Goal: Task Accomplishment & Management: Complete application form

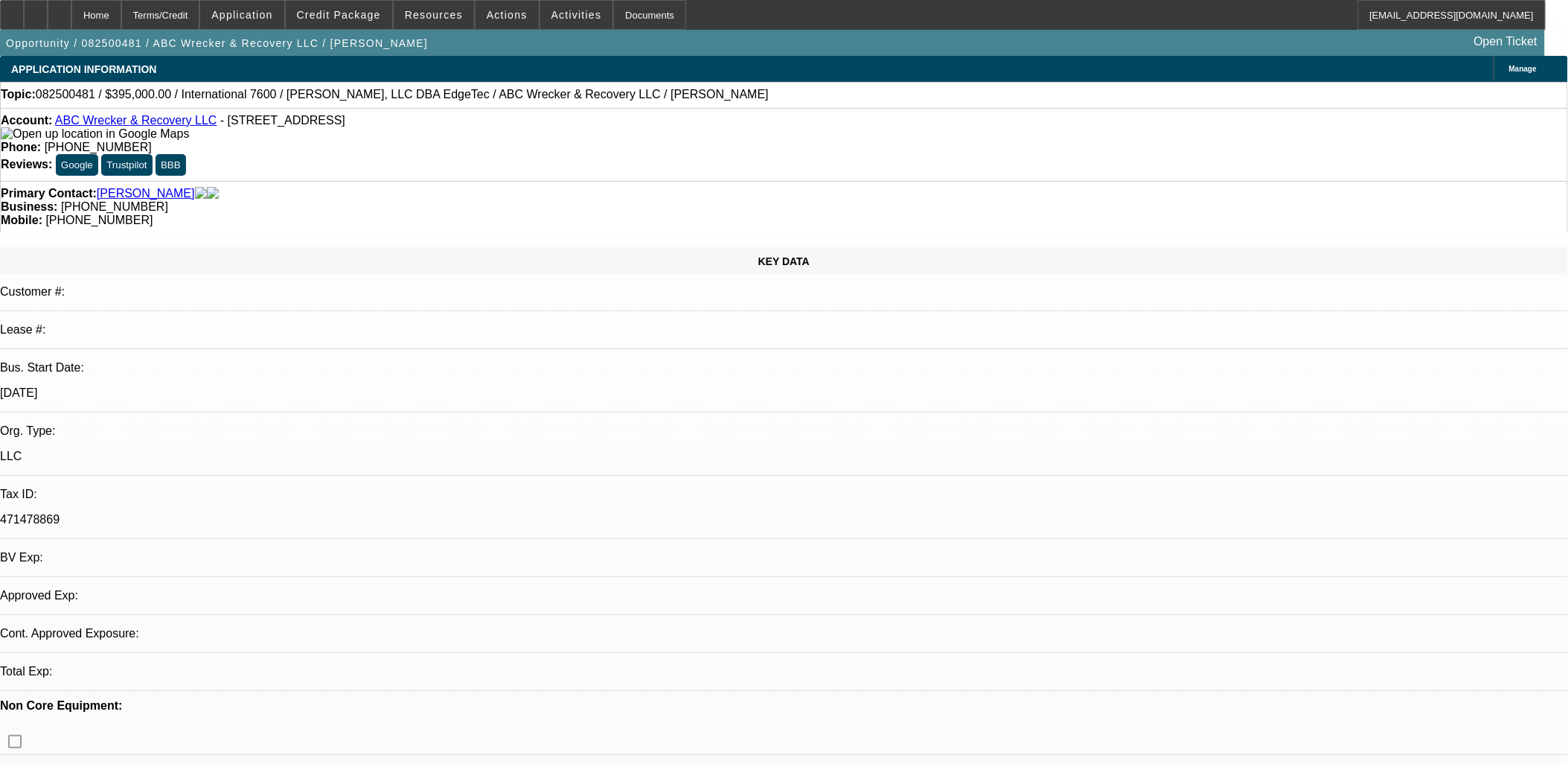
select select "0"
select select "2"
select select "0.1"
select select "1"
select select "2"
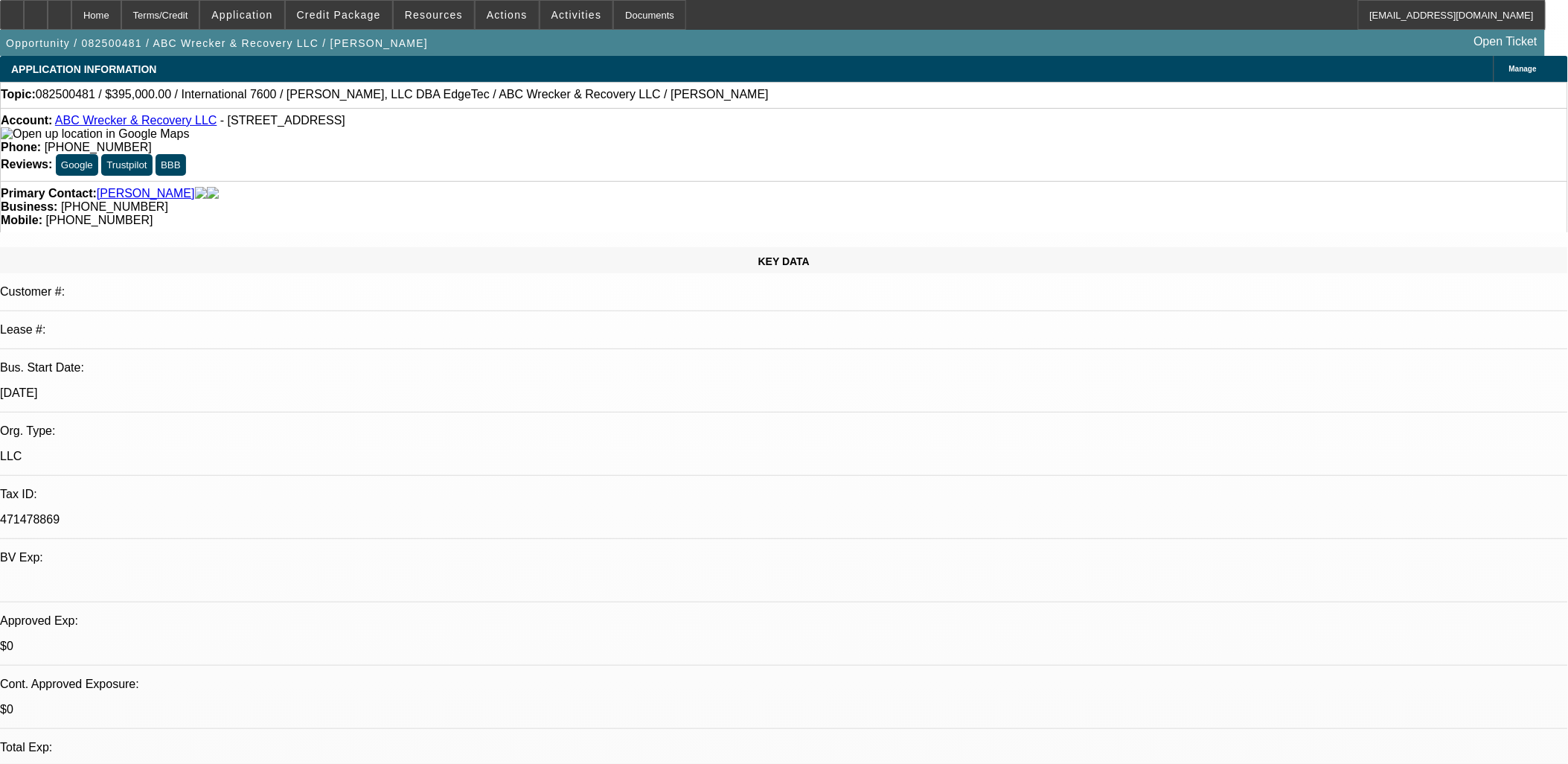
select select "4"
click at [35, 9] on icon at bounding box center [35, 9] width 0 height 0
click at [373, 13] on span "Credit Package" at bounding box center [339, 15] width 84 height 12
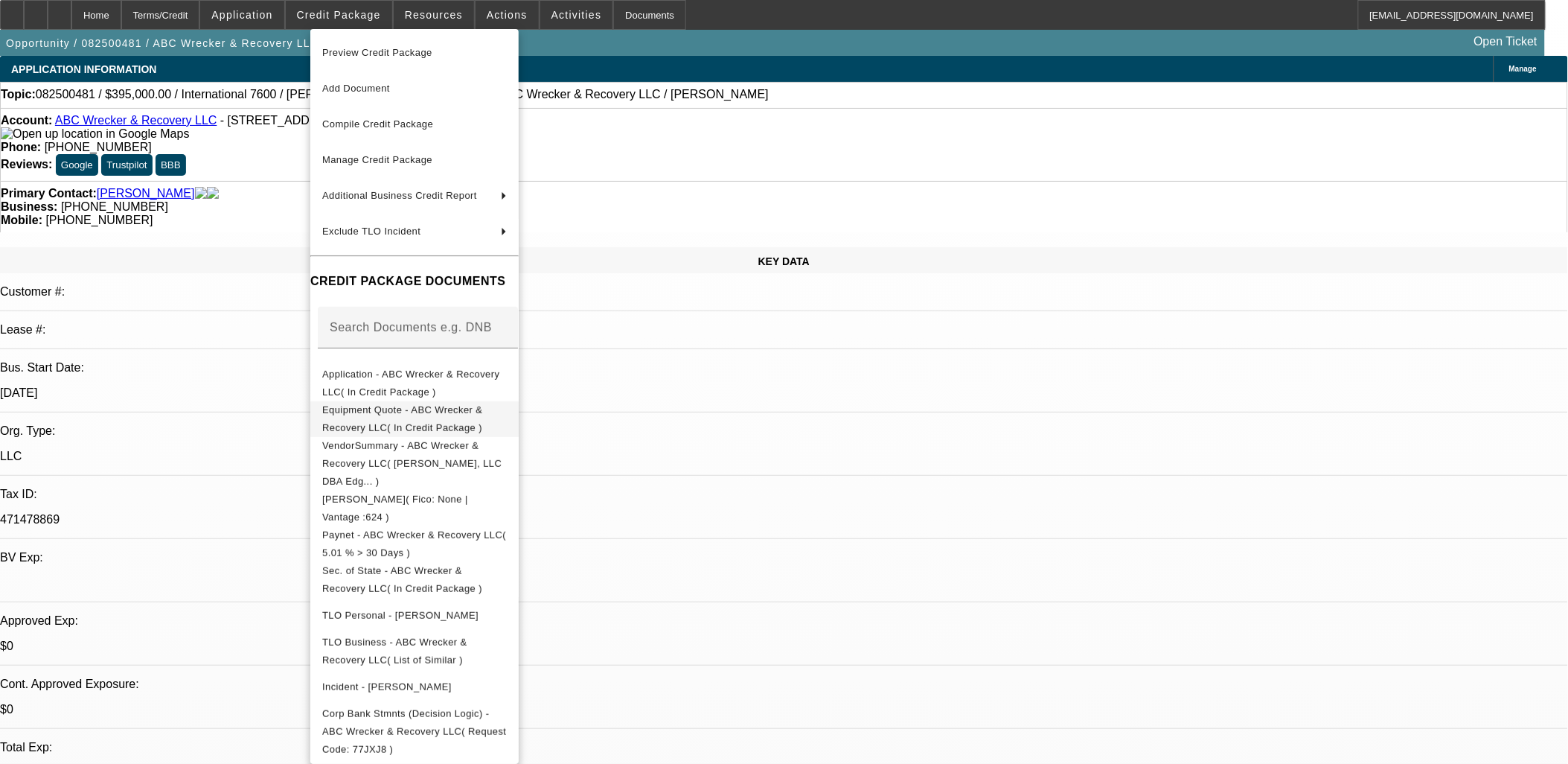
click at [420, 404] on span "Equipment Quote - ABC Wrecker & Recovery LLC( In Credit Package )" at bounding box center [415, 418] width 185 height 35
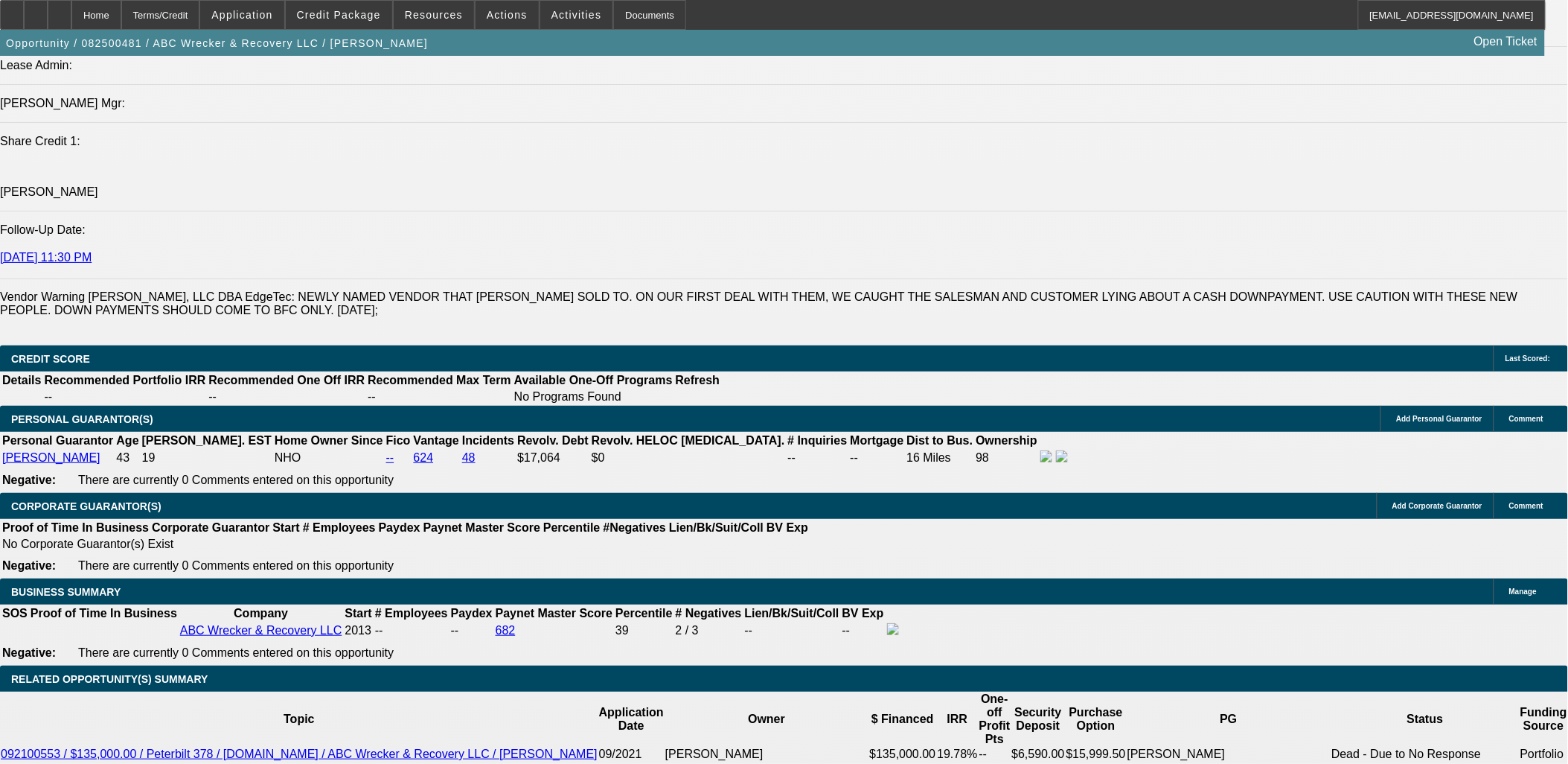
scroll to position [2233, 0]
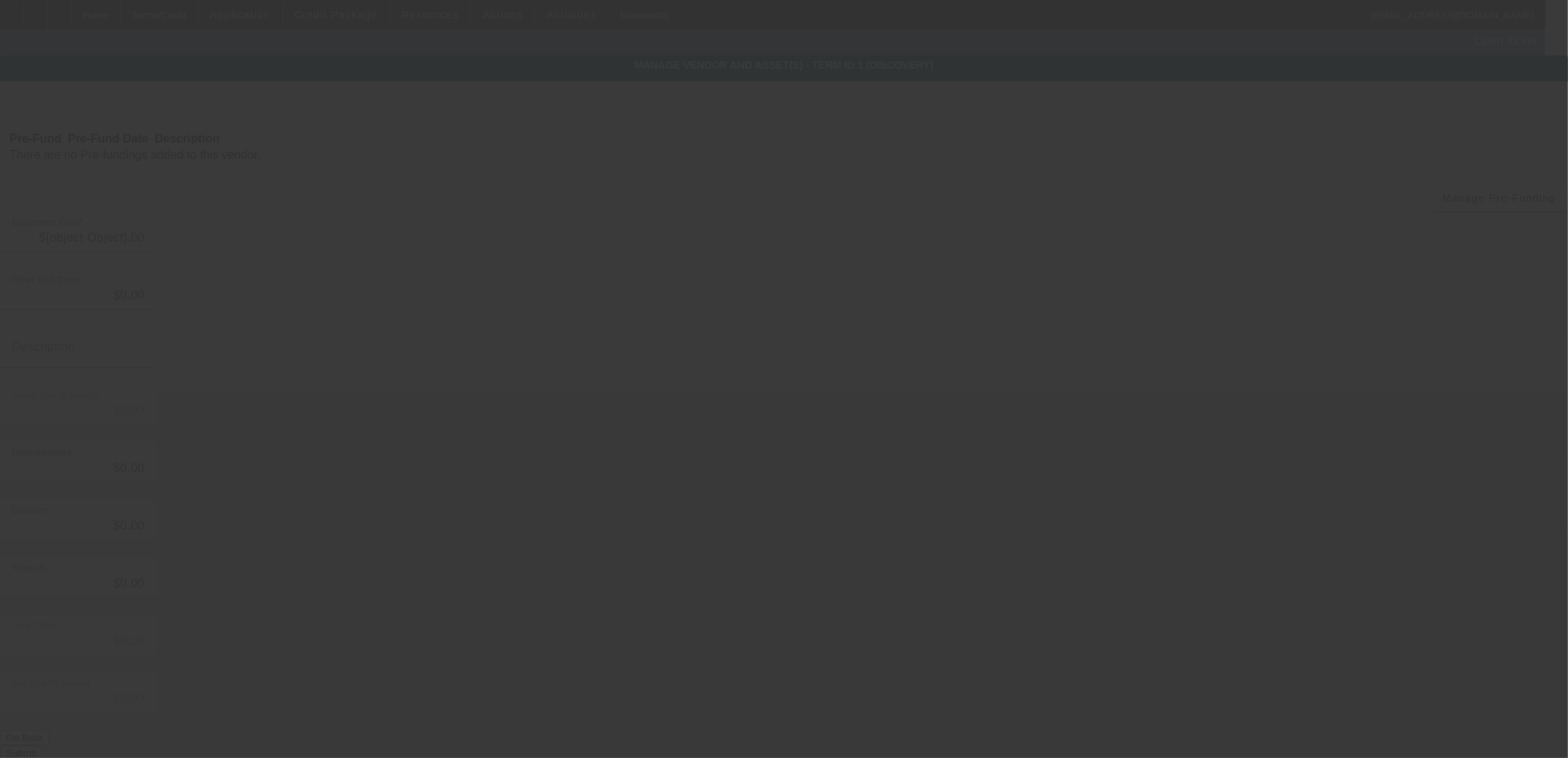
type input "$395,000.00"
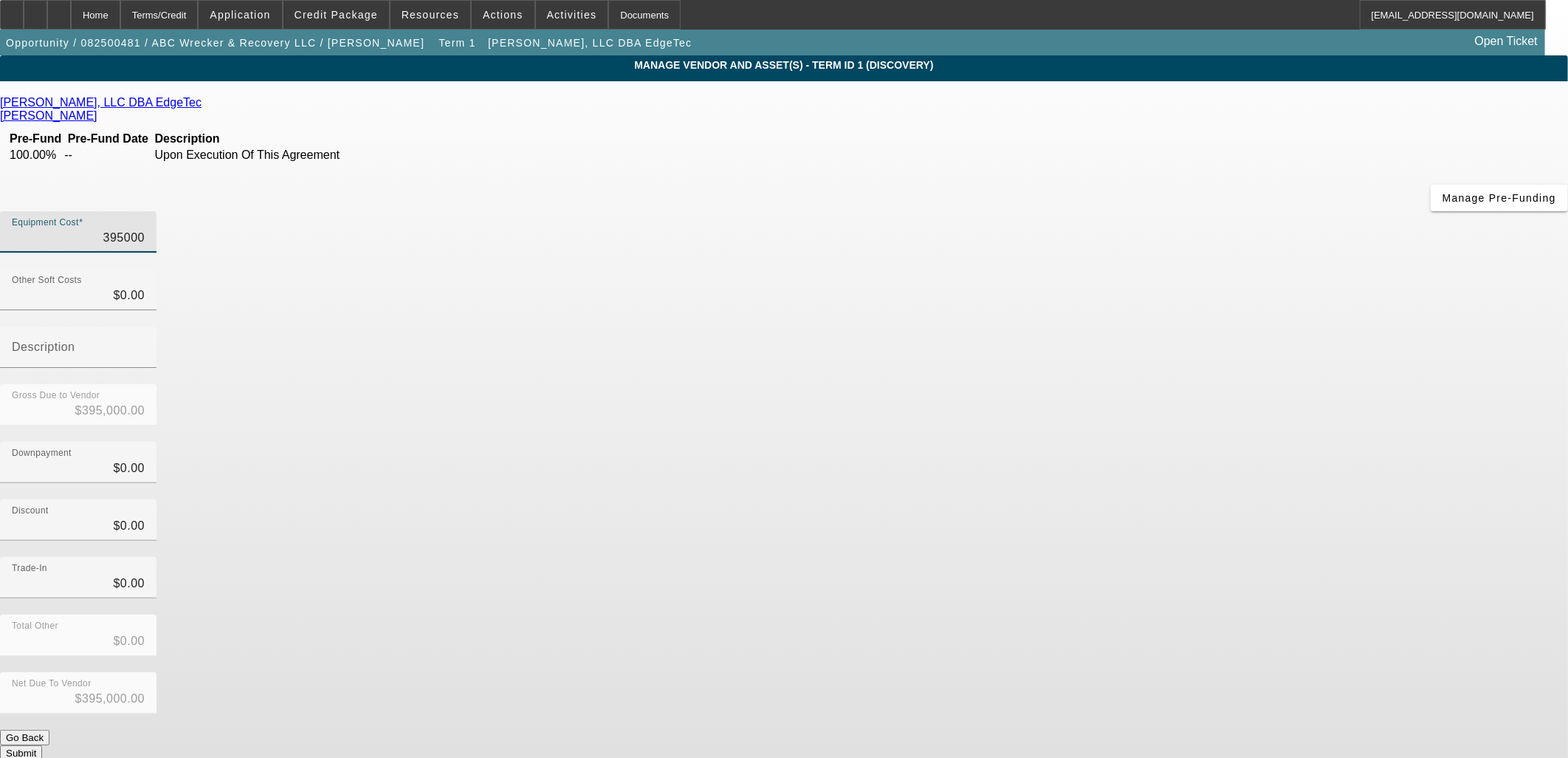
click at [145, 229] on input "395000" at bounding box center [78, 237] width 133 height 18
type input "3"
type input "$3.00"
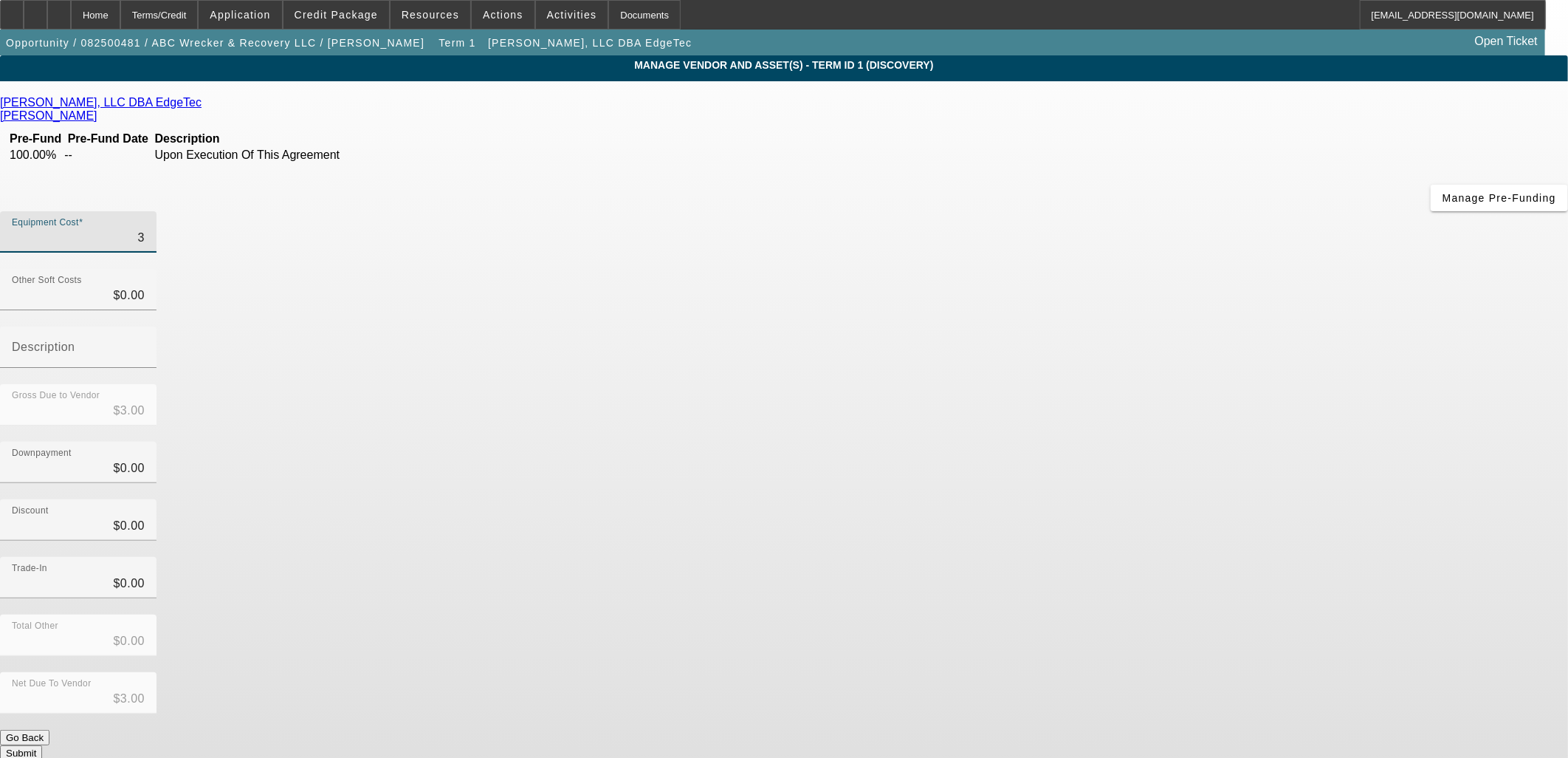
type input "37"
type input "$37.00"
type input "370"
type input "$370.00"
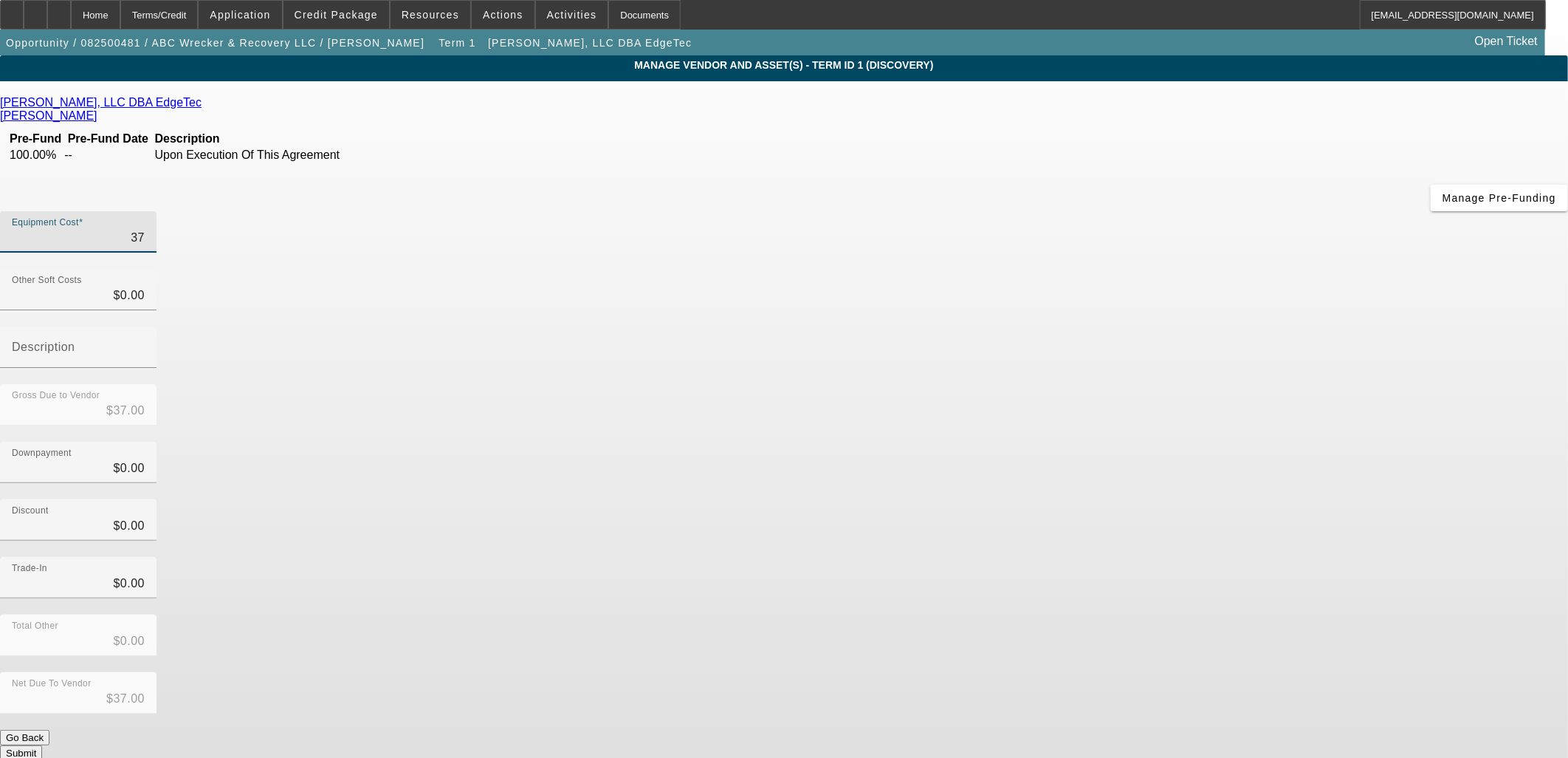
type input "$370.00"
type input "3700"
type input "$3,700.00"
type input "37000"
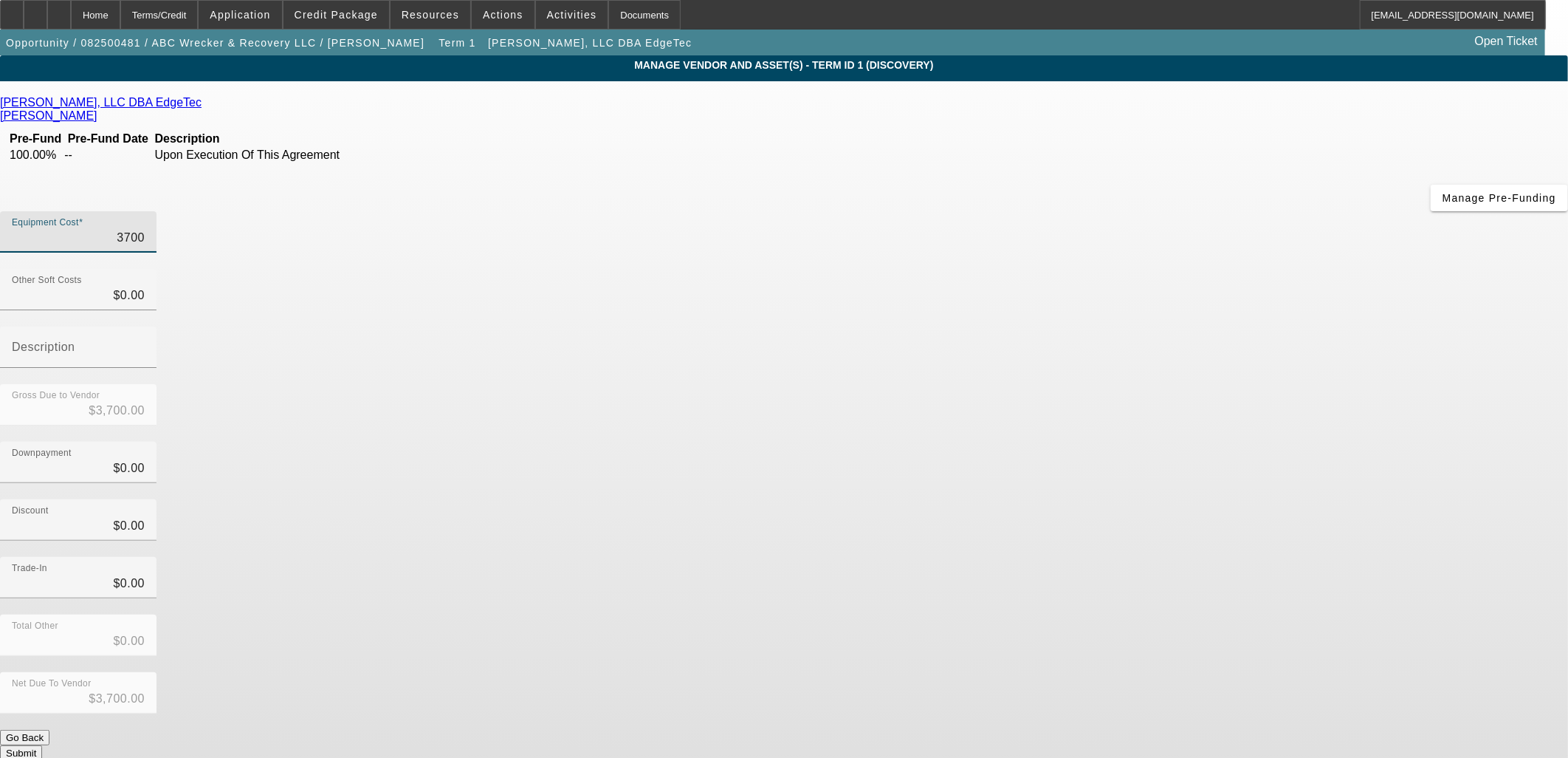
type input "$37,000.00"
type input "370000"
type input "$370,000.00"
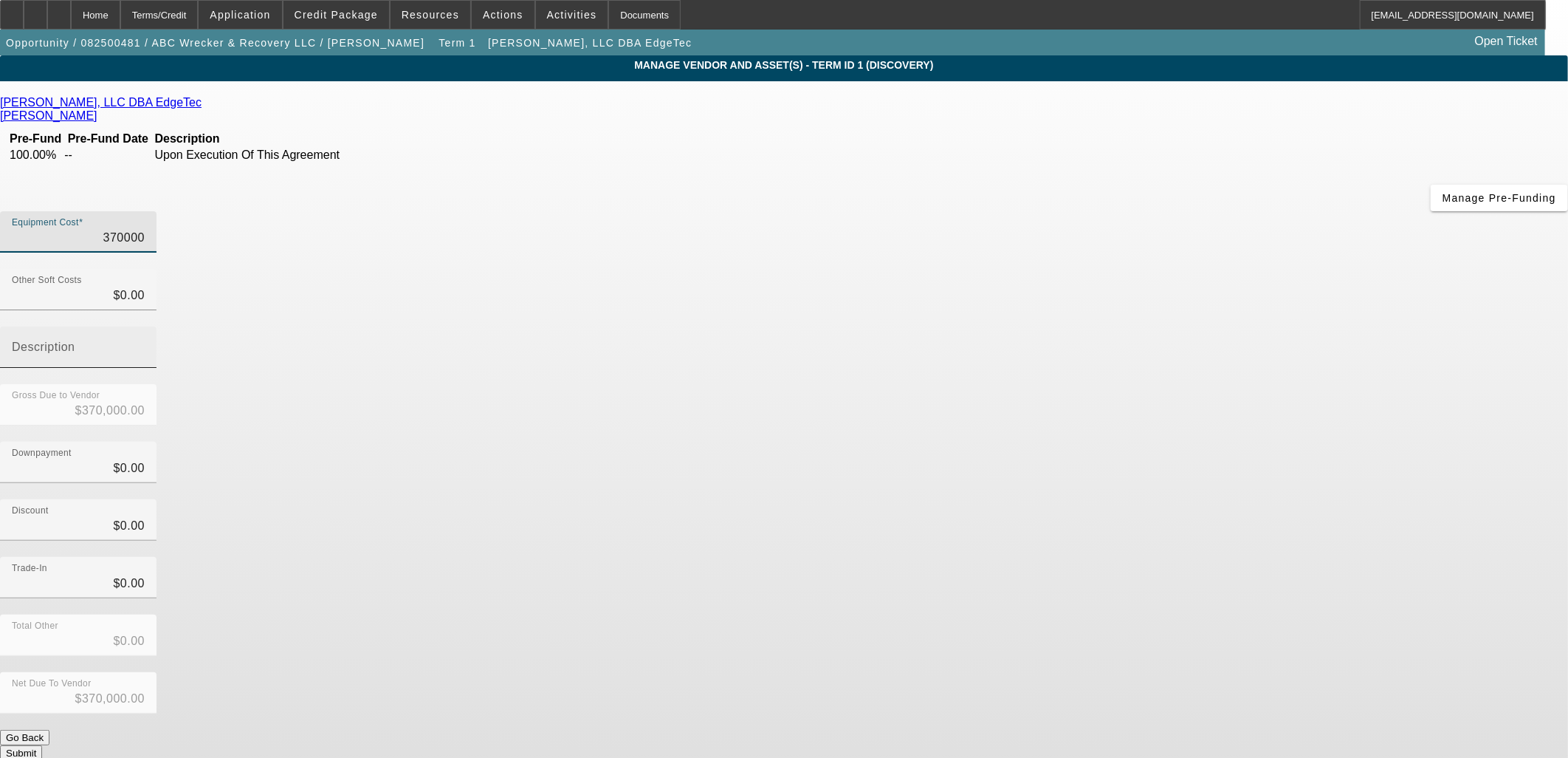
type input "$370,000.00"
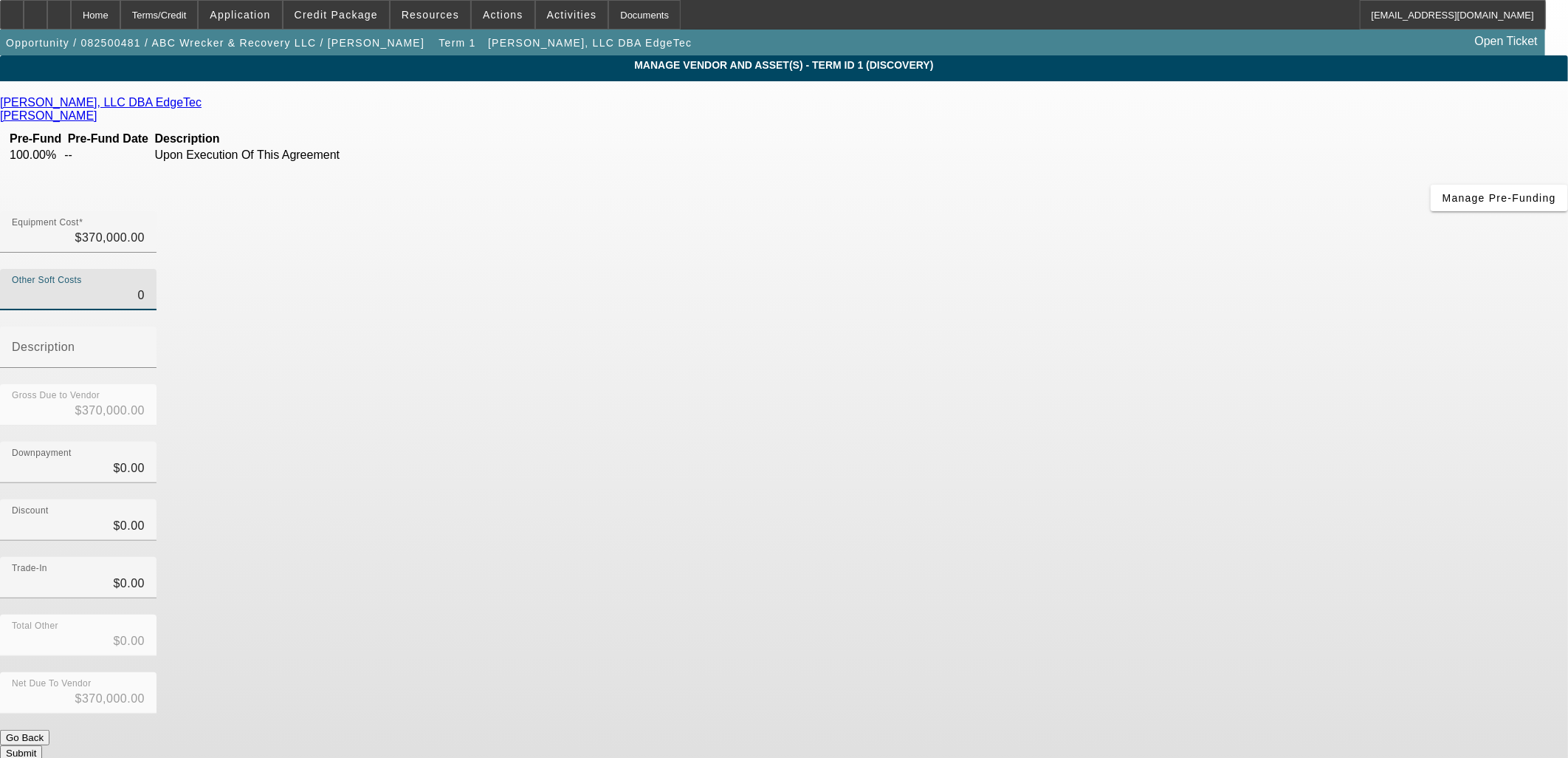
drag, startPoint x: 935, startPoint y: 184, endPoint x: 1245, endPoint y: 161, distance: 310.9
click at [1221, 161] on app-vendor-asset-manage "MANAGE VENDOR AND ASSET(S) - Term ID 1 (Discovery) Remove Vendor [PERSON_NAME],…" at bounding box center [784, 452] width 1568 height 793
type input "1"
type input "$370,001.00"
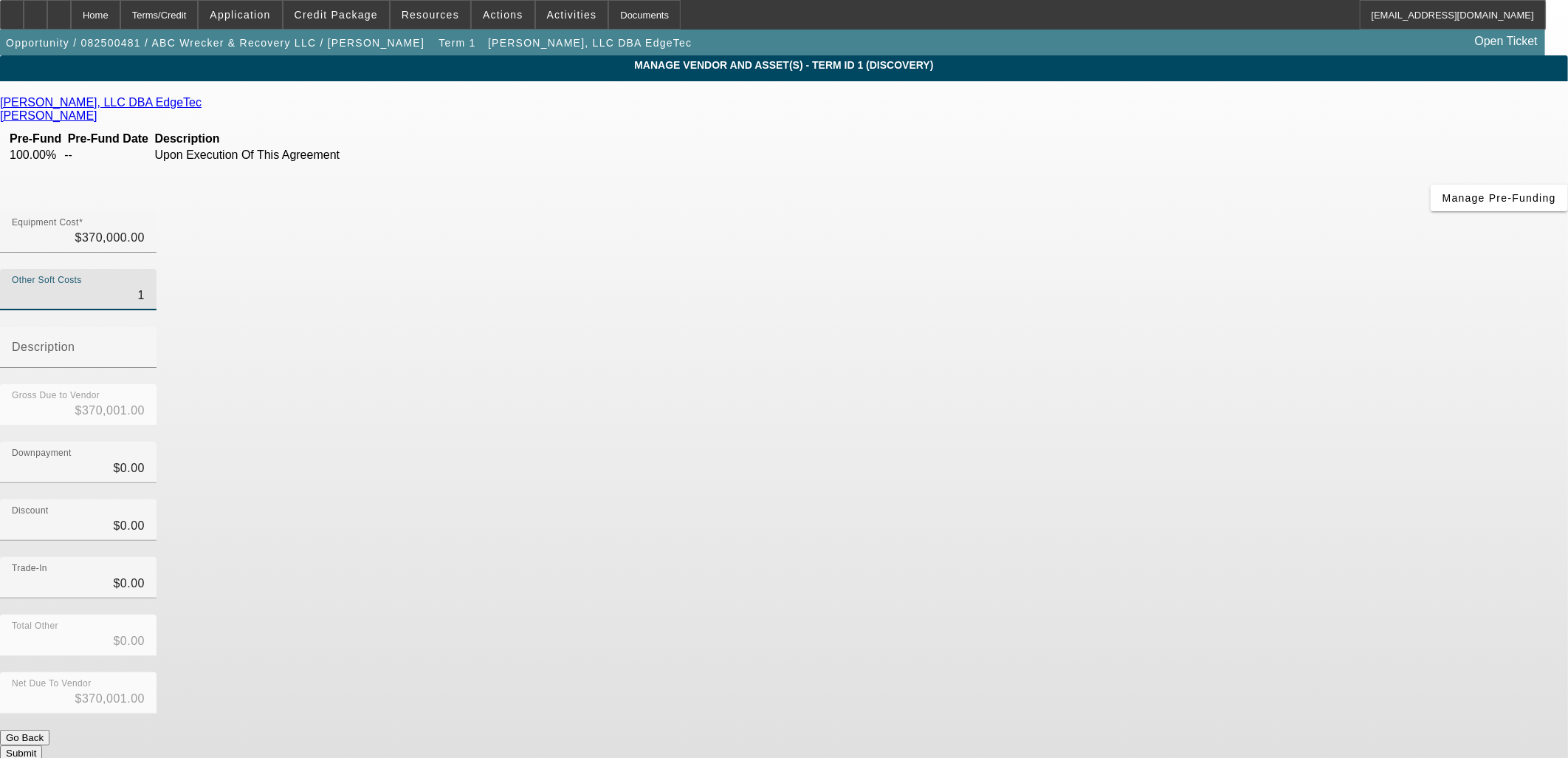
type input "10"
type input "$370,010.00"
type input "102"
type input "$370,102.00"
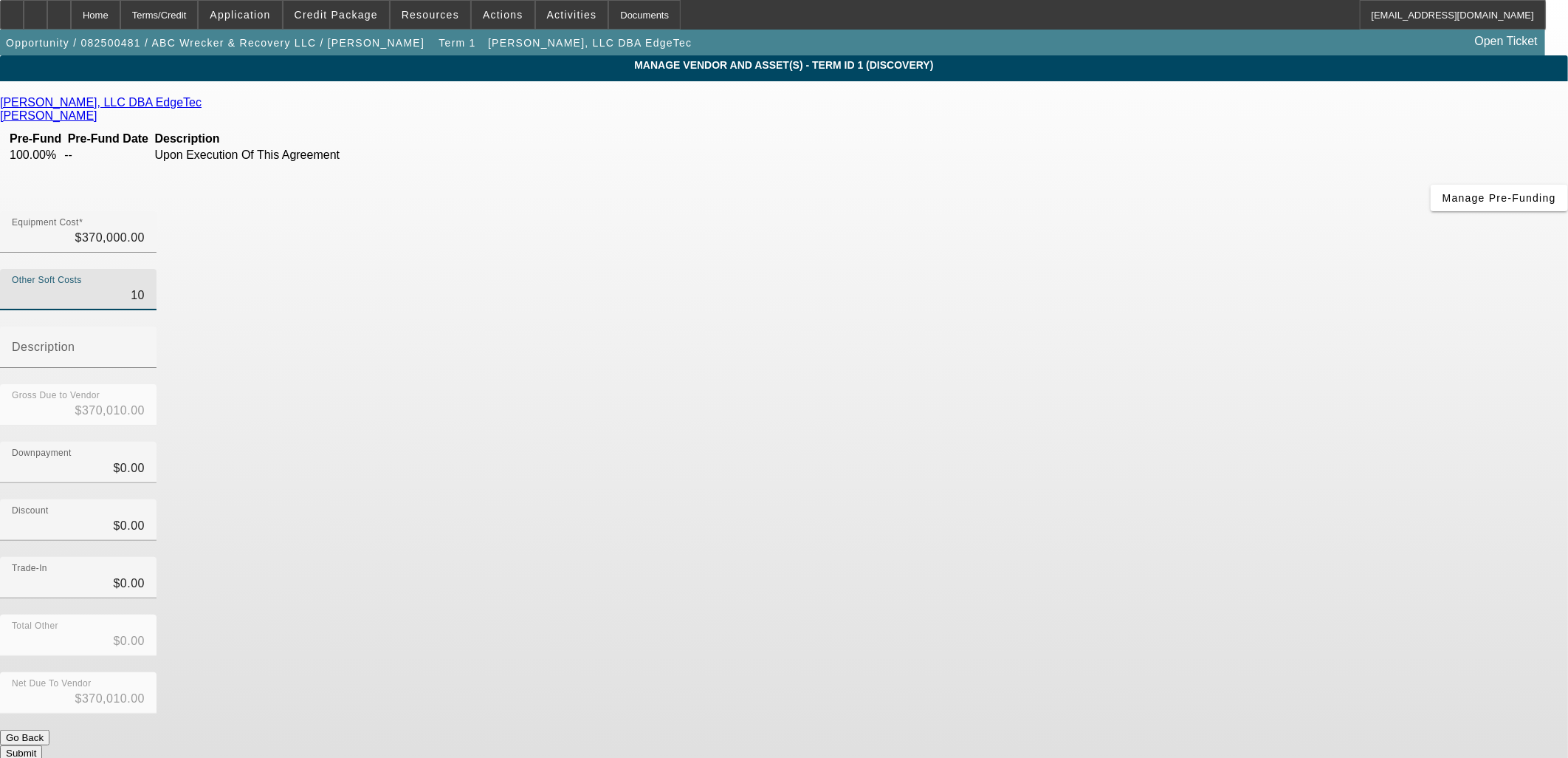
type input "$370,102.00"
type input "1027"
type input "$371,027.00"
type input "1027.2"
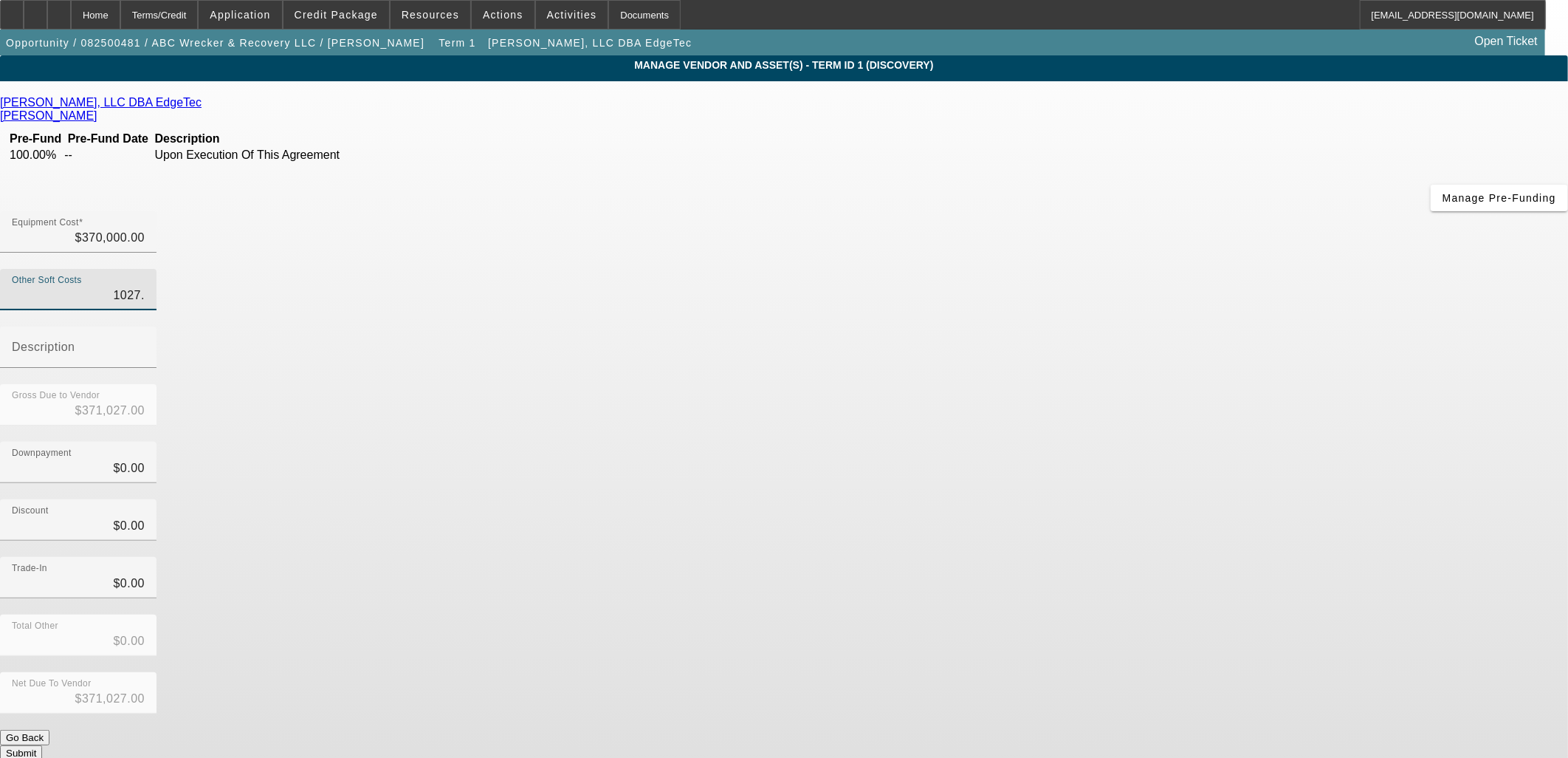
type input "$371,027.20"
type input "1027.27"
type input "$371,027.27"
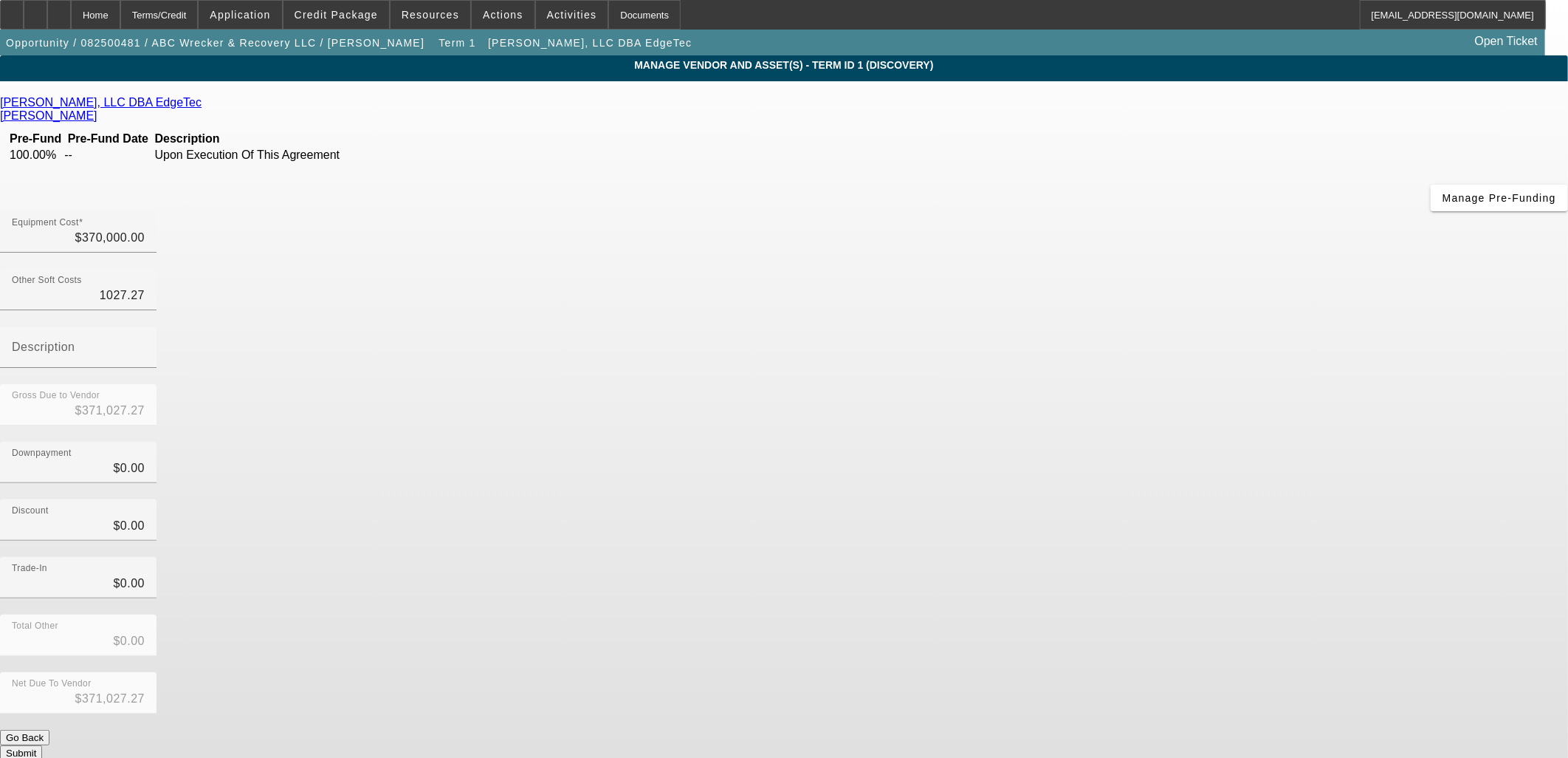
type input "$1,027.27"
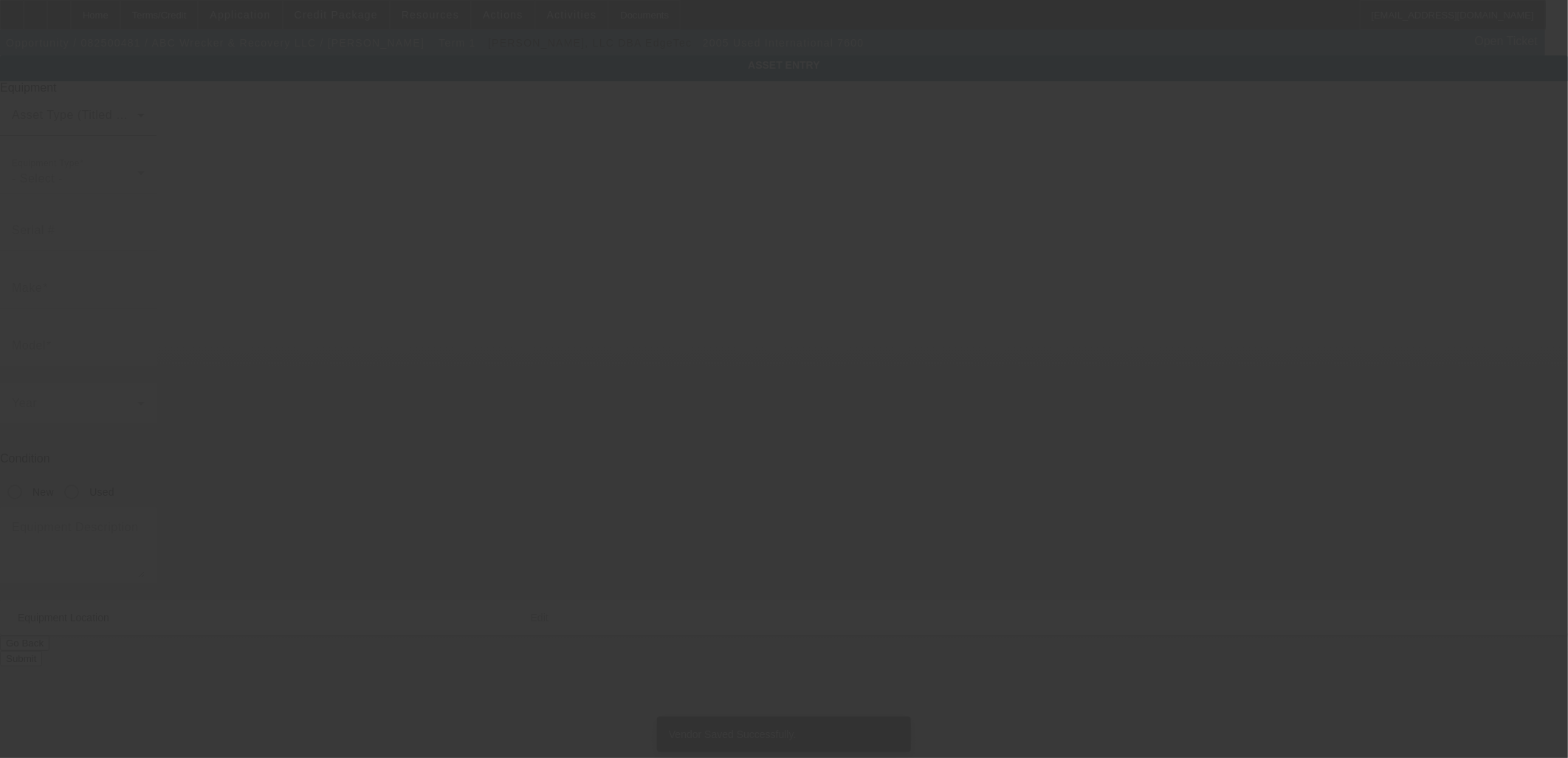
type input "[US_VEHICLE_IDENTIFICATION_NUMBER]"
type input "International"
type input "7600"
radio input "true"
type input "[STREET_ADDRESS]"
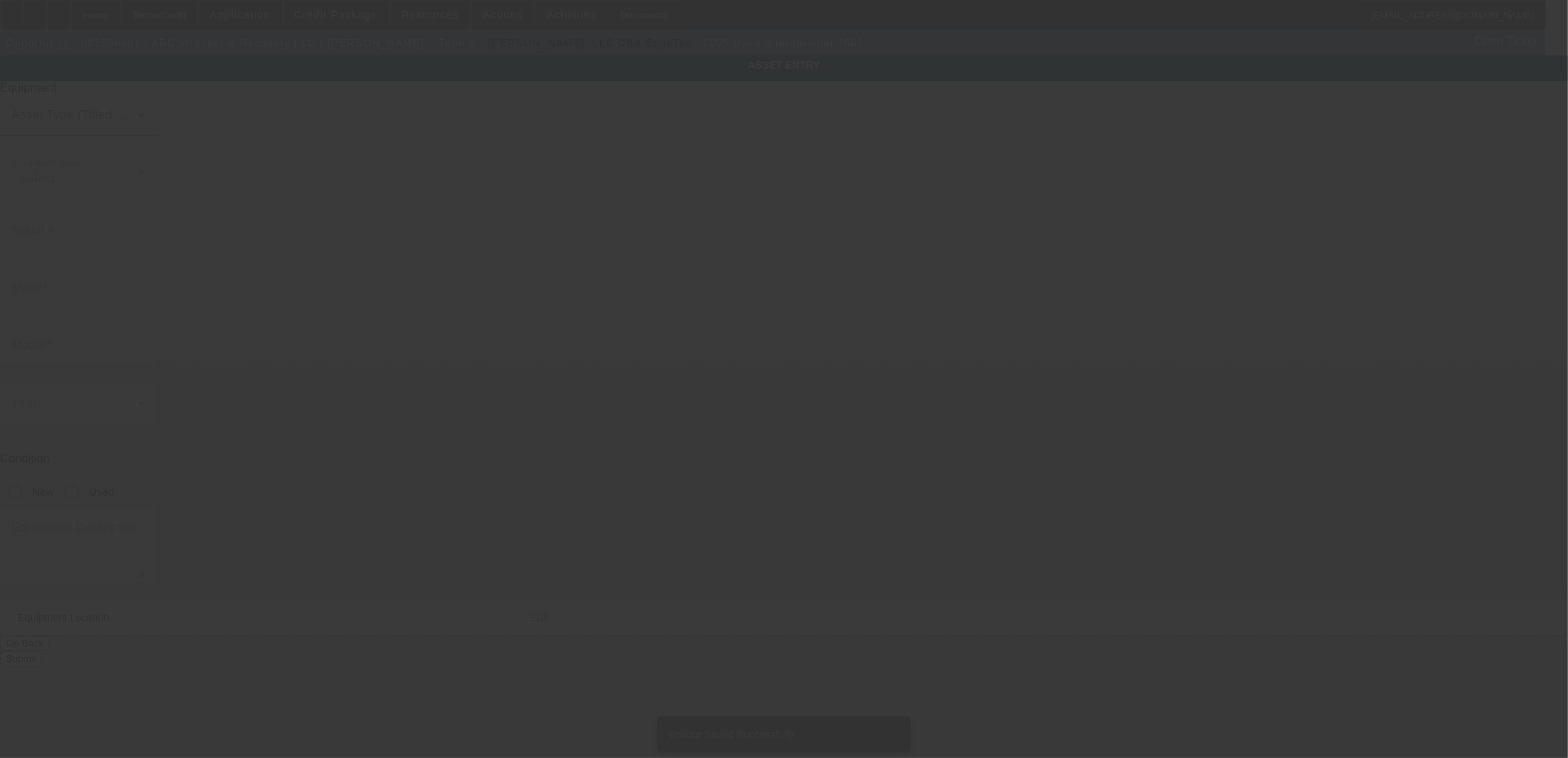
type input "Warwick"
type input "31015"
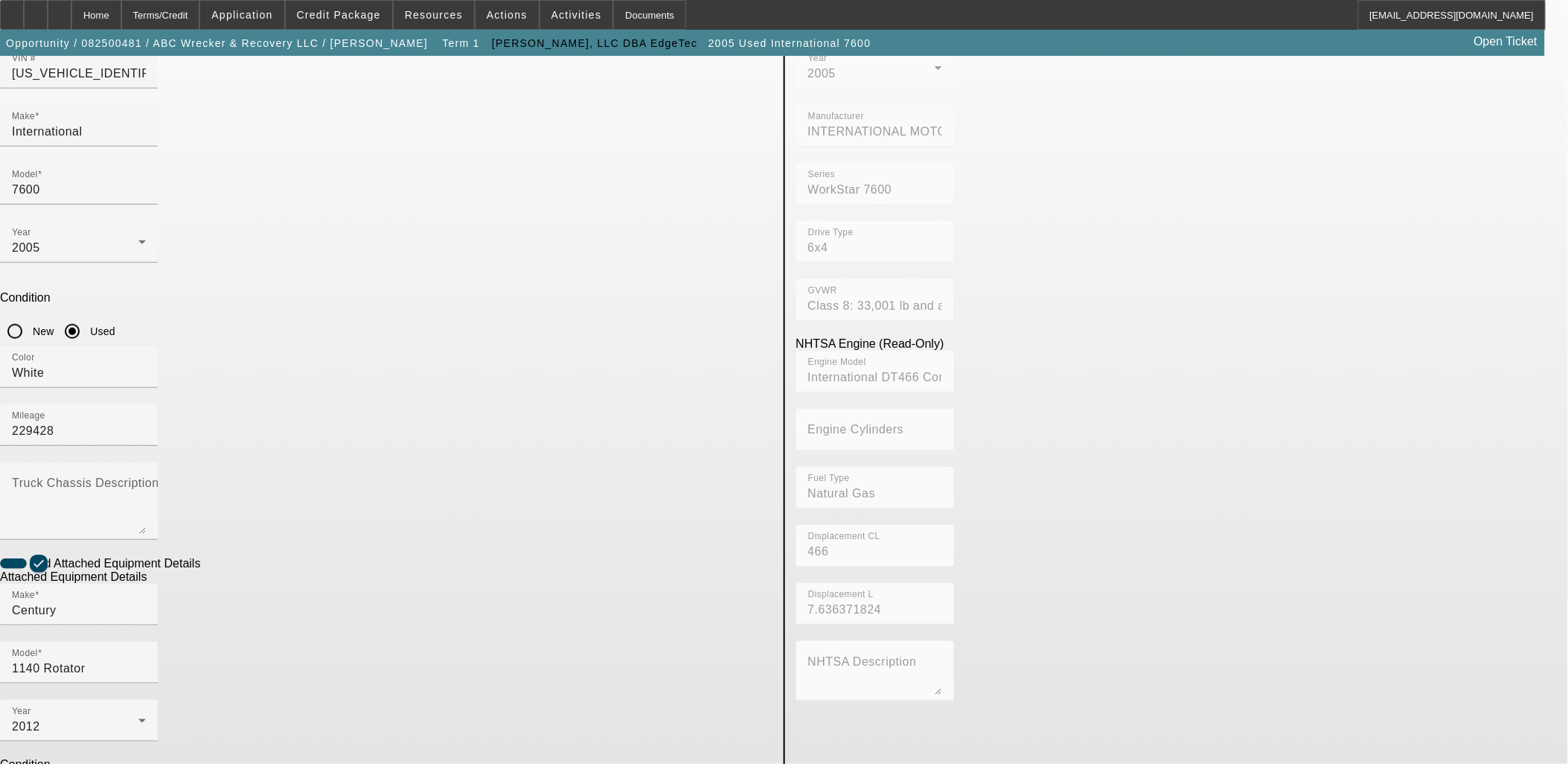
scroll to position [165, 0]
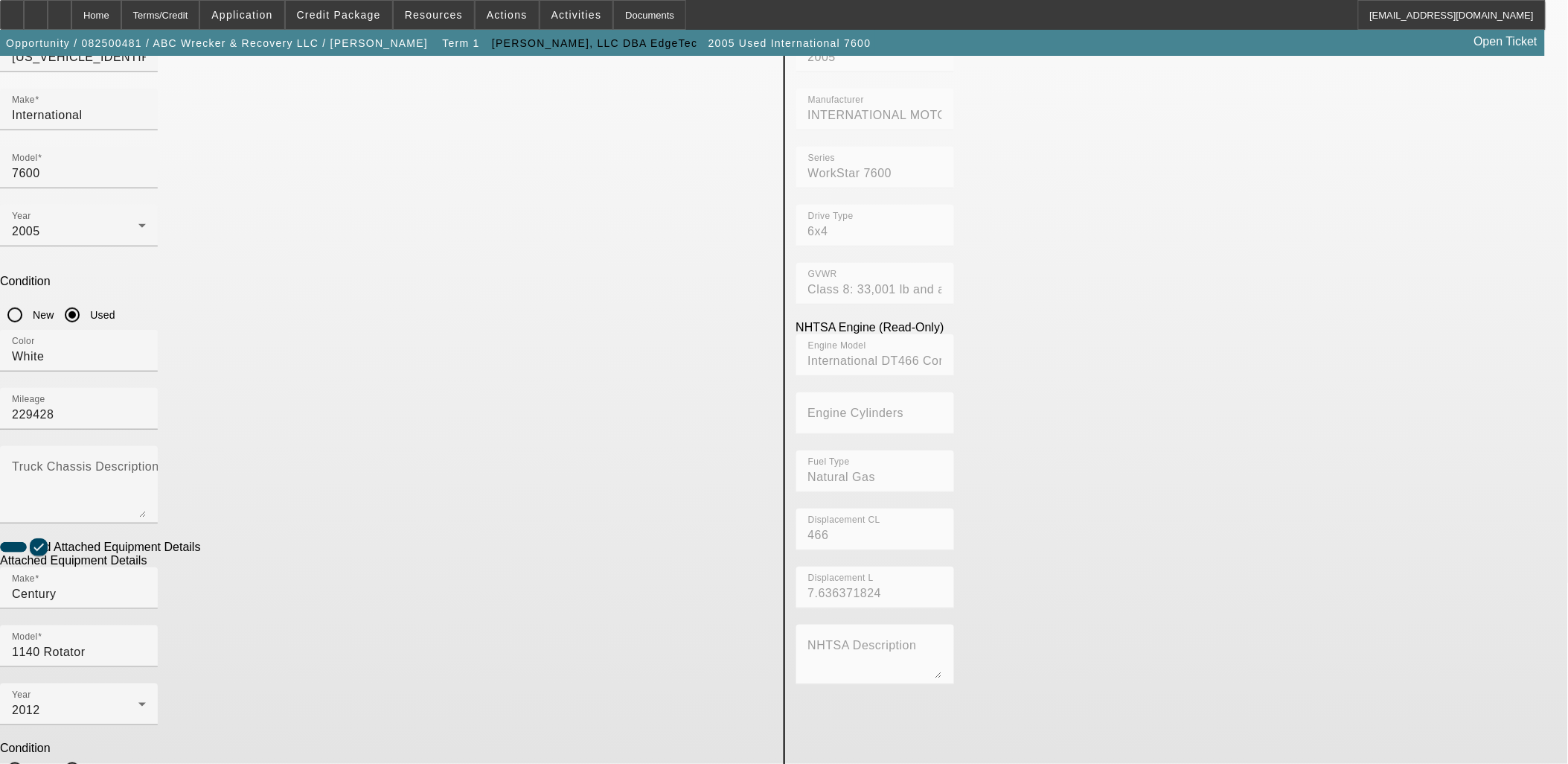
scroll to position [193, 0]
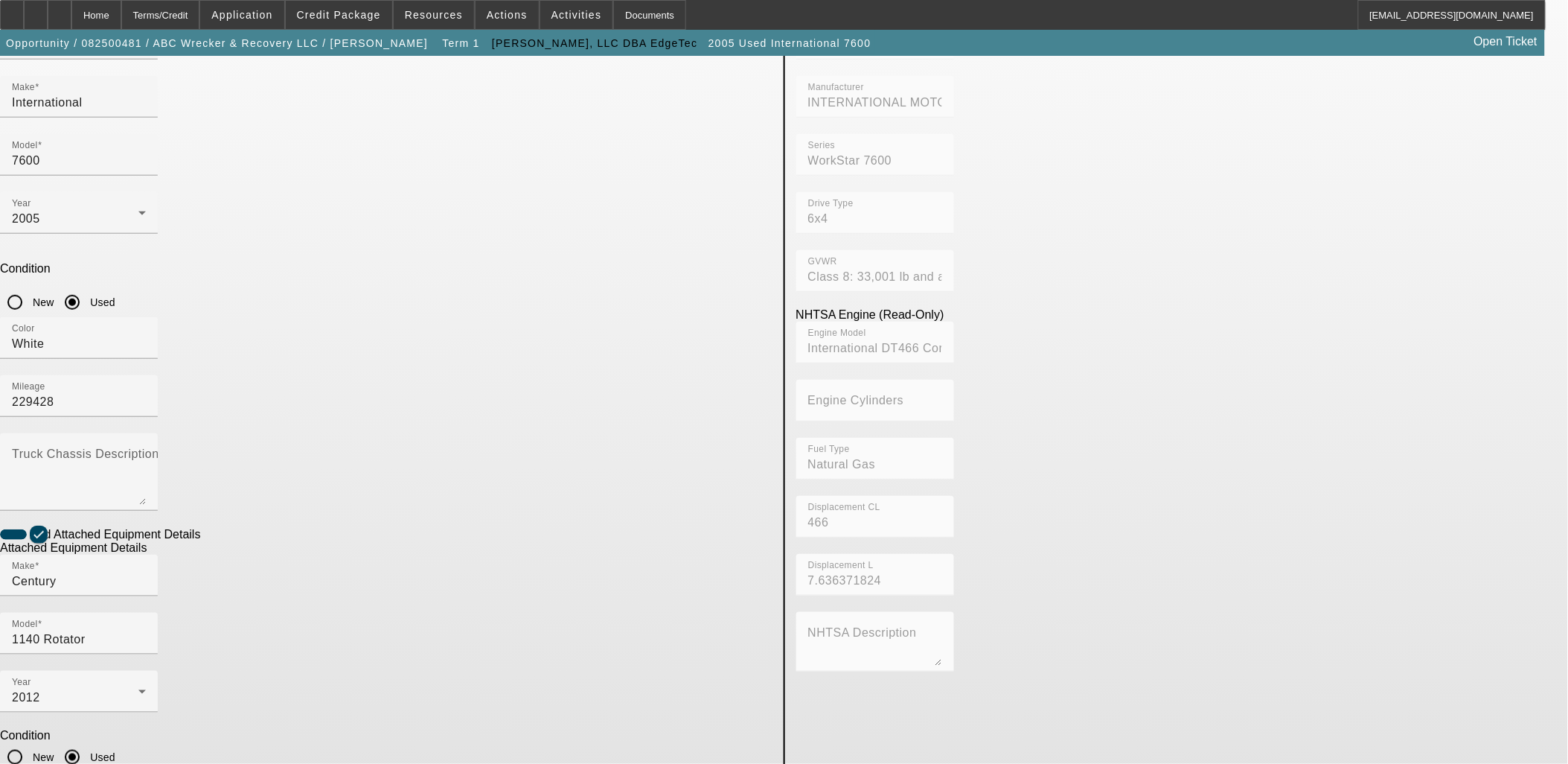
type textarea "40 Ton Rotator"
drag, startPoint x: 438, startPoint y: 534, endPoint x: 314, endPoint y: 514, distance: 125.6
click at [314, 514] on app-asset-collateral-manage "ASSET ENTRY Delete asset USER INPUT - CHASSIS Asset Type (Titled or Non-Titled)…" at bounding box center [784, 441] width 1568 height 1158
paste input "0-0110-E12"
type input "40-0110-E12"
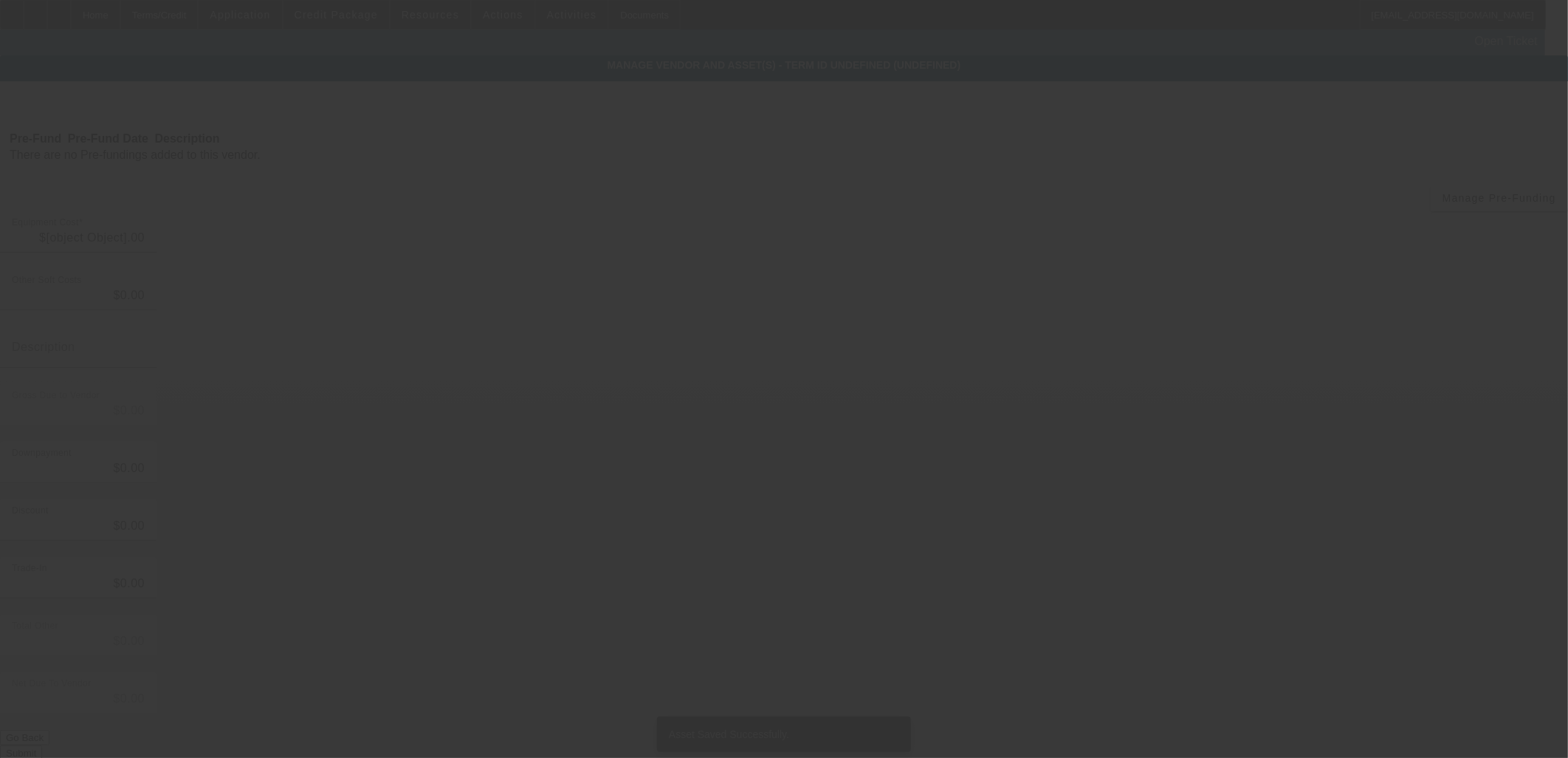
type input "$370,000.00"
type input "$1,027.27"
type input "$371,027.27"
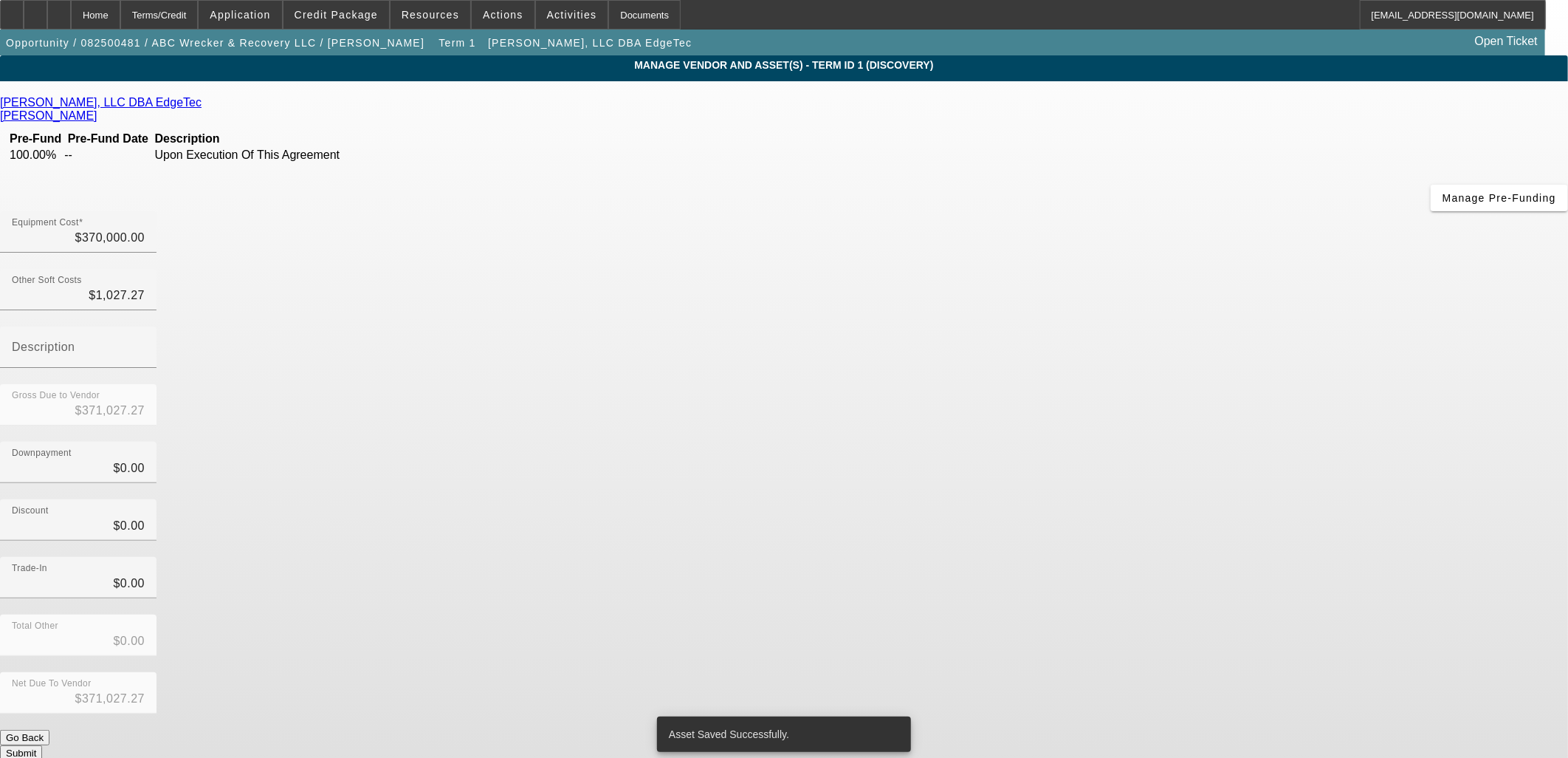
click at [42, 745] on button "Submit" at bounding box center [21, 752] width 42 height 16
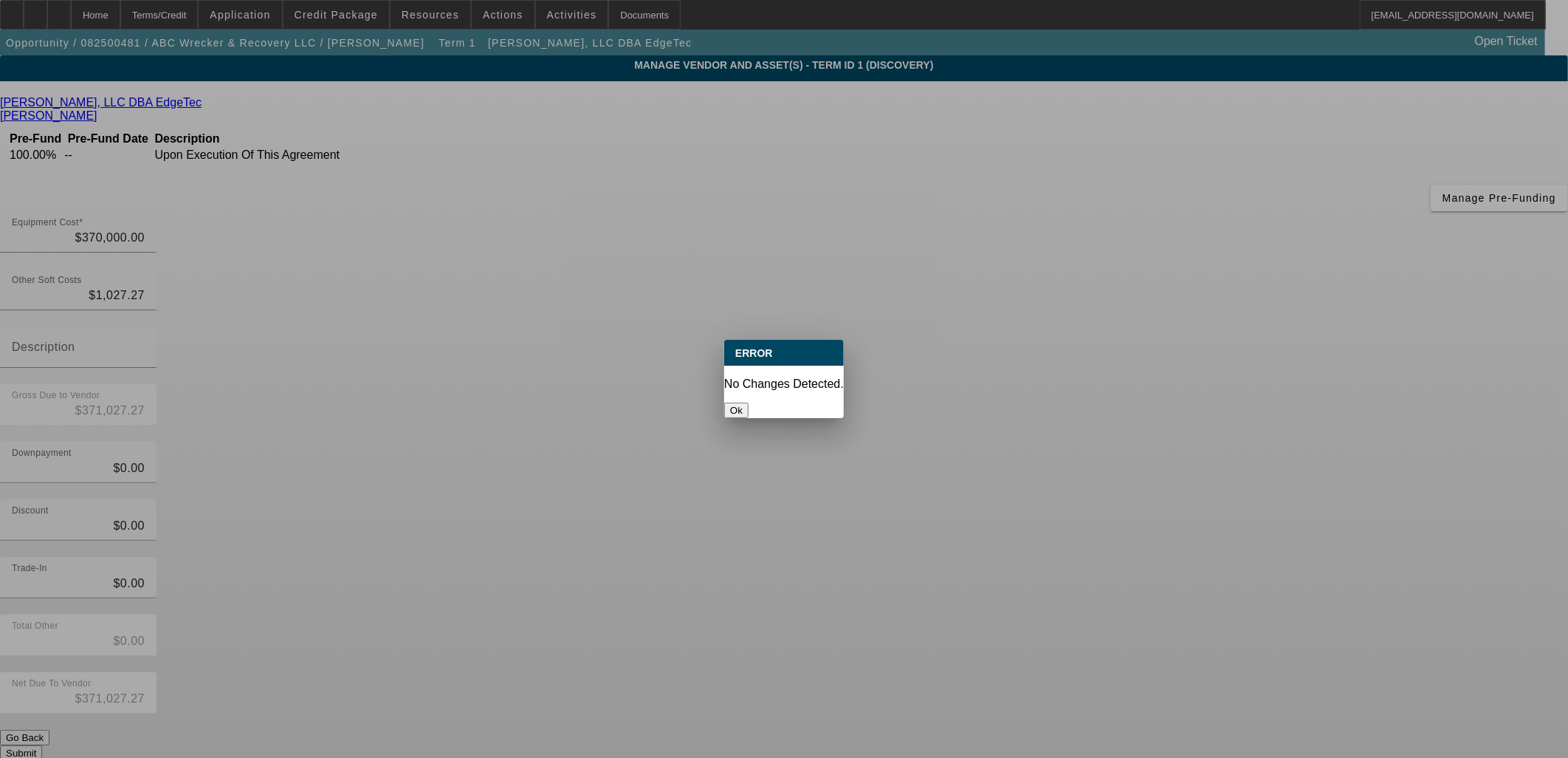
click at [779, 402] on div "Ok" at bounding box center [784, 409] width 120 height 16
click at [749, 402] on button "Ok" at bounding box center [737, 409] width 24 height 16
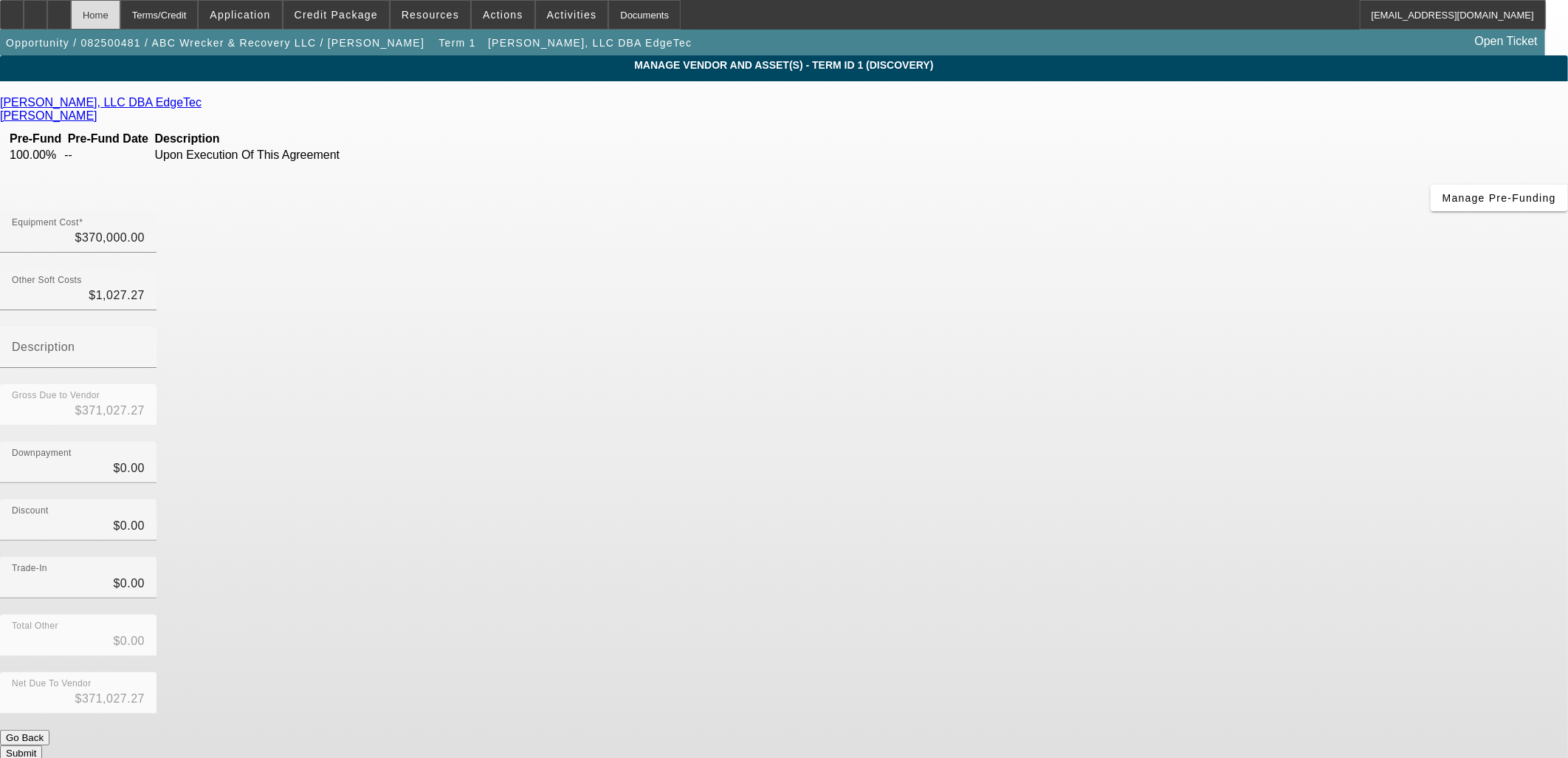
click at [121, 15] on div "Home" at bounding box center [96, 15] width 50 height 30
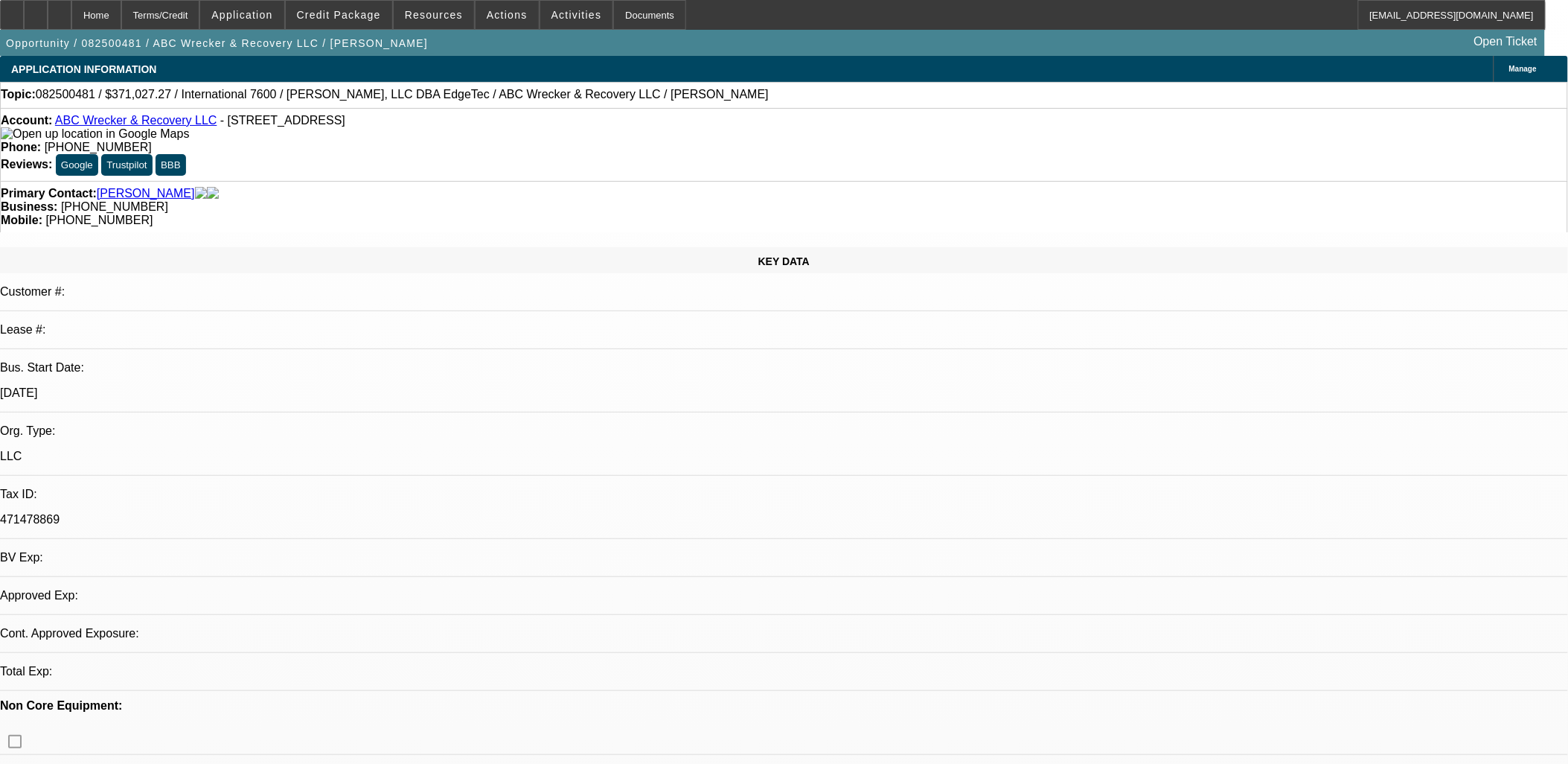
select select "0"
select select "2"
select select "0.1"
select select "4"
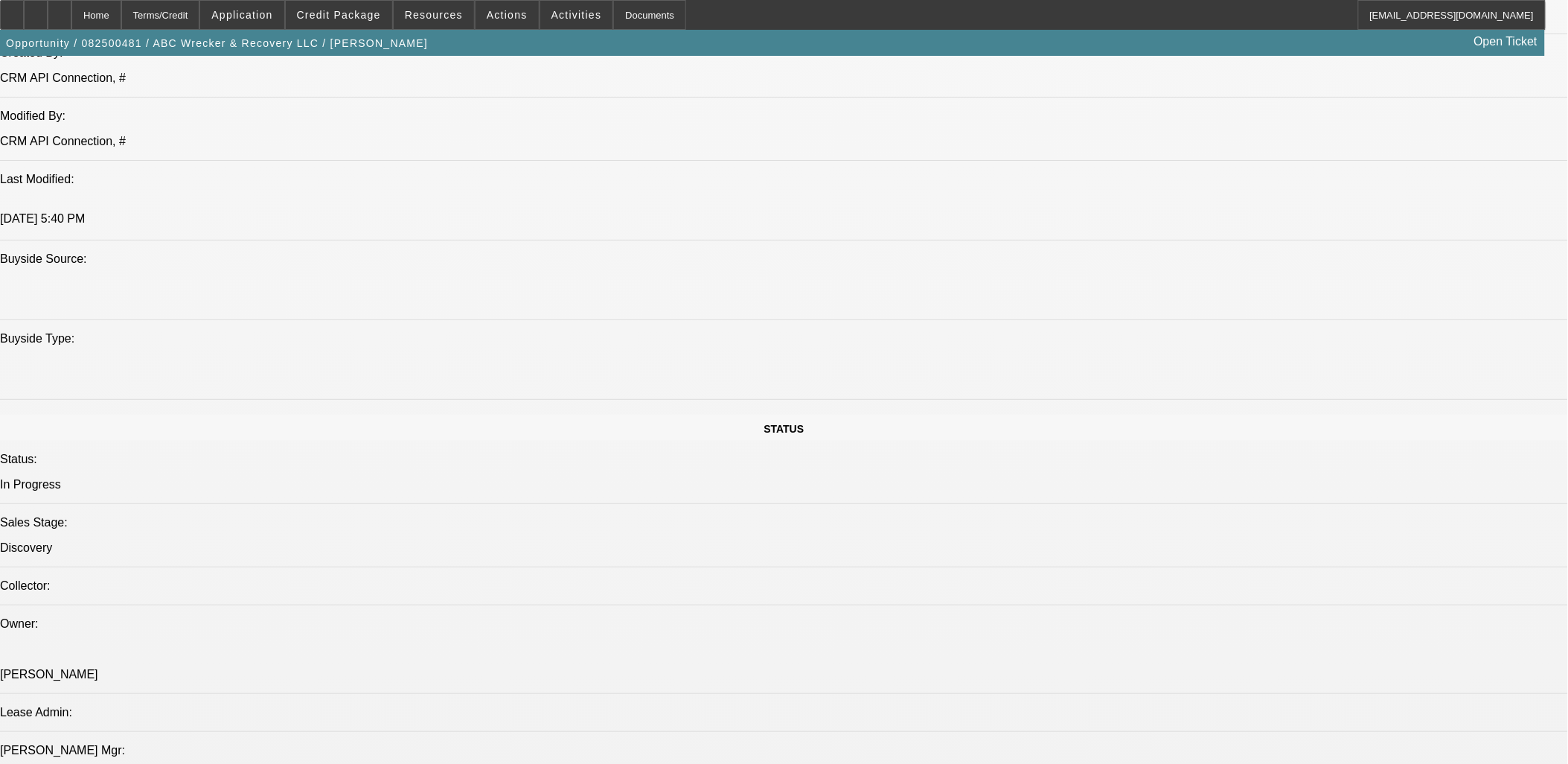
scroll to position [1654, 0]
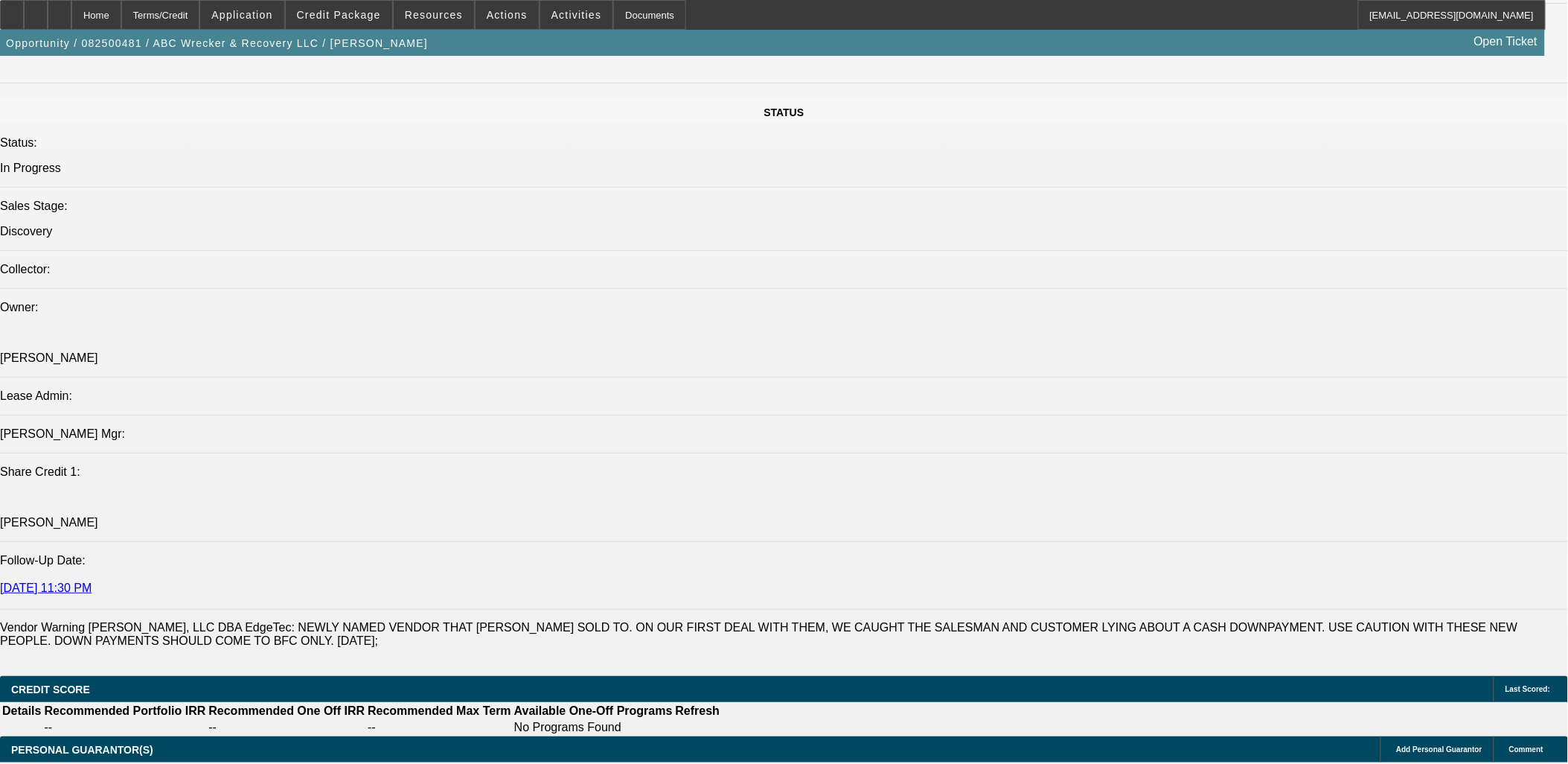
radio input "true"
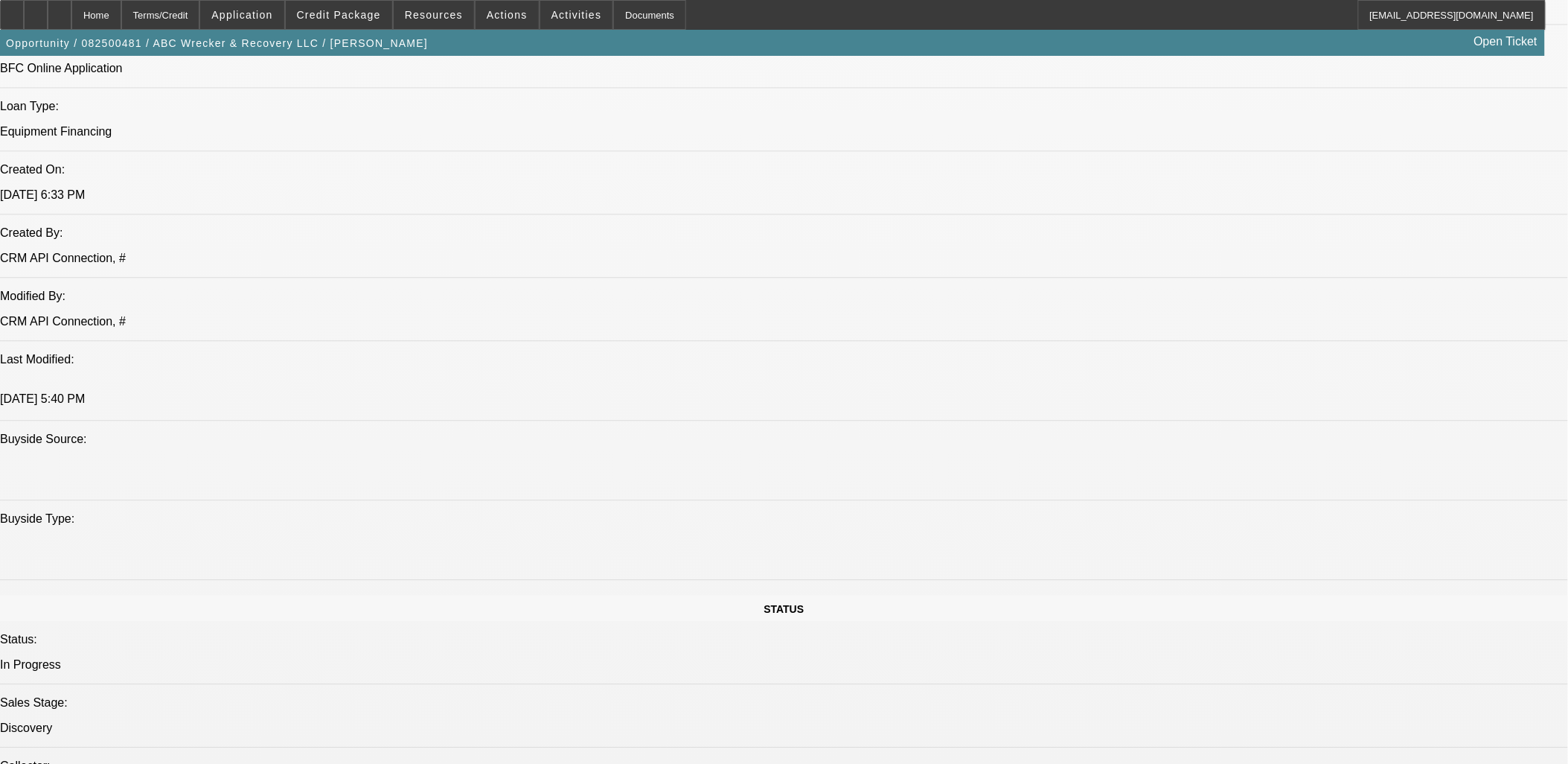
radio input "true"
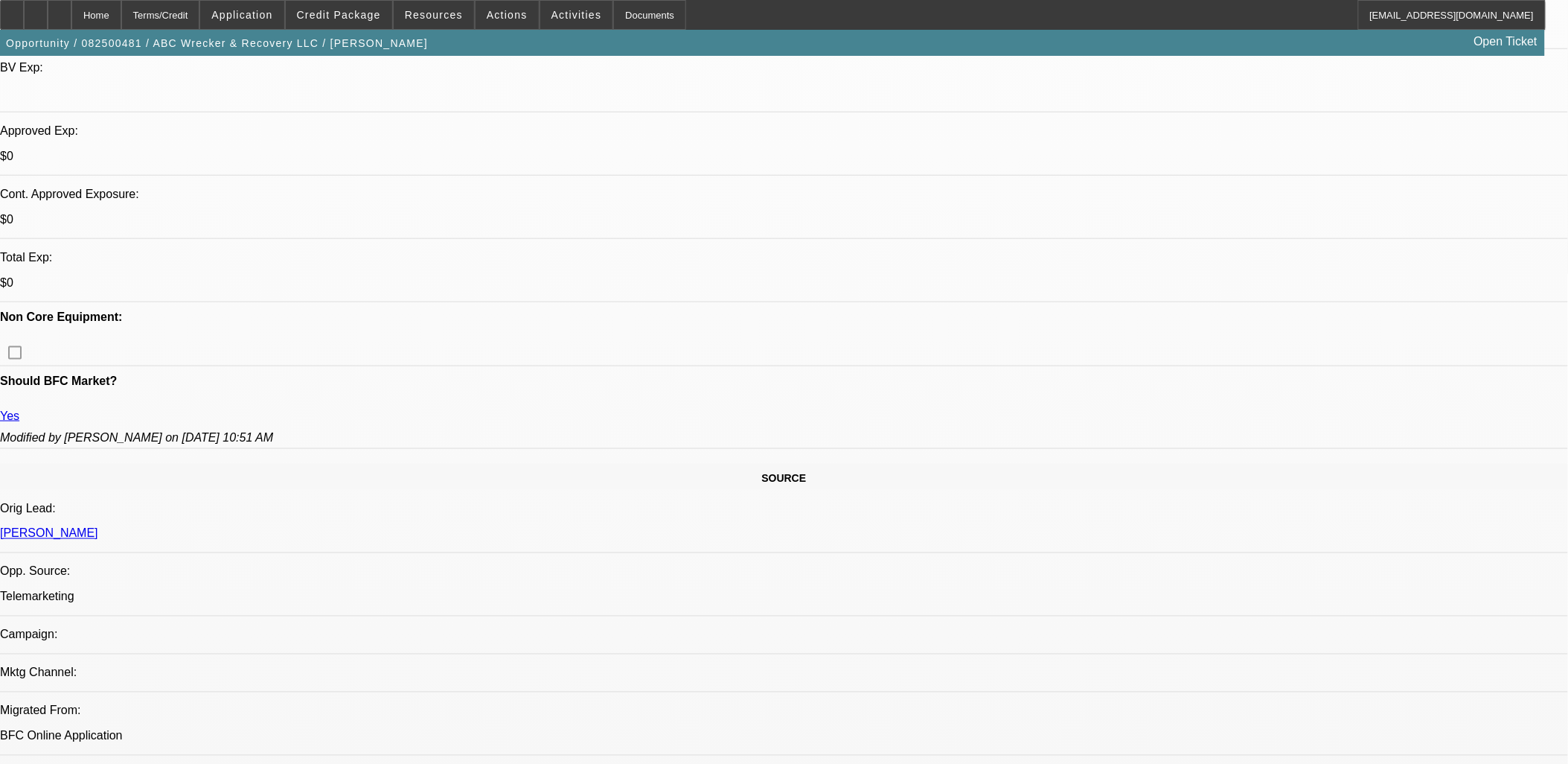
scroll to position [0, 0]
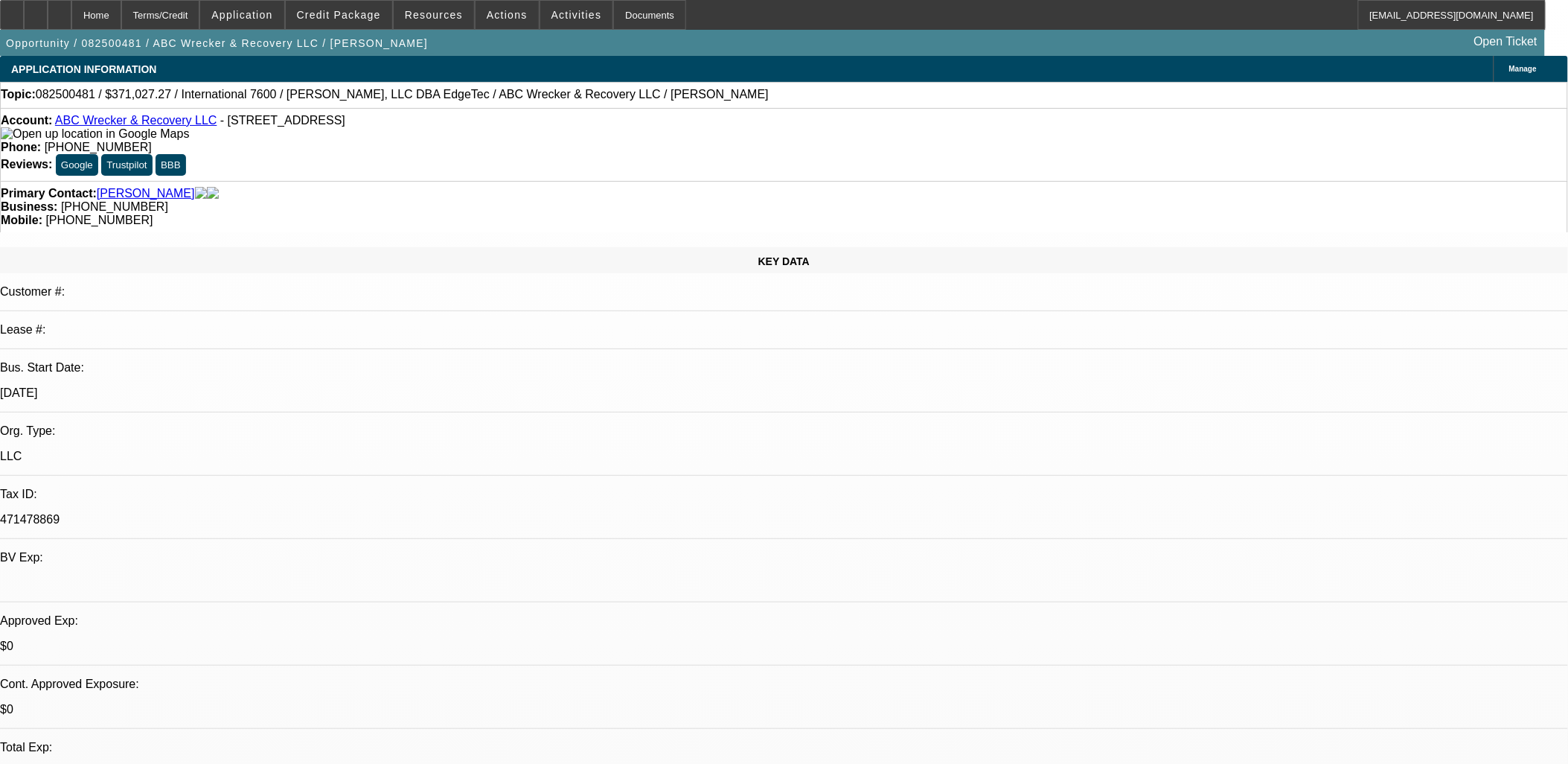
drag, startPoint x: 1152, startPoint y: 303, endPoint x: 1153, endPoint y: 238, distance: 65.0
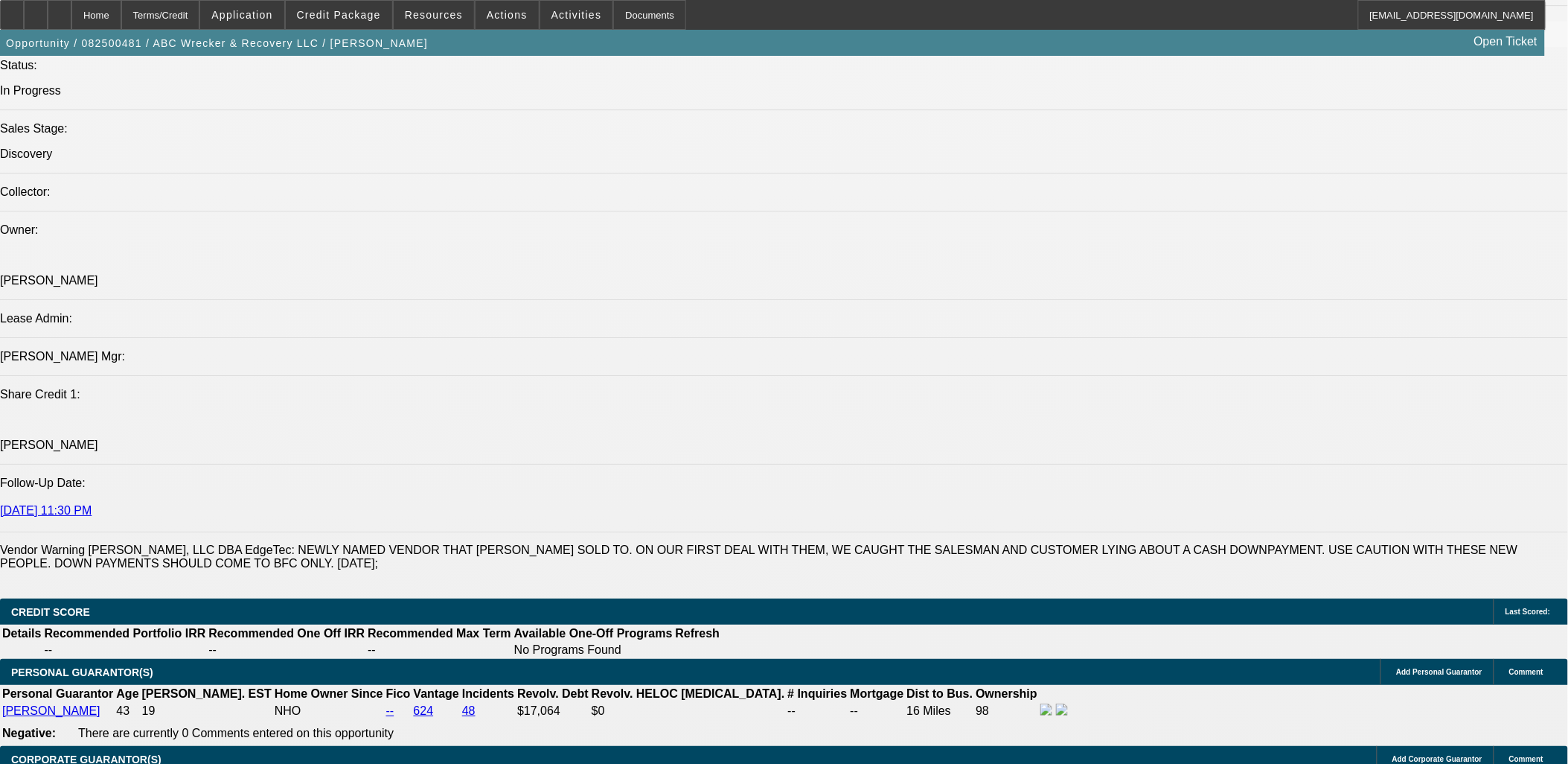
scroll to position [1736, 0]
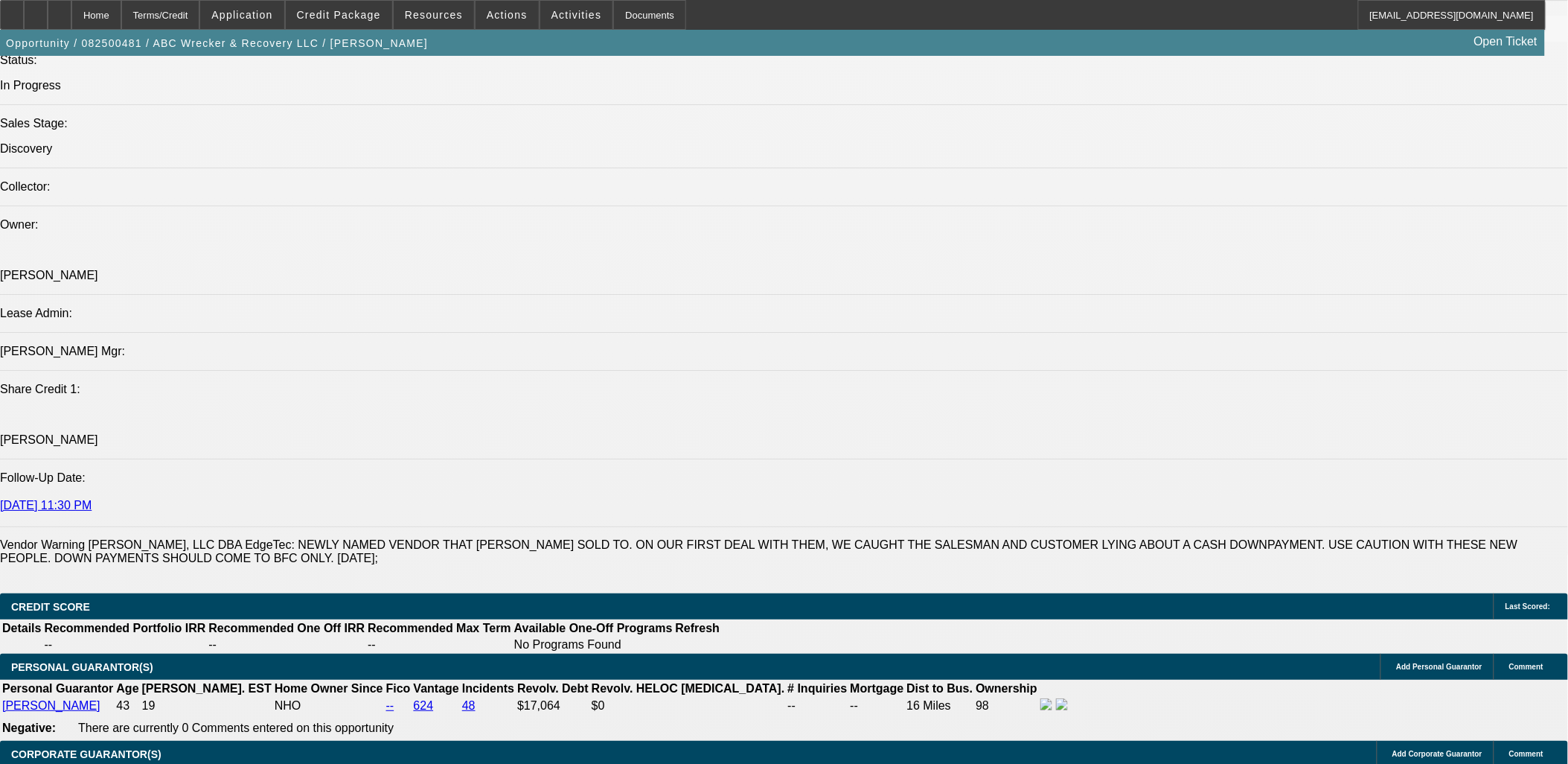
drag, startPoint x: 1483, startPoint y: 291, endPoint x: 1456, endPoint y: 286, distance: 27.5
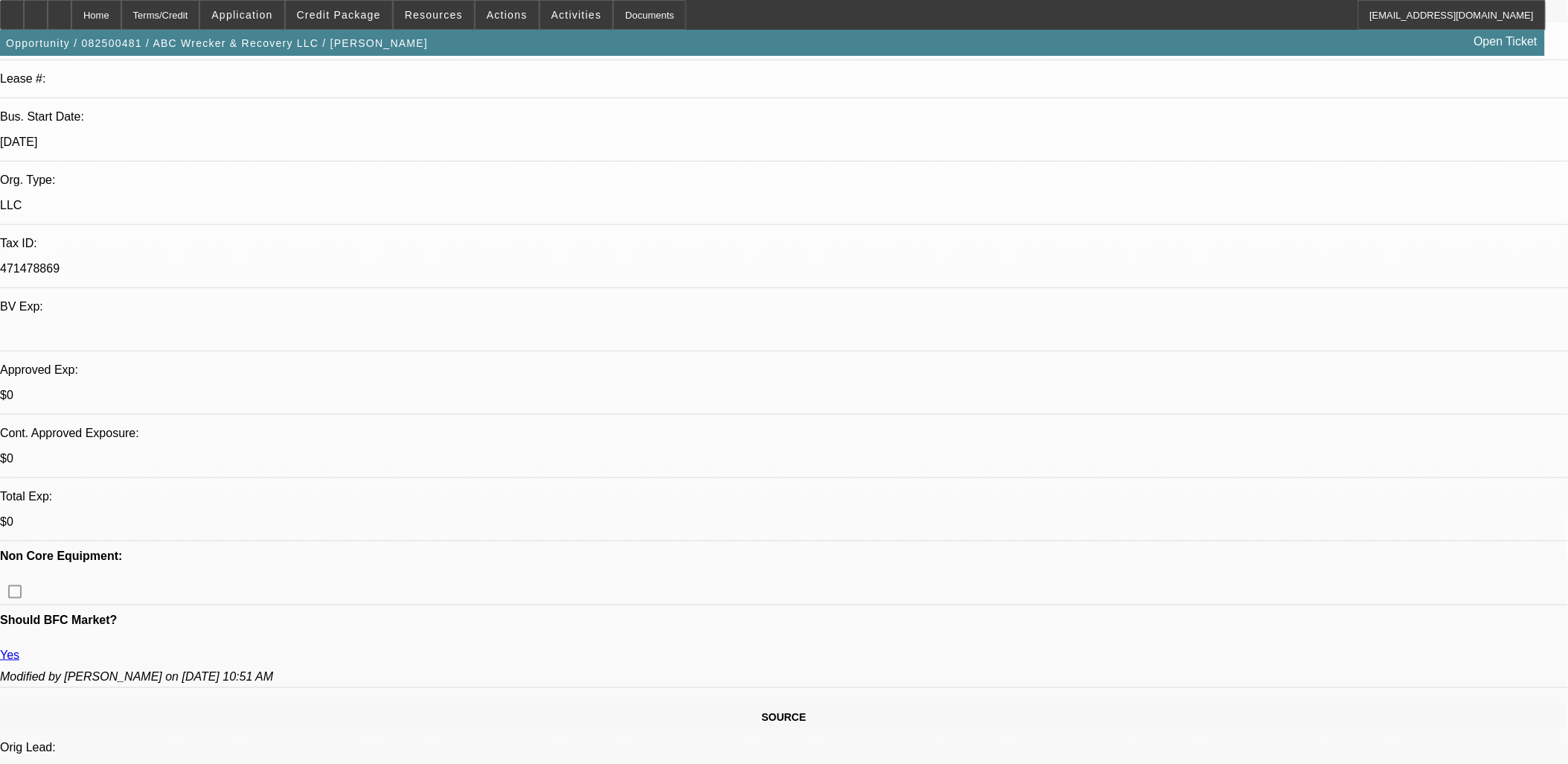
scroll to position [248, 0]
drag, startPoint x: 1476, startPoint y: 299, endPoint x: 1467, endPoint y: 284, distance: 17.5
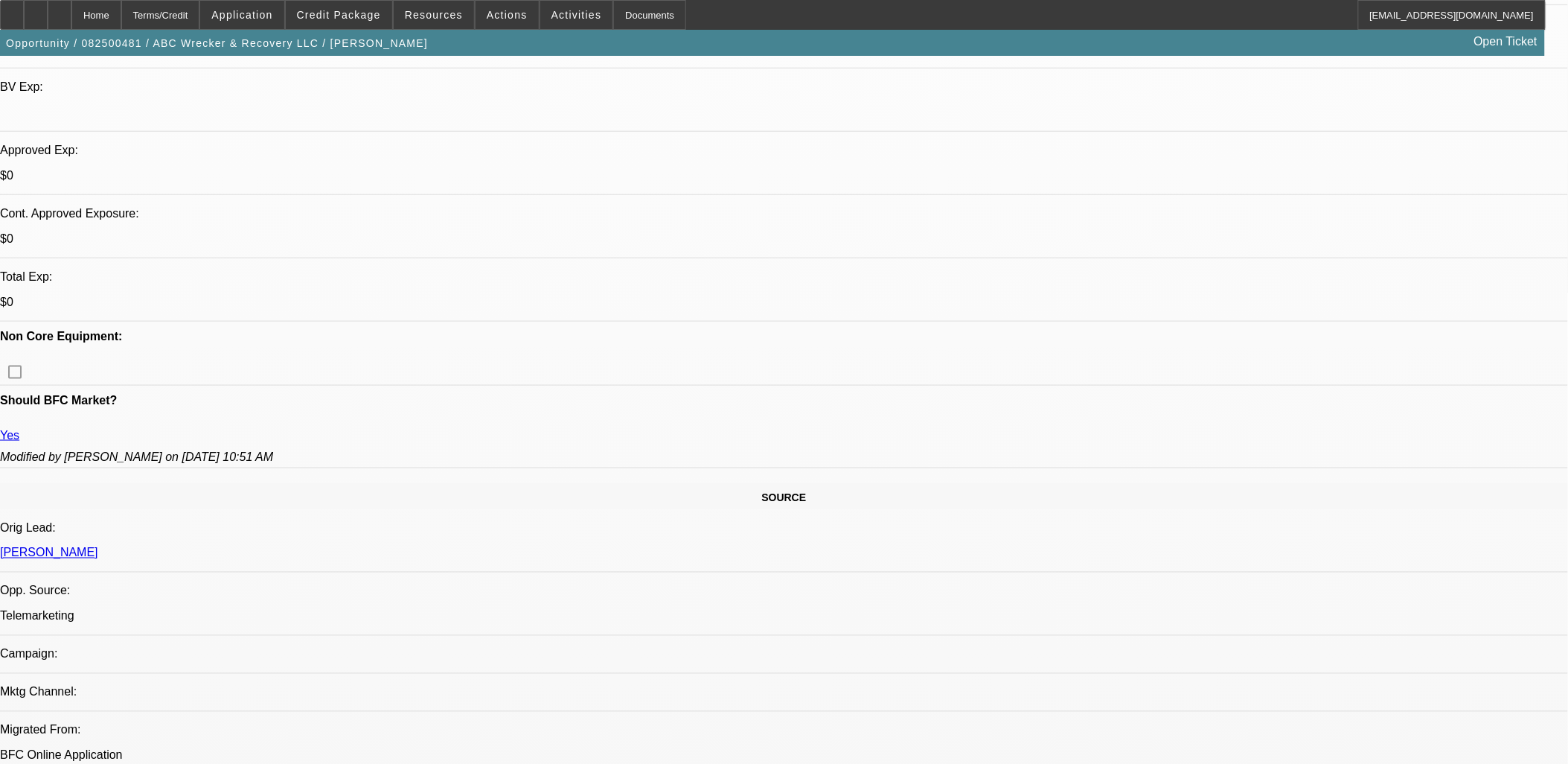
scroll to position [578, 0]
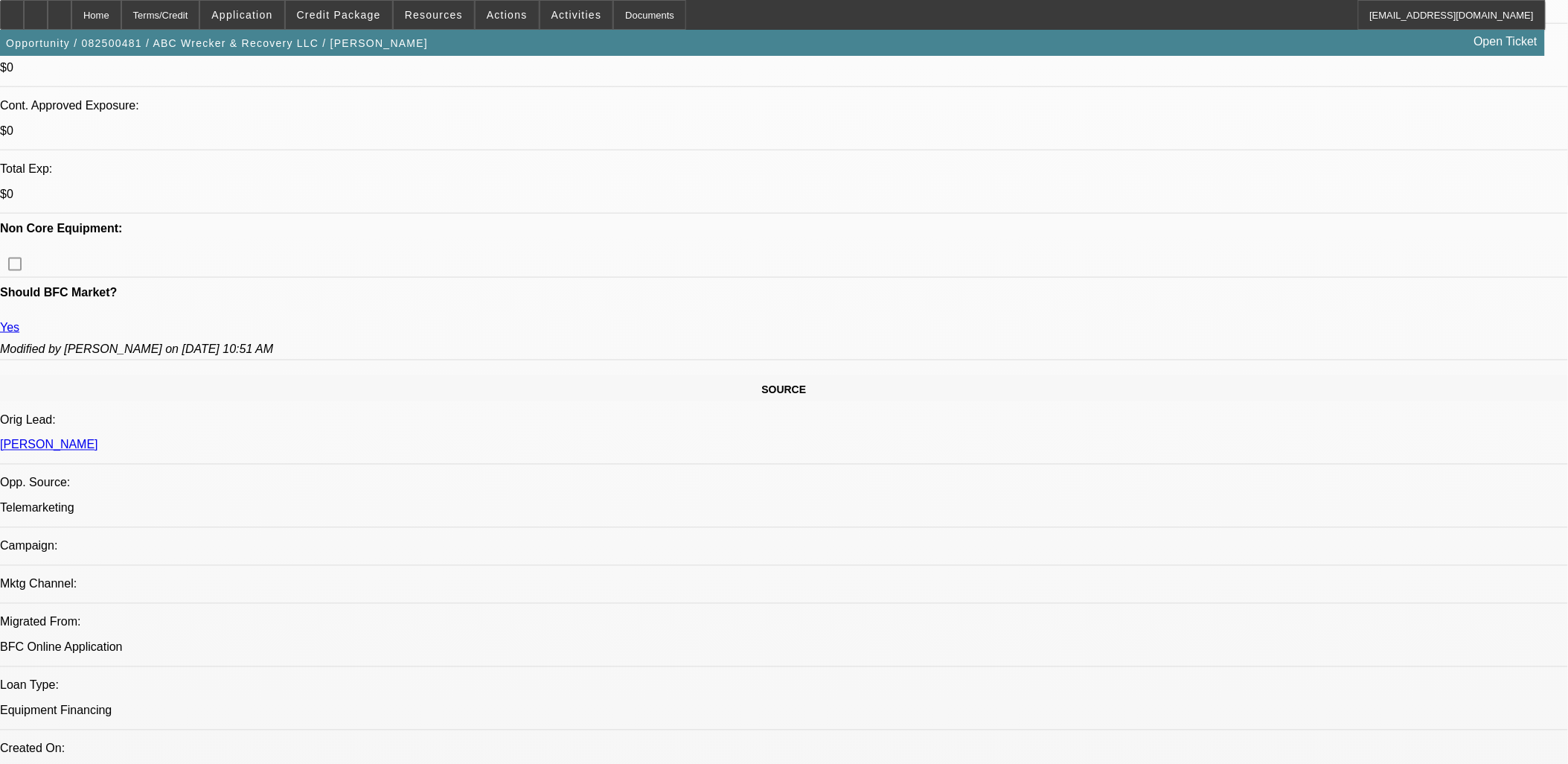
type textarea "[PERSON_NAME] has three heavies and needs a rotator to acquire a highway patrol…"
radio input "true"
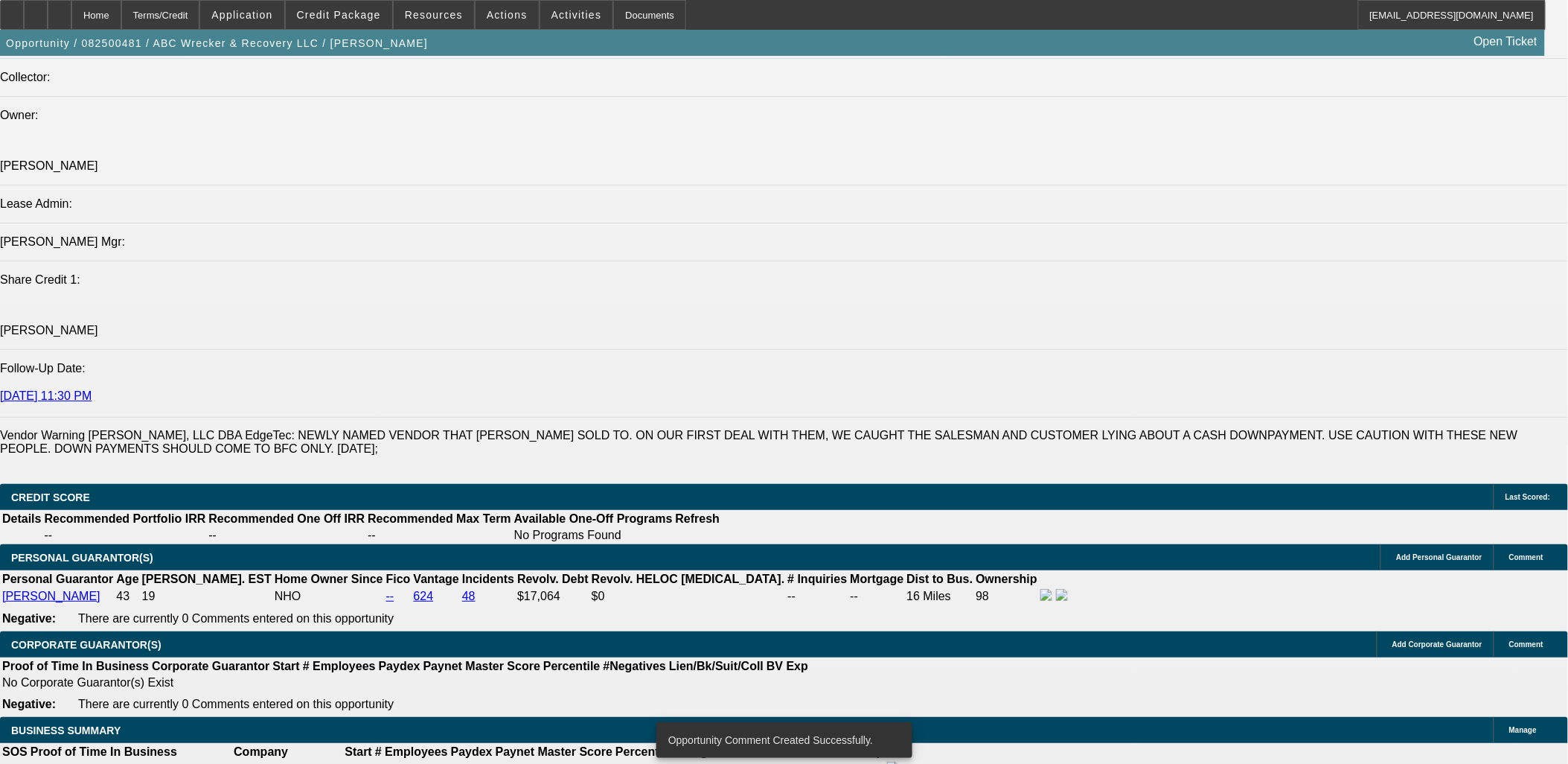
scroll to position [1984, 0]
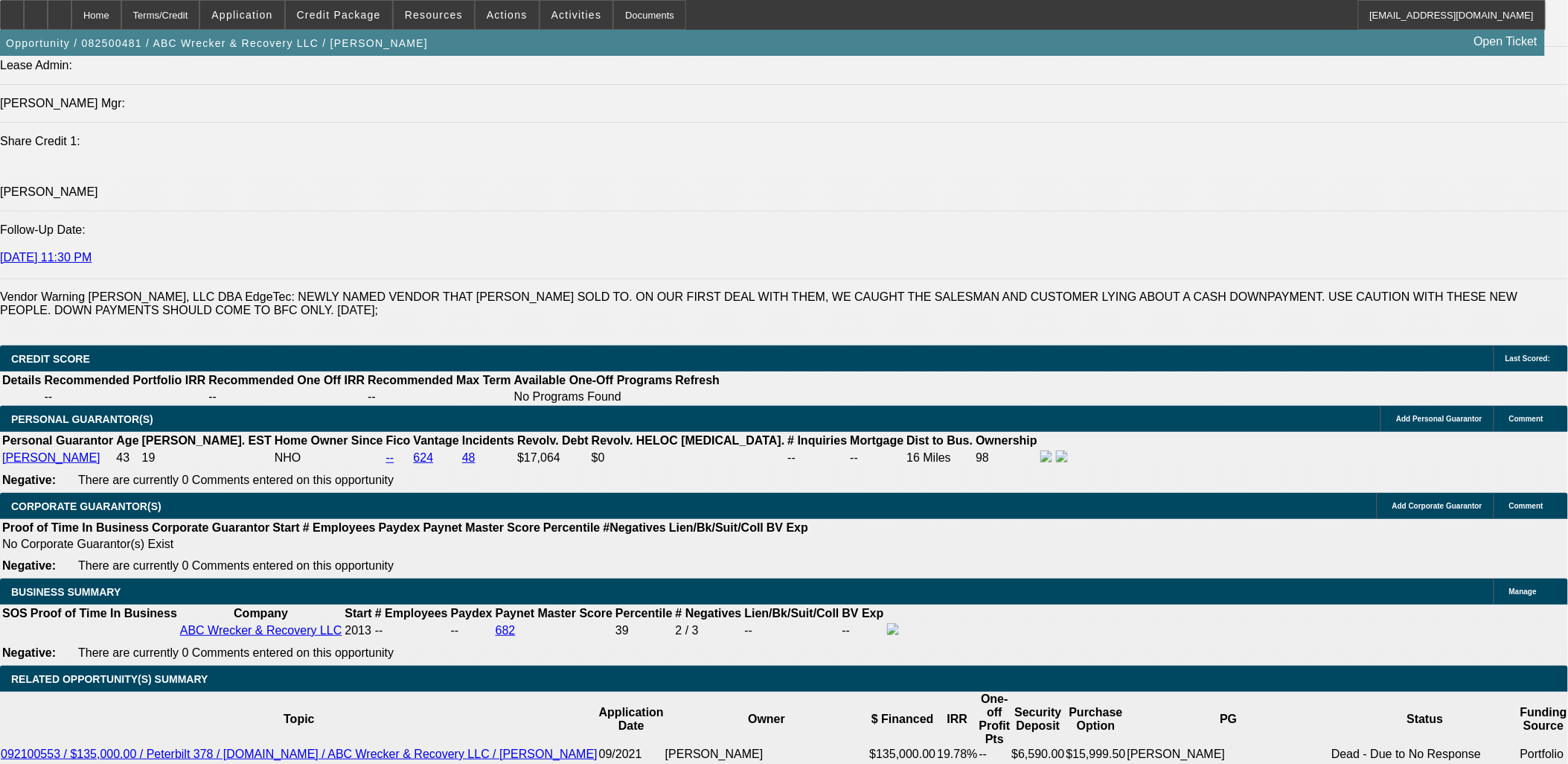
click at [59, 9] on icon at bounding box center [59, 9] width 0 height 0
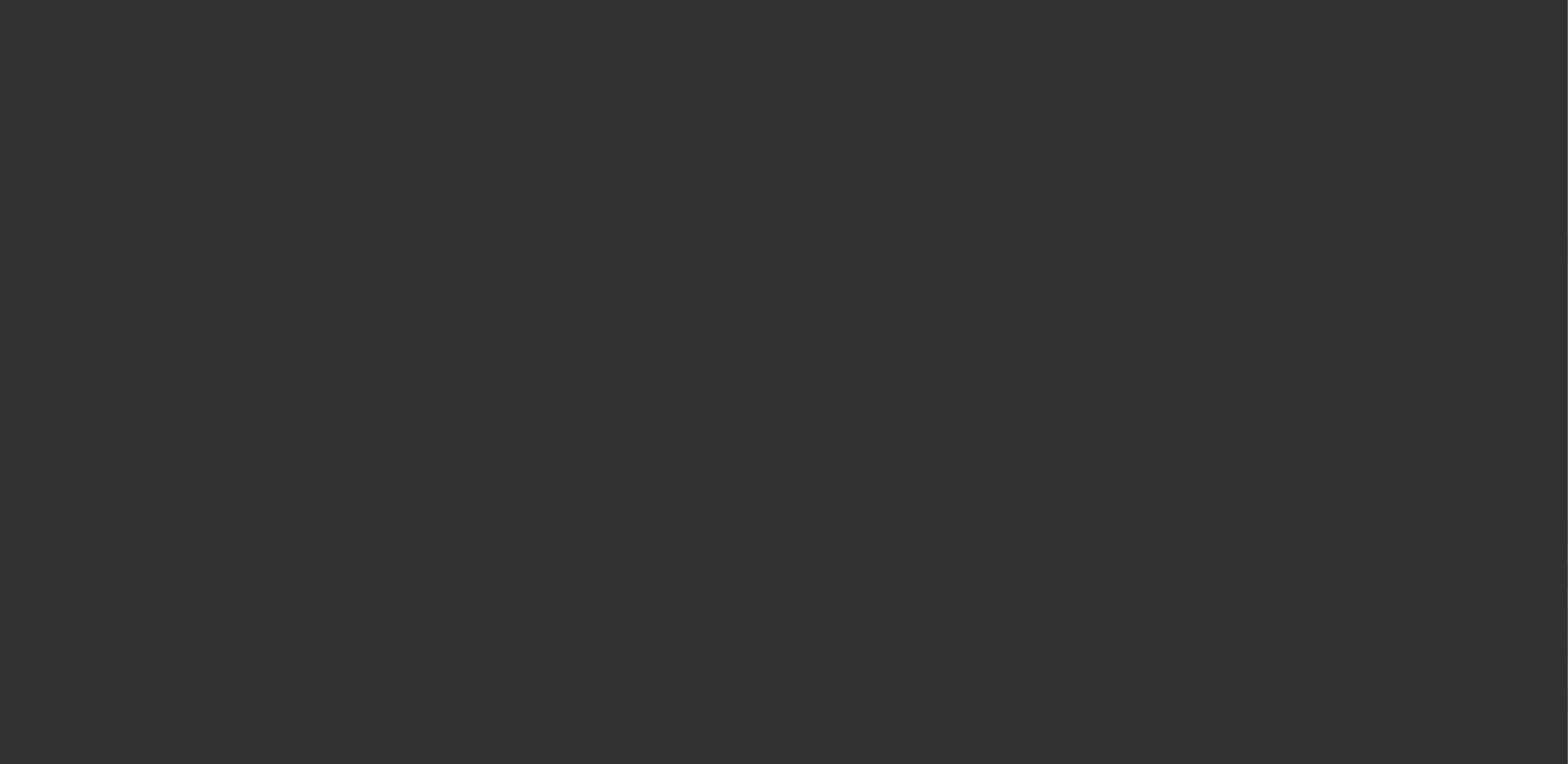
scroll to position [495, 0]
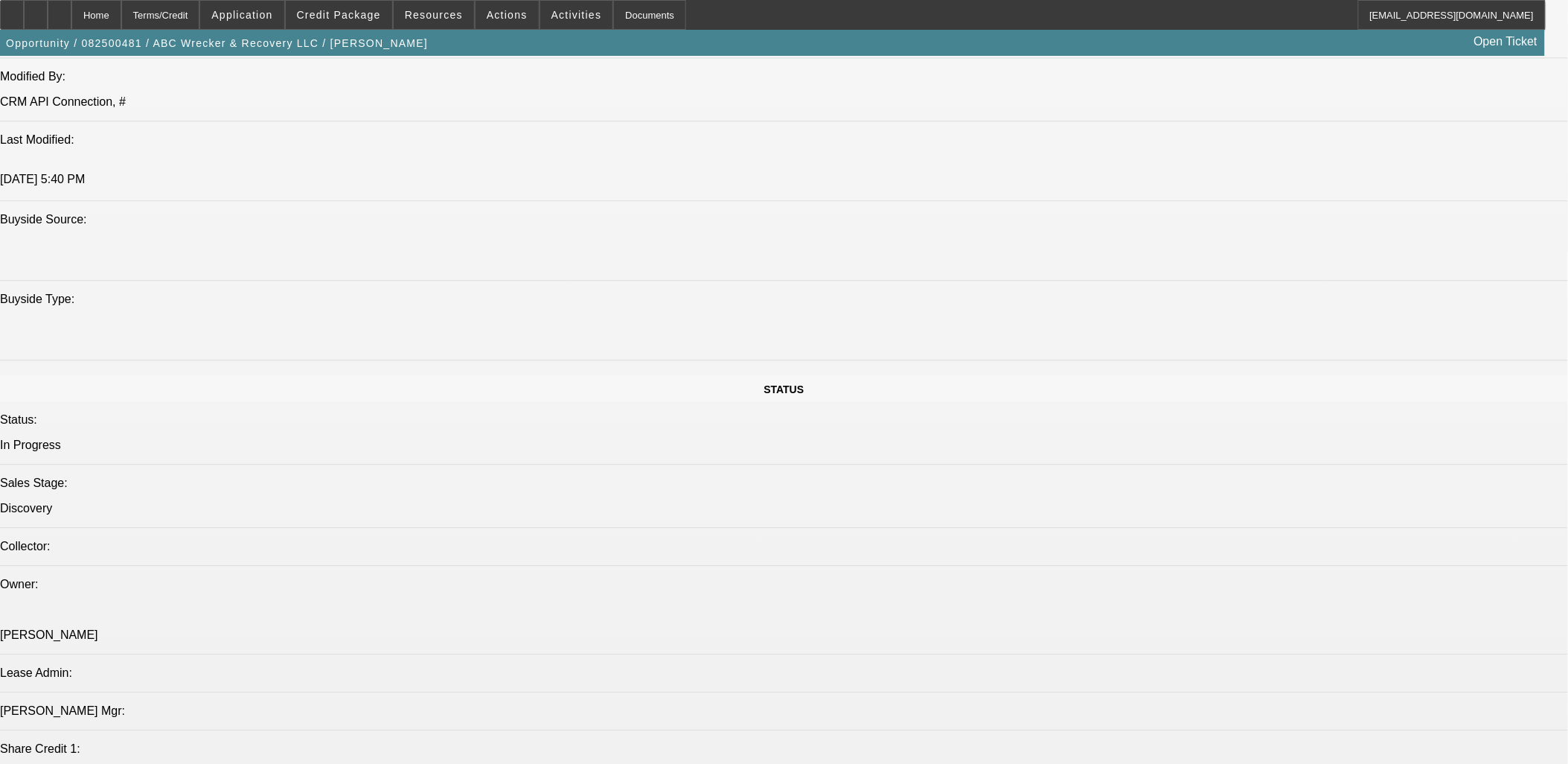
select select "0"
select select "2"
select select "0.1"
select select "4"
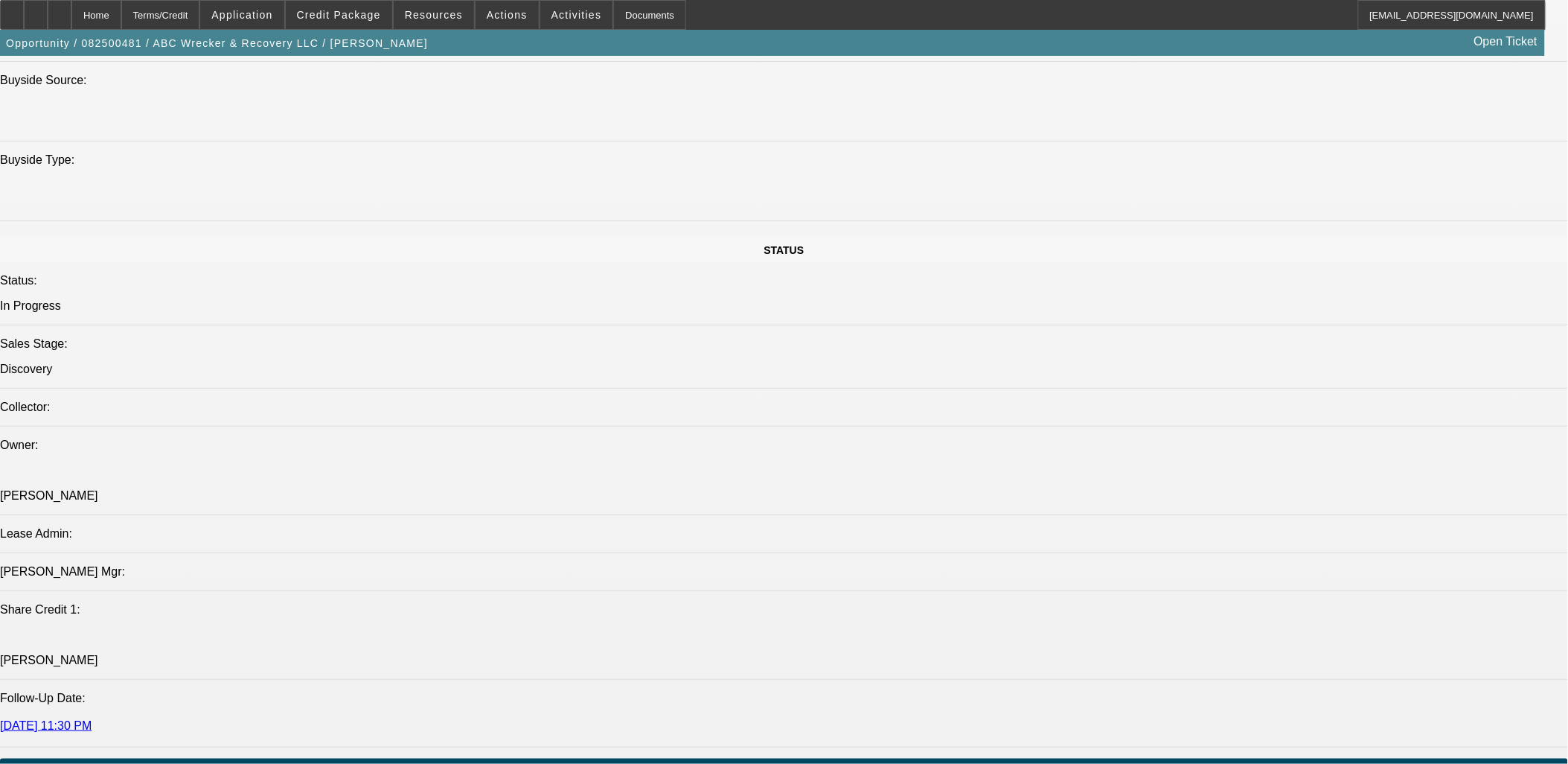
scroll to position [1508, 0]
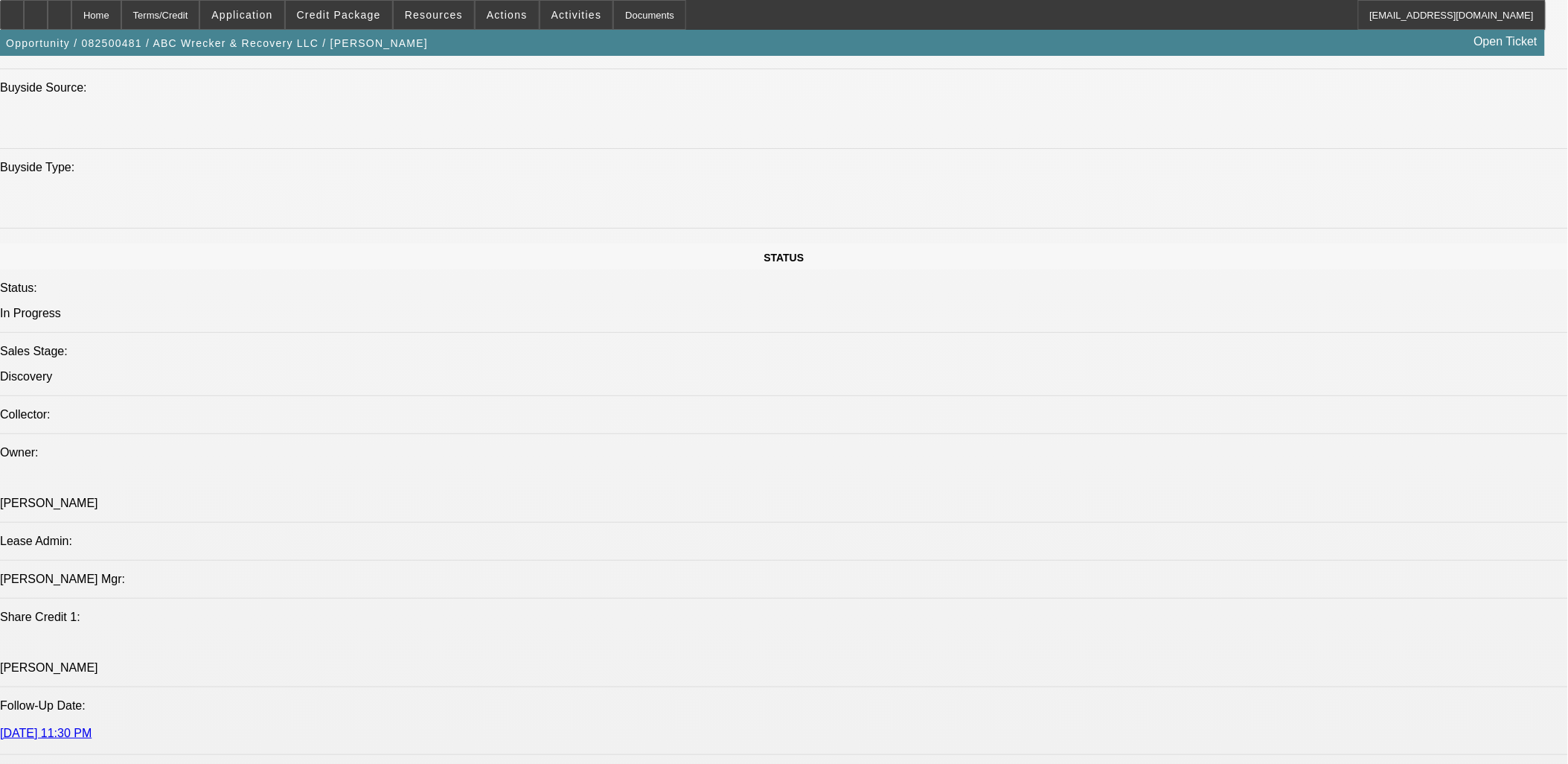
drag, startPoint x: 832, startPoint y: 596, endPoint x: 96, endPoint y: 596, distance: 736.0
copy span "[PERSON_NAME] has three heavies and needs a rotator to acquire a highway patrol…"
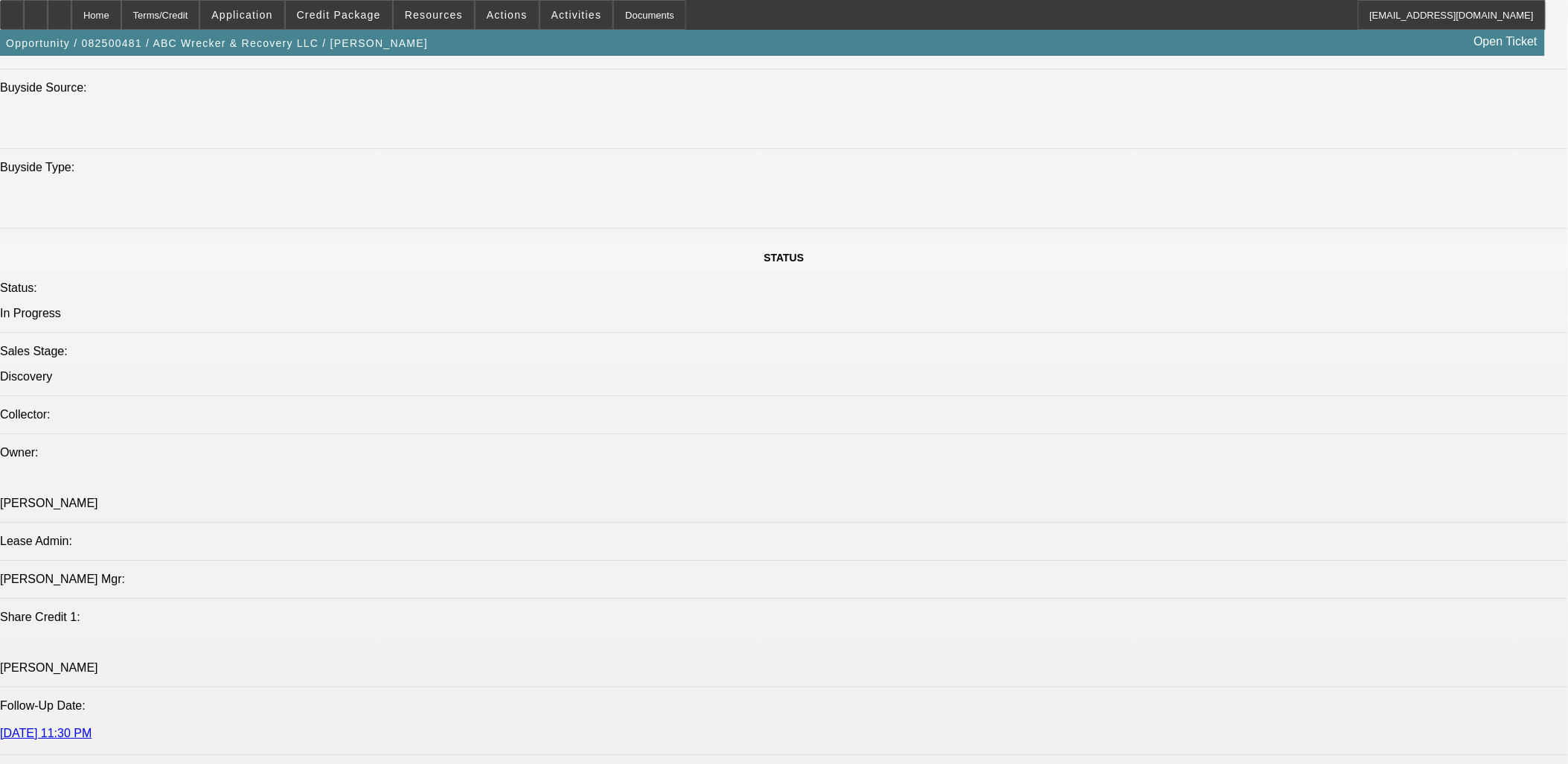
radio input "true"
paste textarea "[PERSON_NAME] has three heavies and needs a rotator to acquire a highway patrol…"
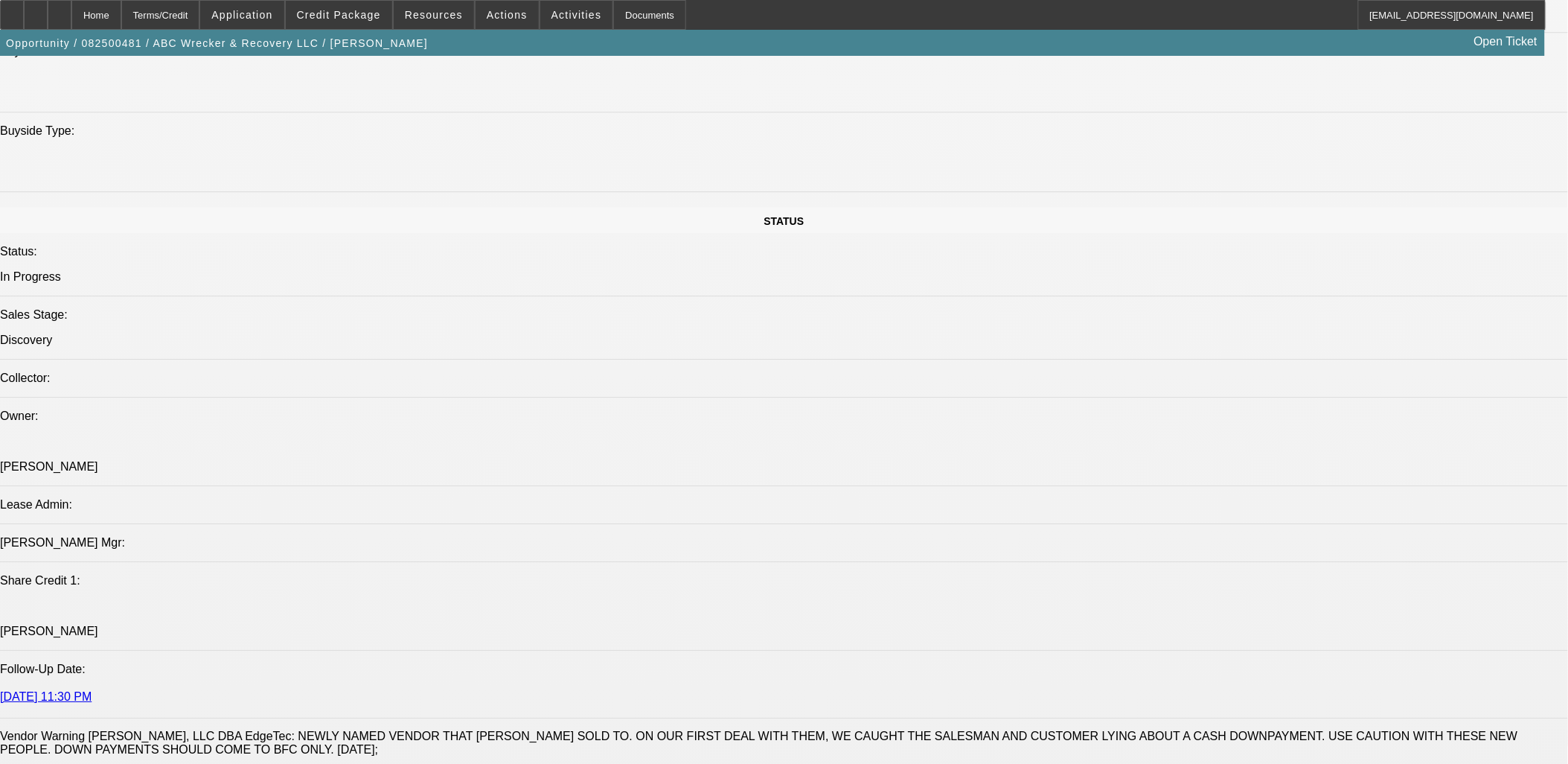
scroll to position [1568, 0]
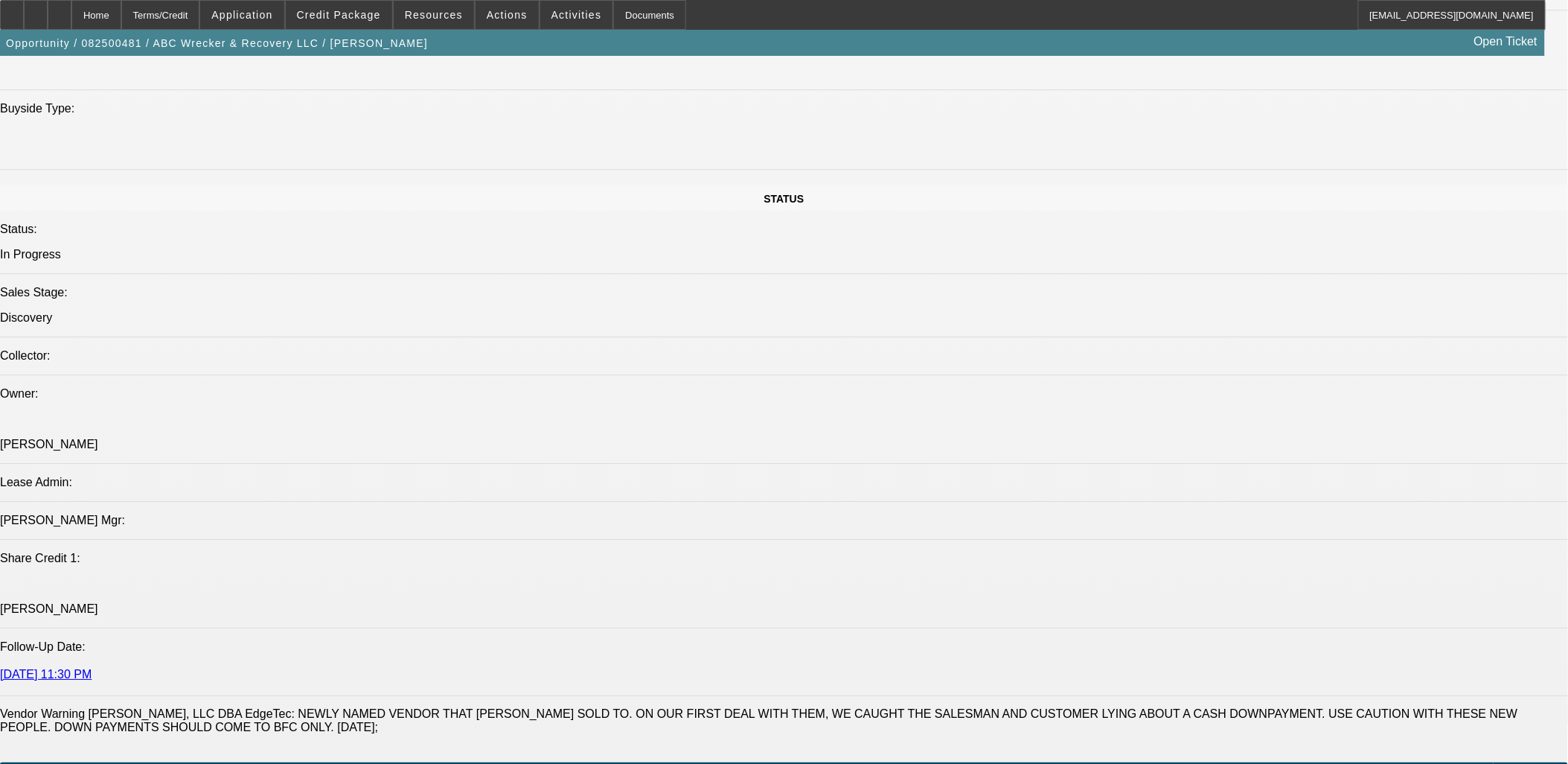
type textarea "Jimmy Smith has three heavies and needs a rotator to acquire a highway patrol c…"
radio input "true"
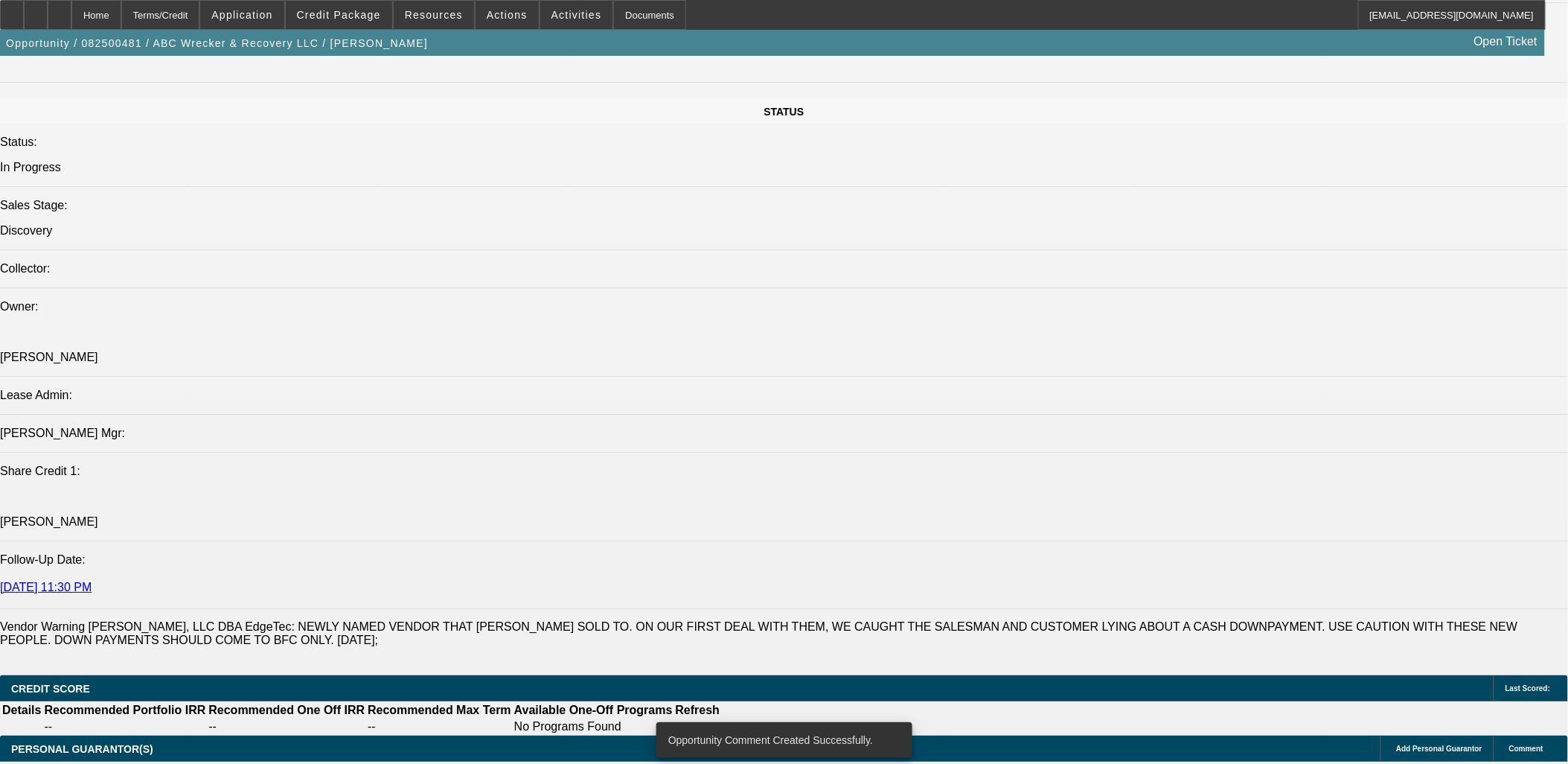
scroll to position [1732, 0]
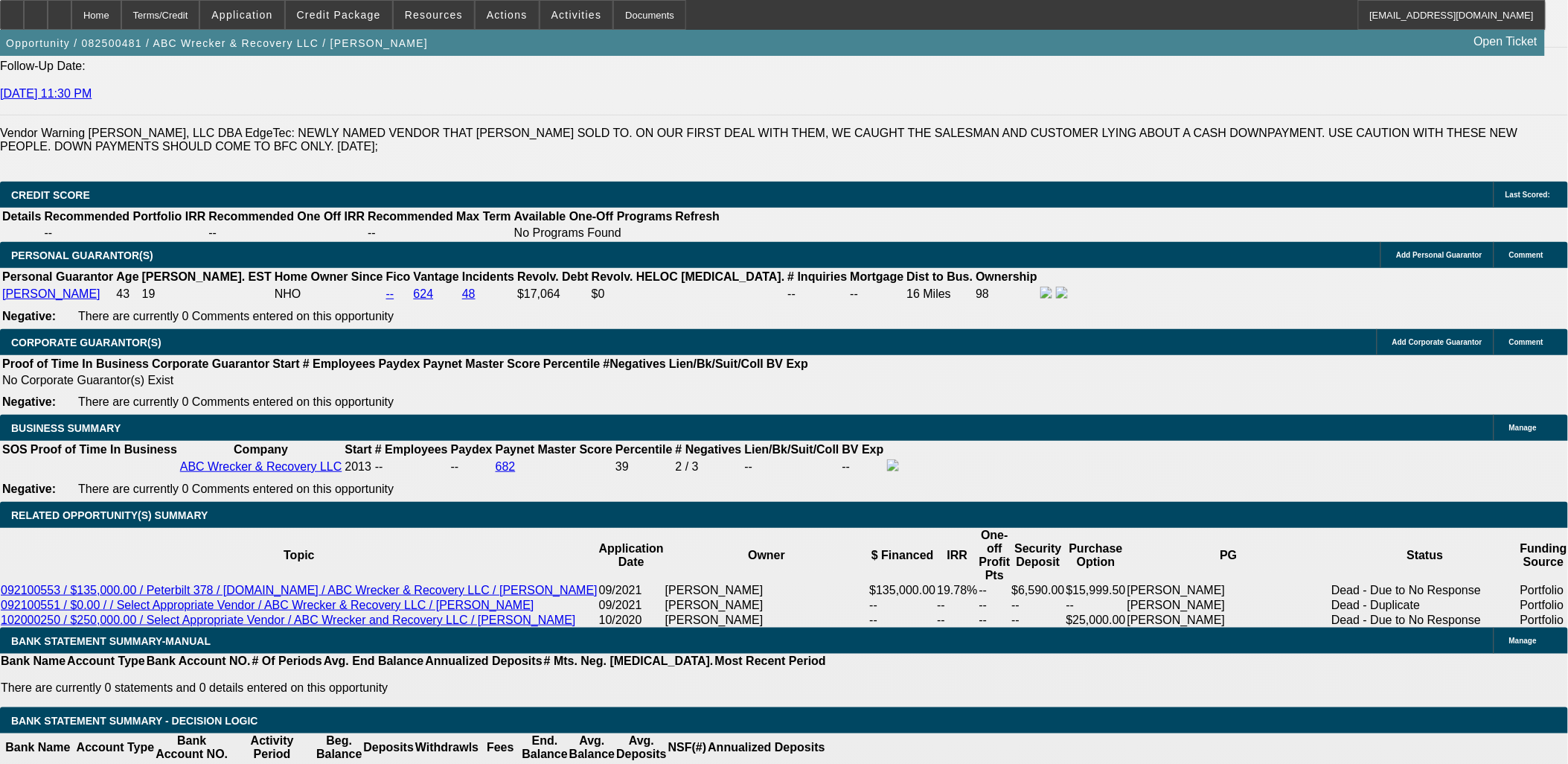
scroll to position [2230, 0]
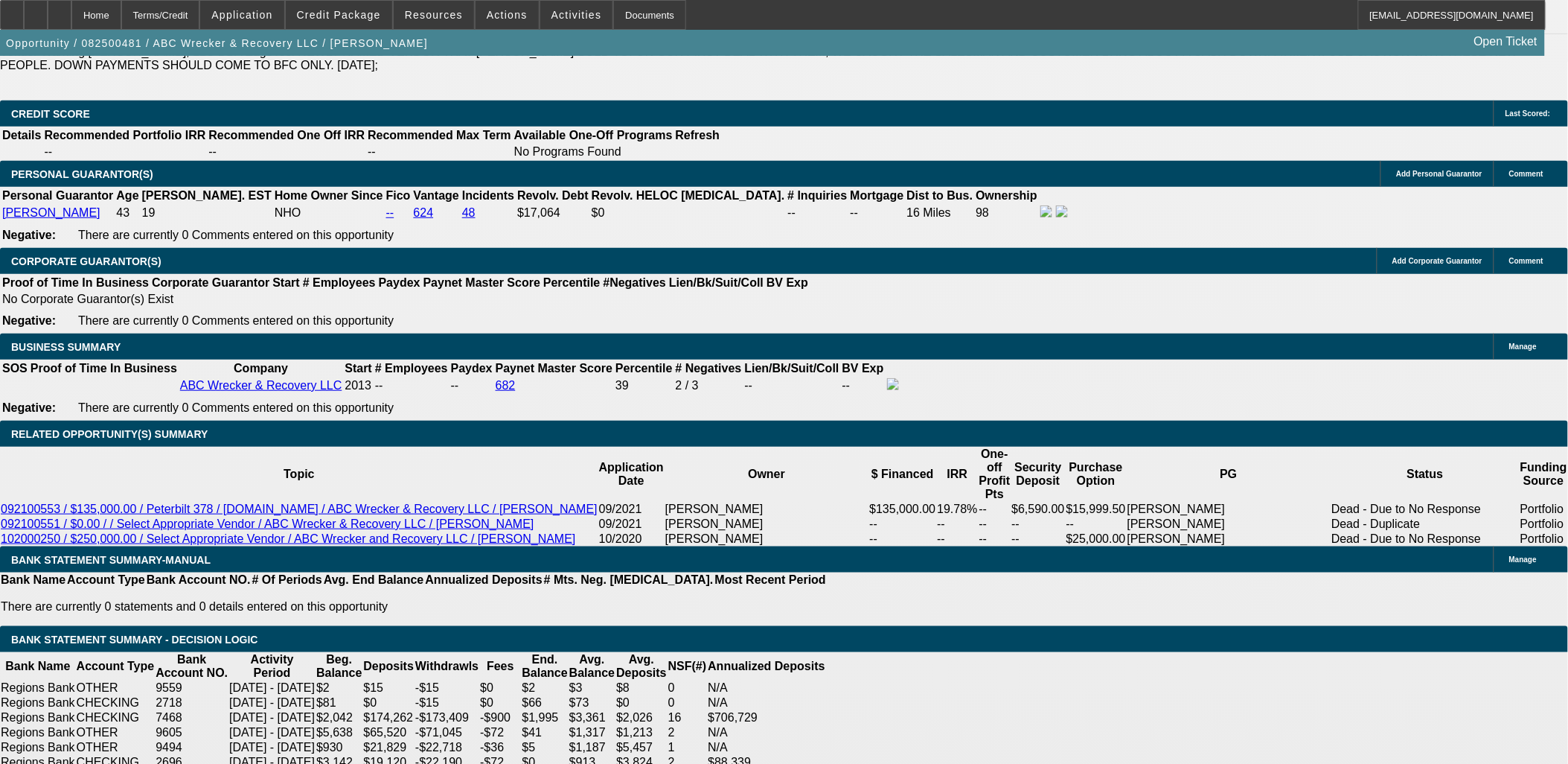
select select "0.1"
type input "$37,102.73"
type input "UNKNOWN"
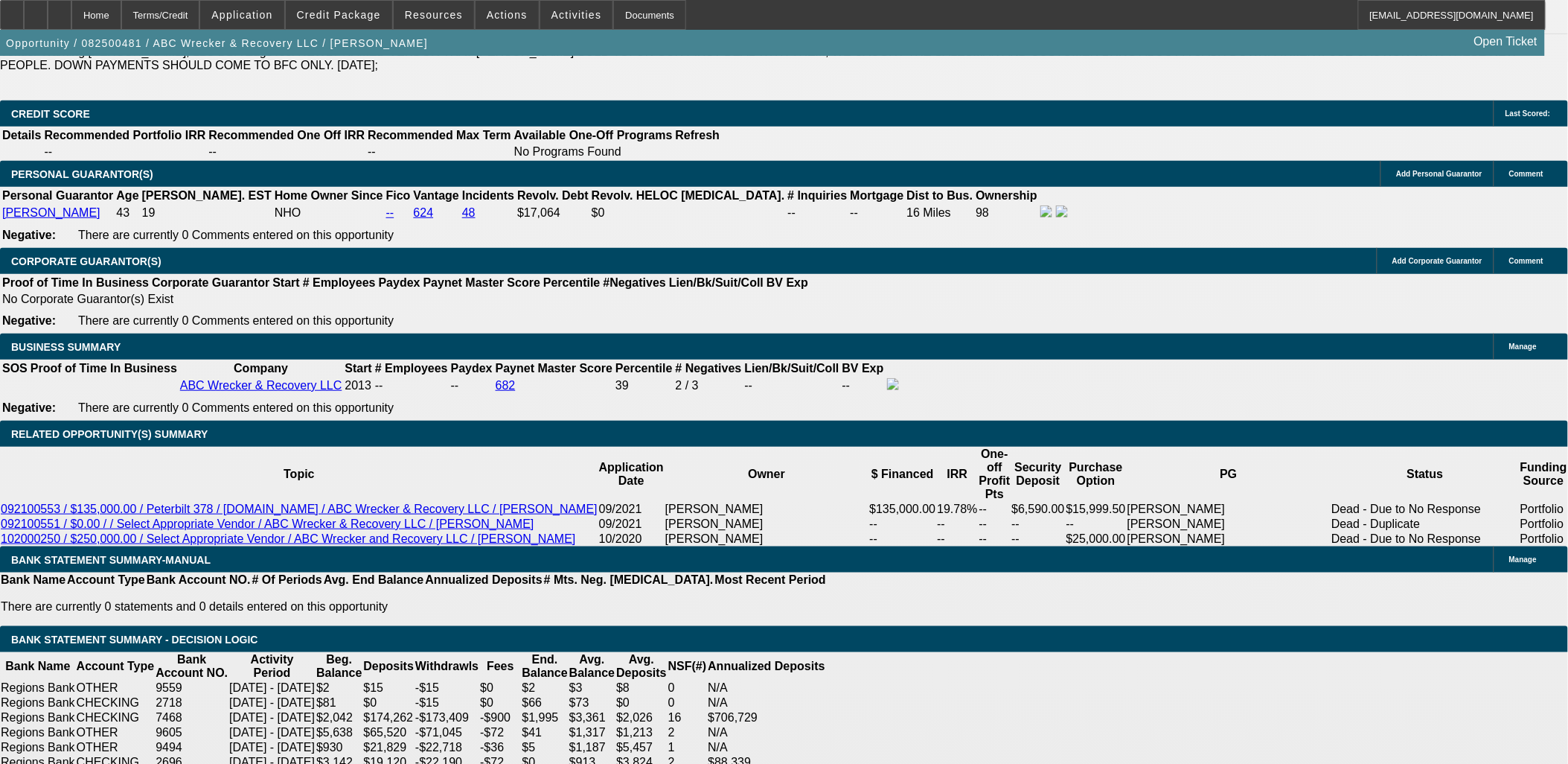
drag, startPoint x: 315, startPoint y: 533, endPoint x: 421, endPoint y: 507, distance: 109.1
type input "84"
type input "14"
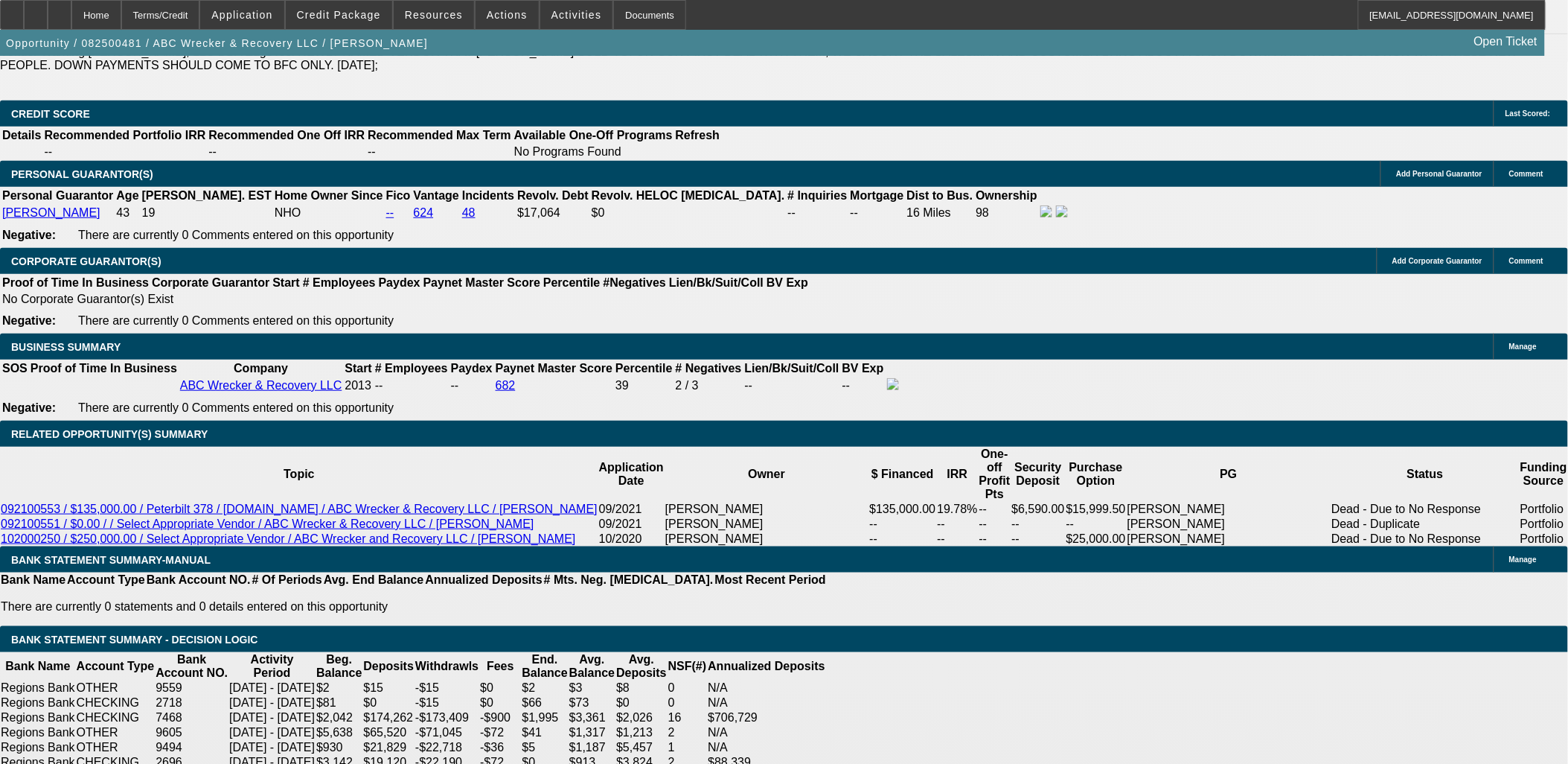
type input "$8,235.42"
type input "$4,117.71"
type input "$12,515.50"
type input "$6,257.75"
type input "14"
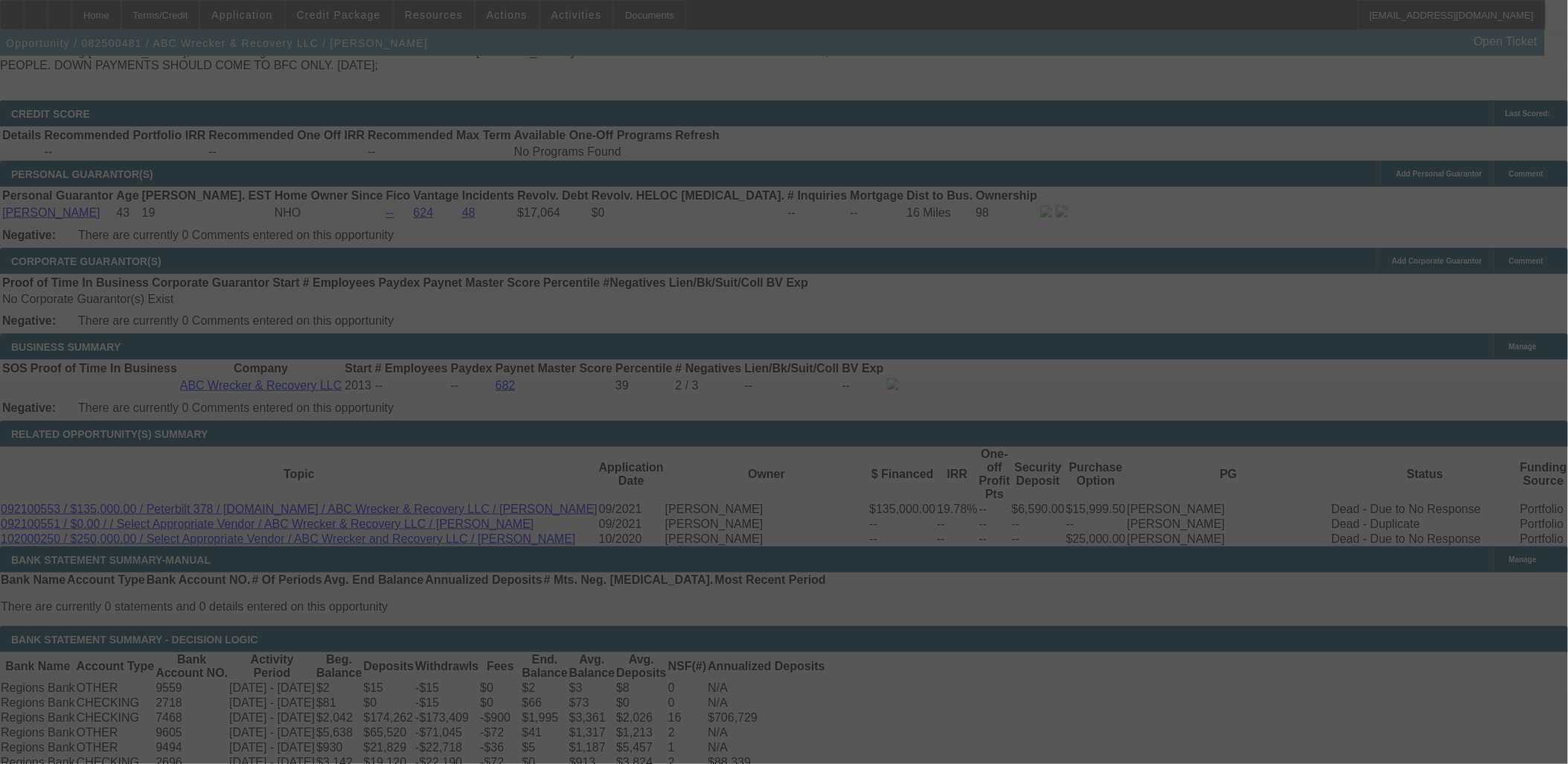
select select "0.1"
select select "2"
select select "0.1"
select select "4"
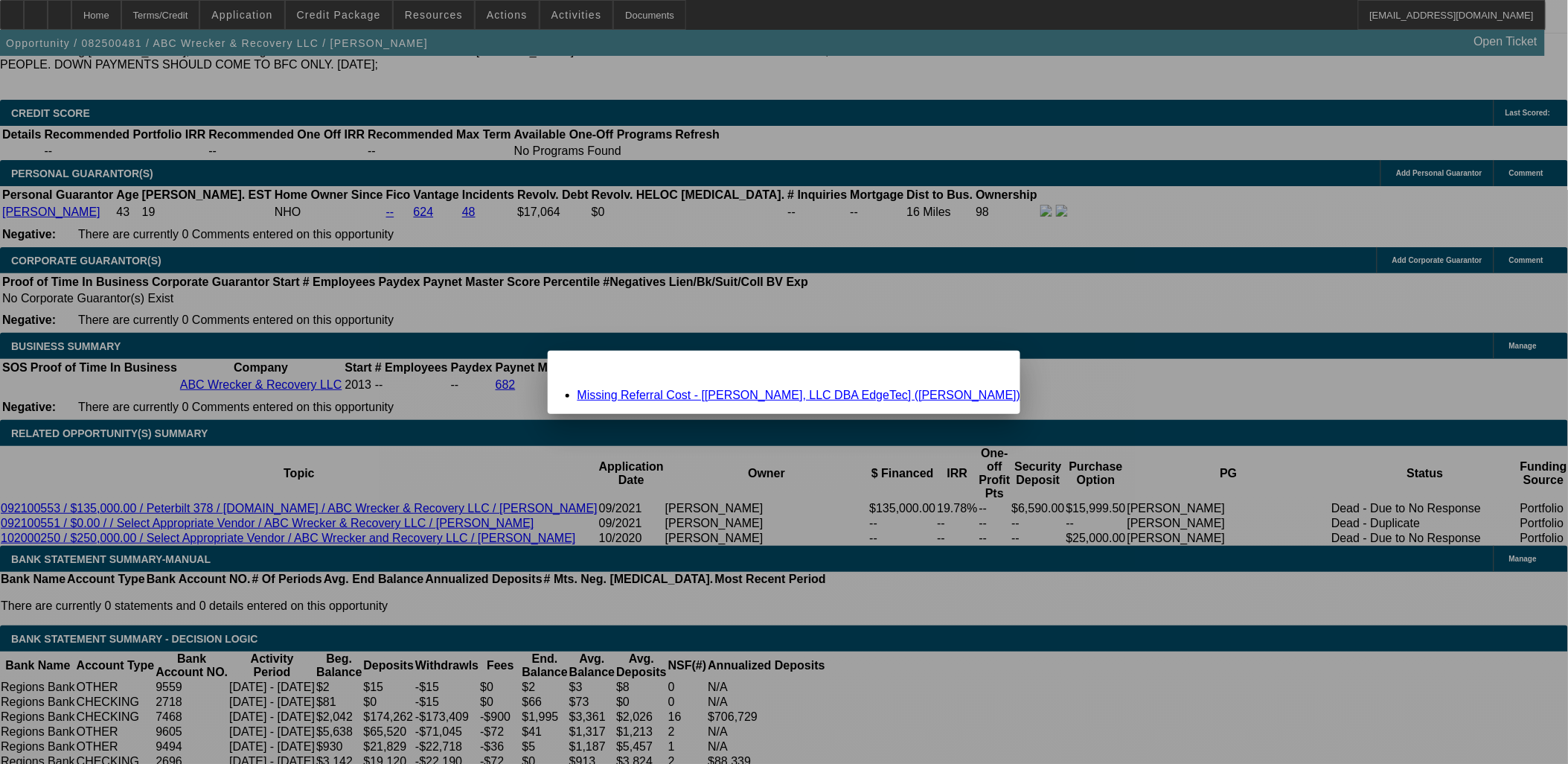
scroll to position [0, 0]
click at [726, 390] on link "Missing Referral Cost - [Ewing Bouressa, LLC DBA EdgeTec] (Olson, Randy)" at bounding box center [798, 395] width 443 height 13
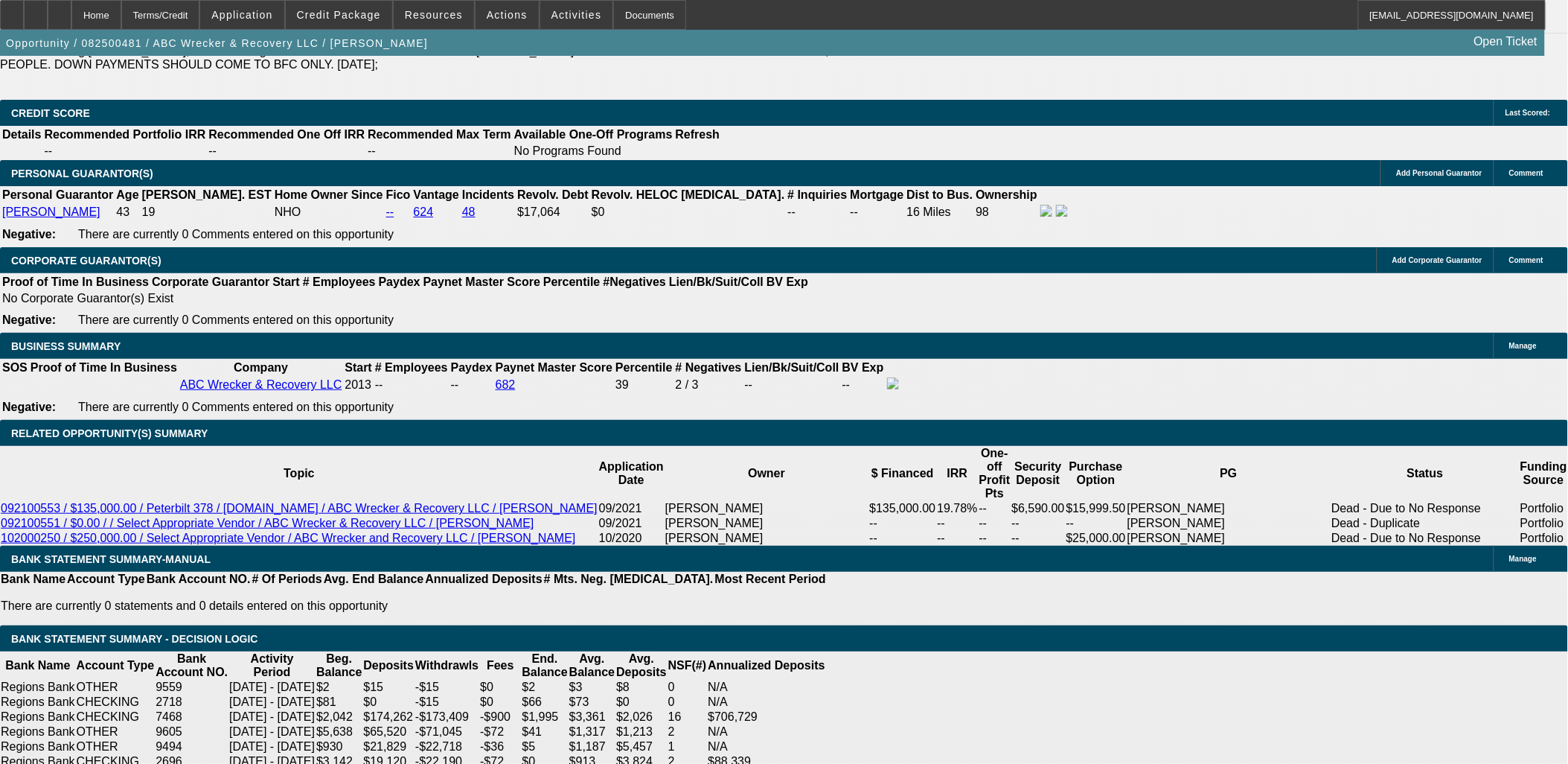
scroll to position [2230, 0]
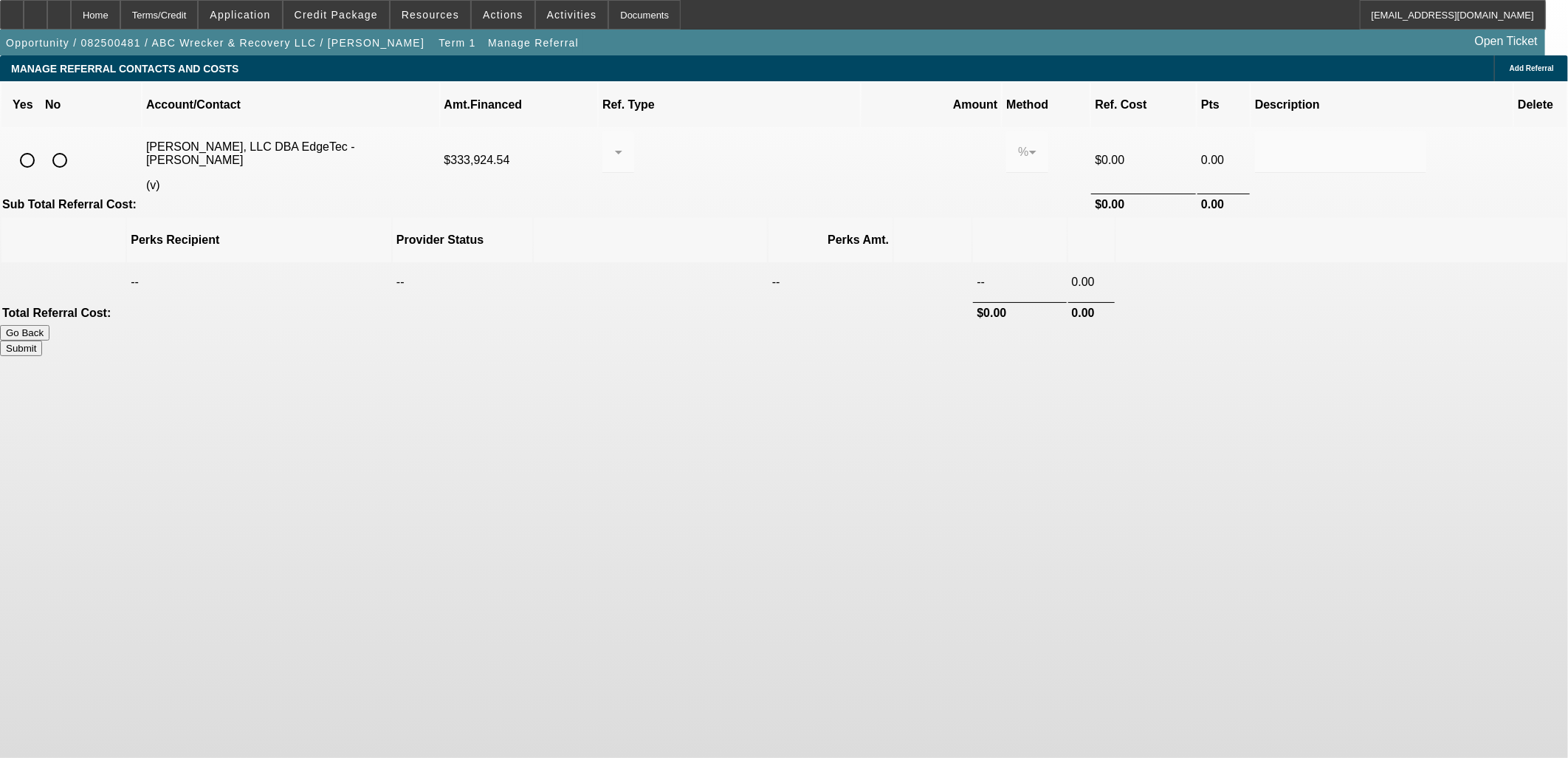
click at [75, 146] on input "radio" at bounding box center [60, 160] width 29 height 30
radio input "true"
click at [42, 340] on button "Submit" at bounding box center [21, 348] width 42 height 16
type input "0.000"
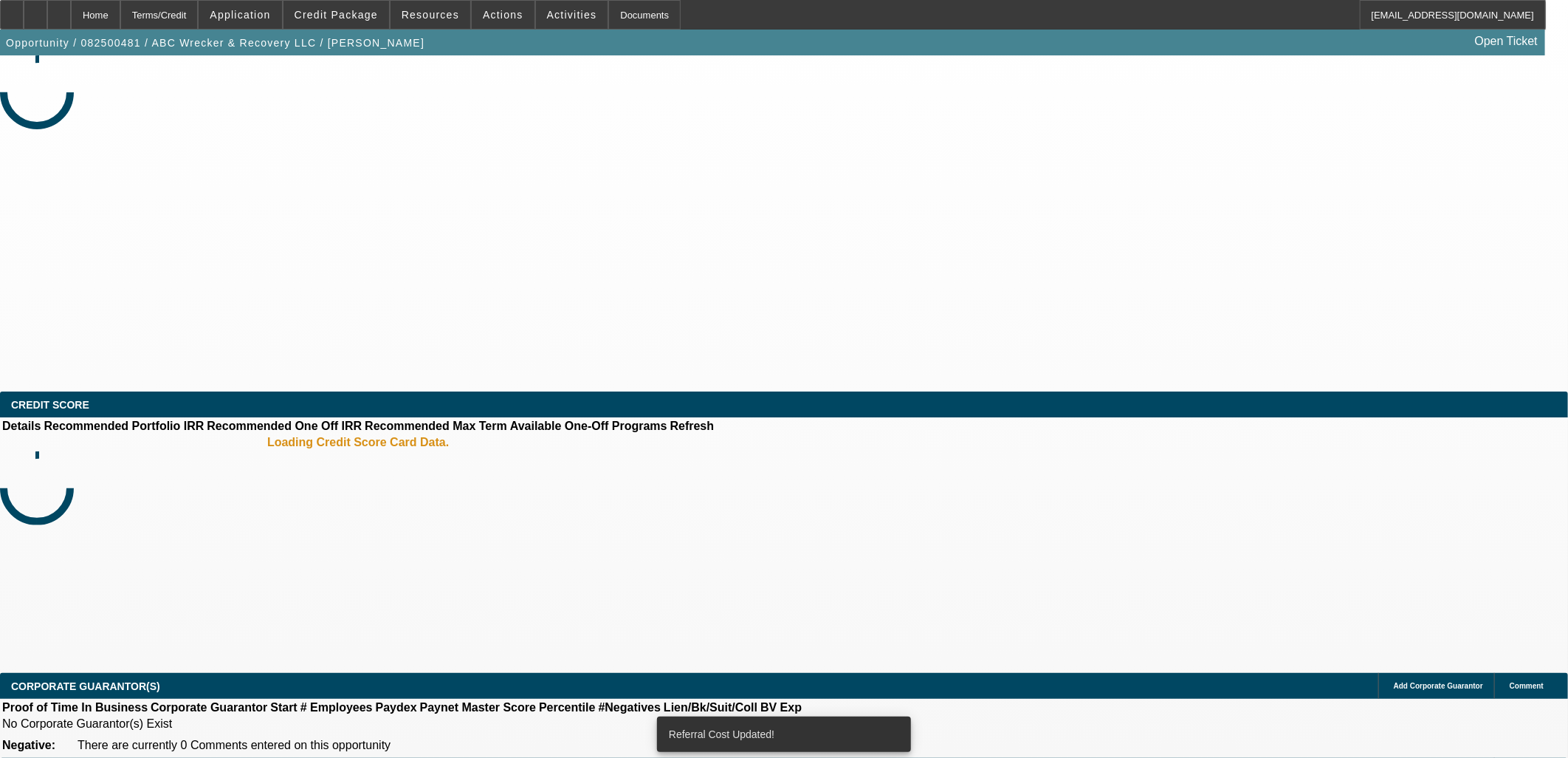
select select "0.1"
select select "2"
select select "0.1"
select select "4"
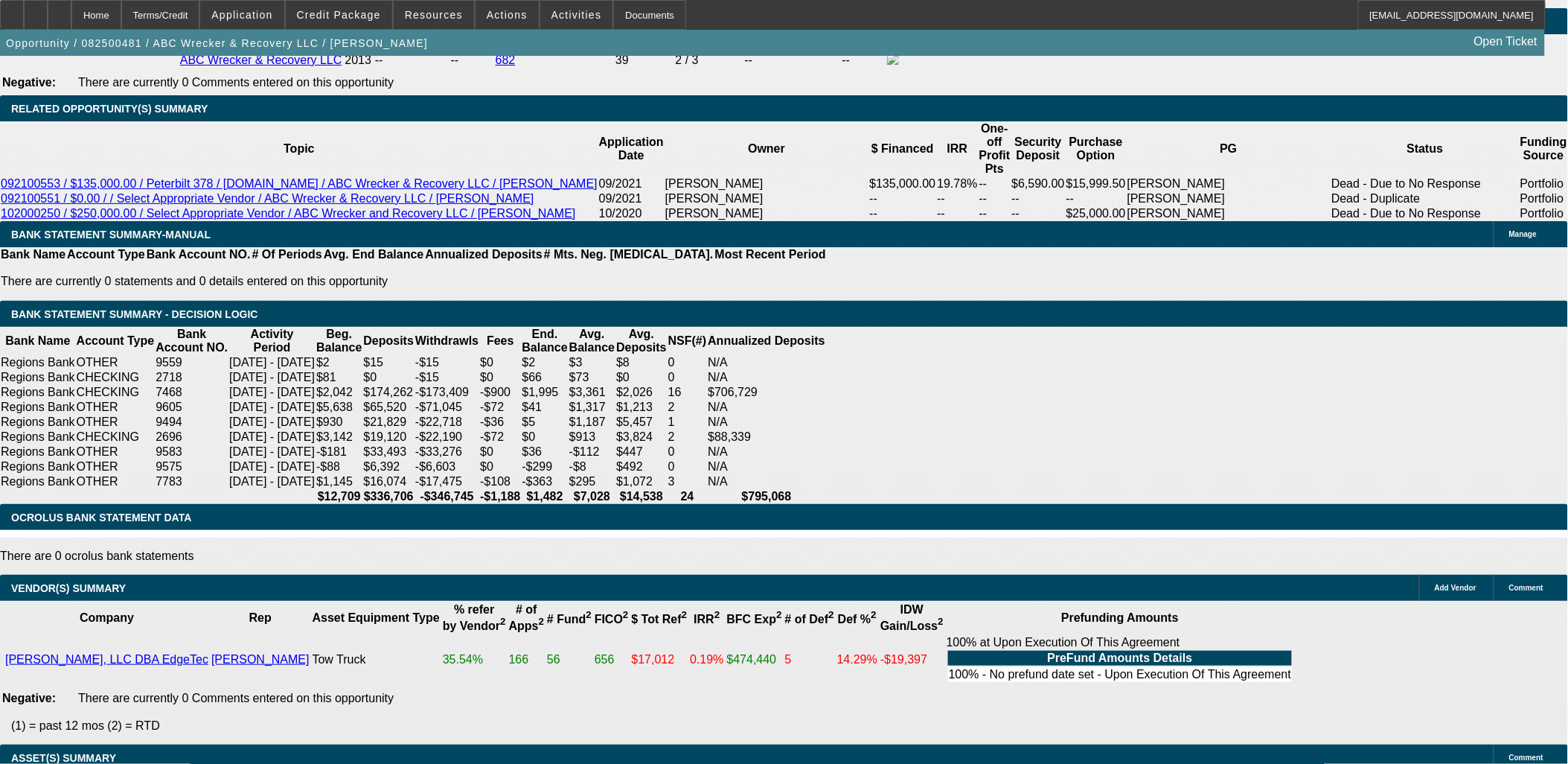
scroll to position [2563, 0]
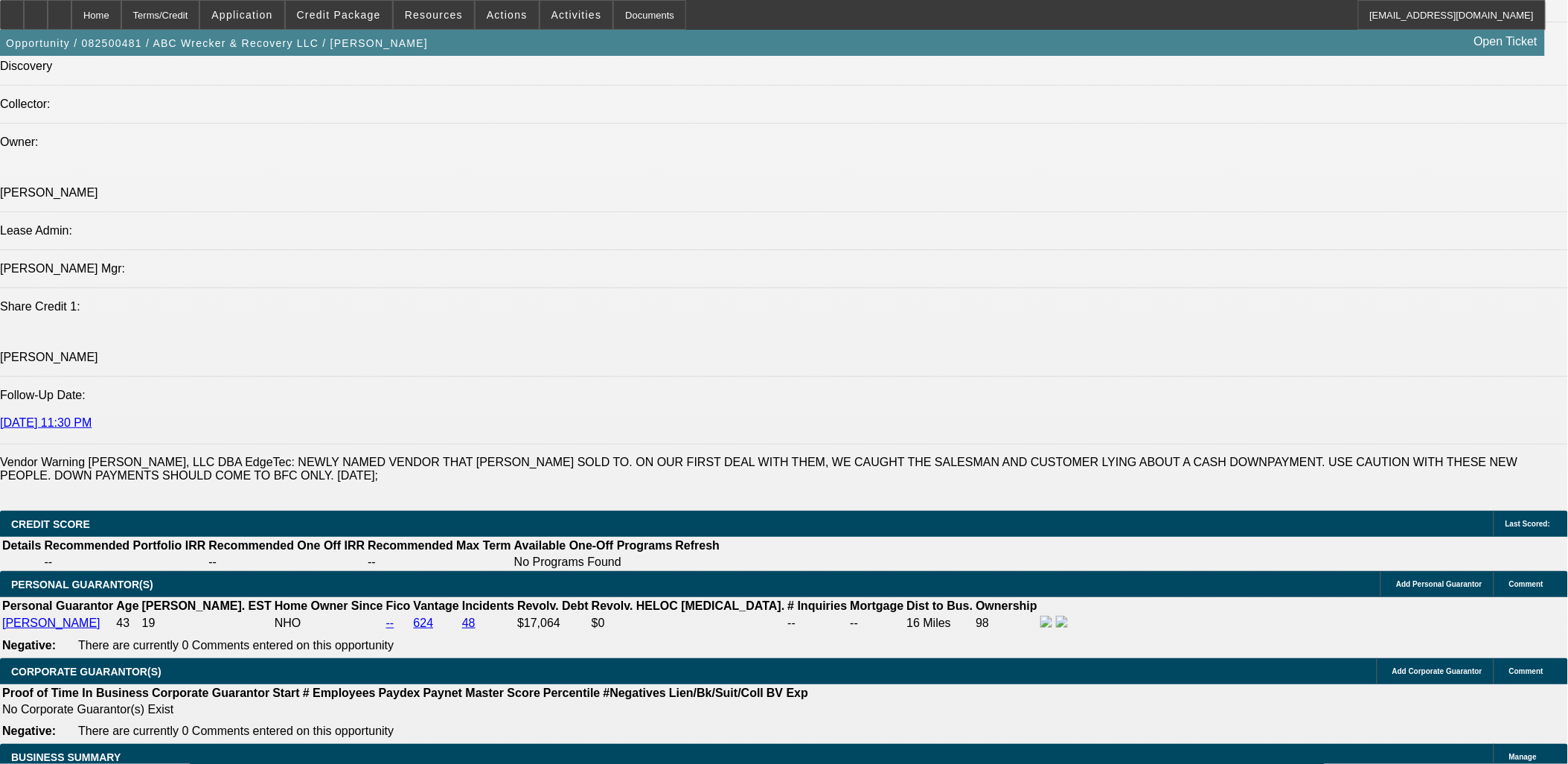
scroll to position [2481, 0]
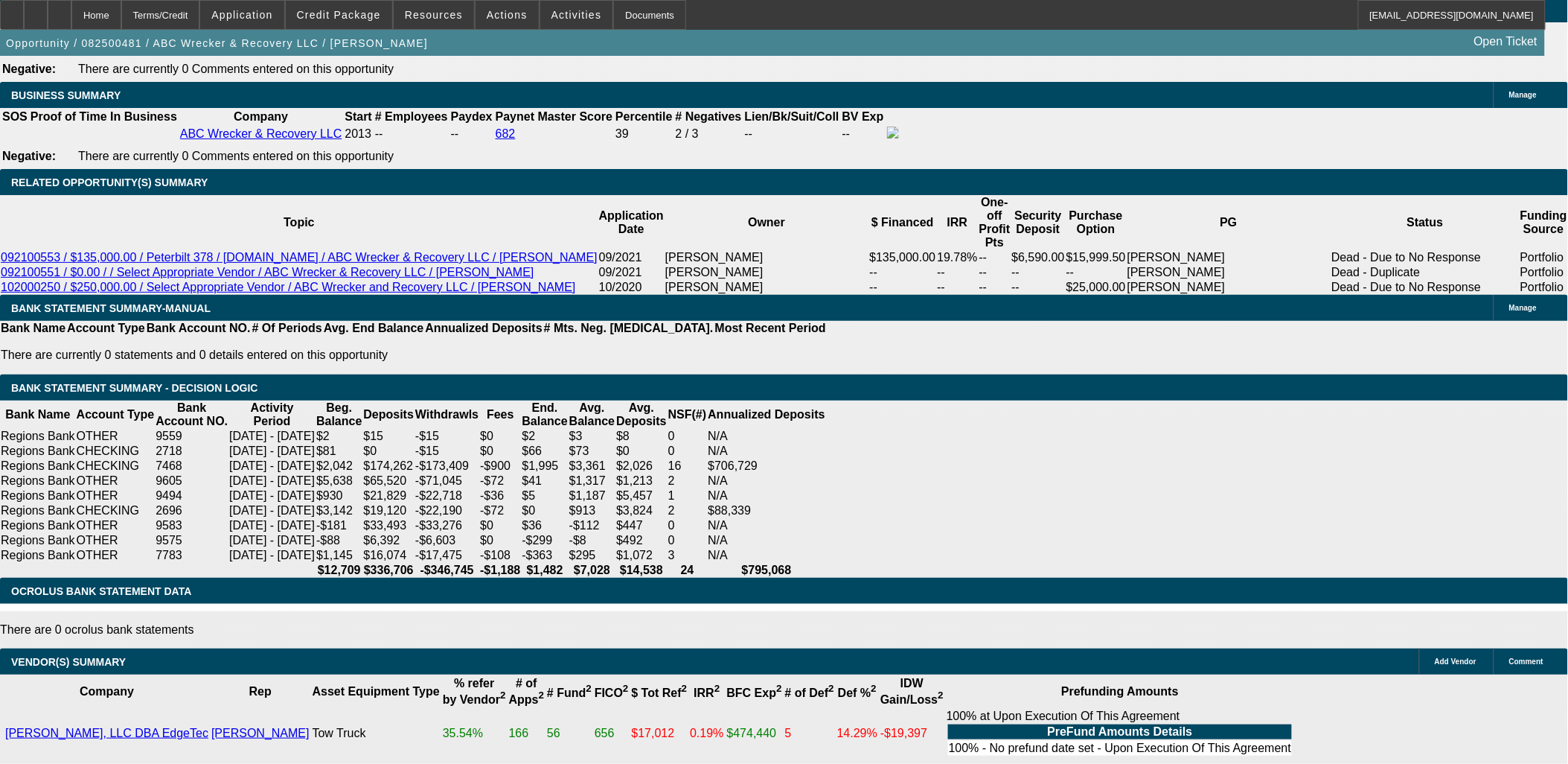
type input "63"
type input "$126.00"
type input "UNKNOWN"
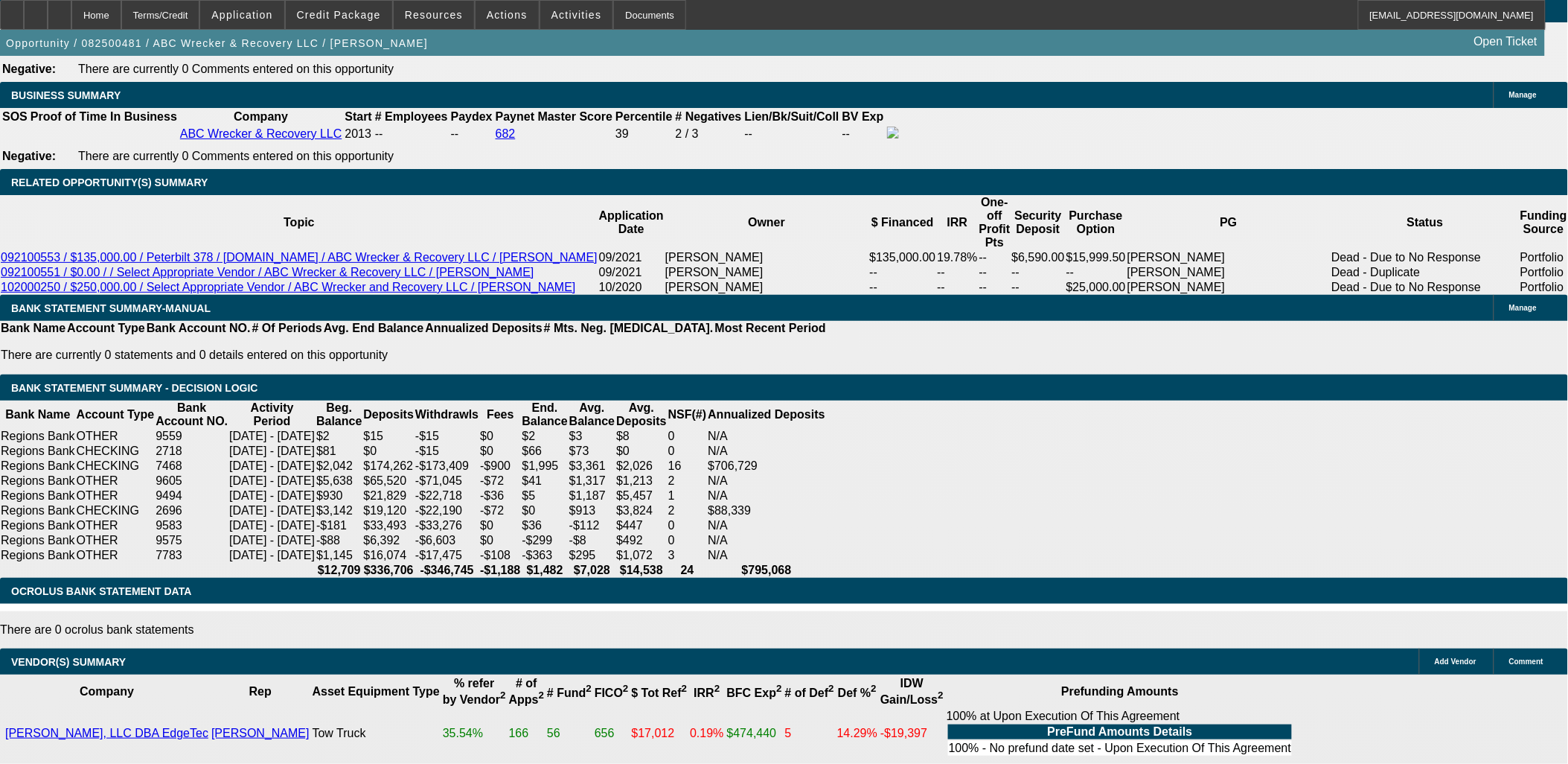
type input "6300"
type input "14.2"
type input "$12,600.00"
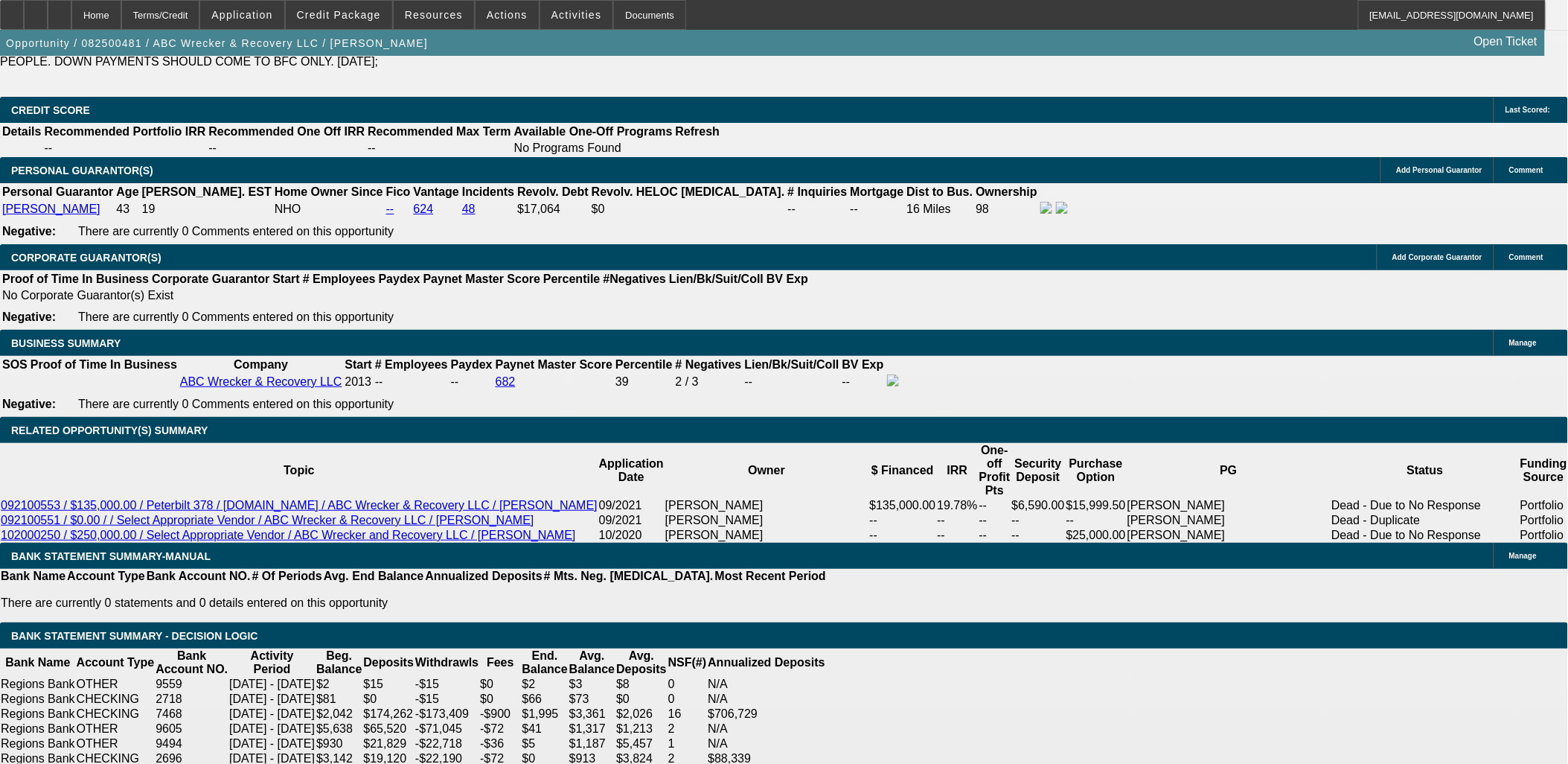
scroll to position [2150, 0]
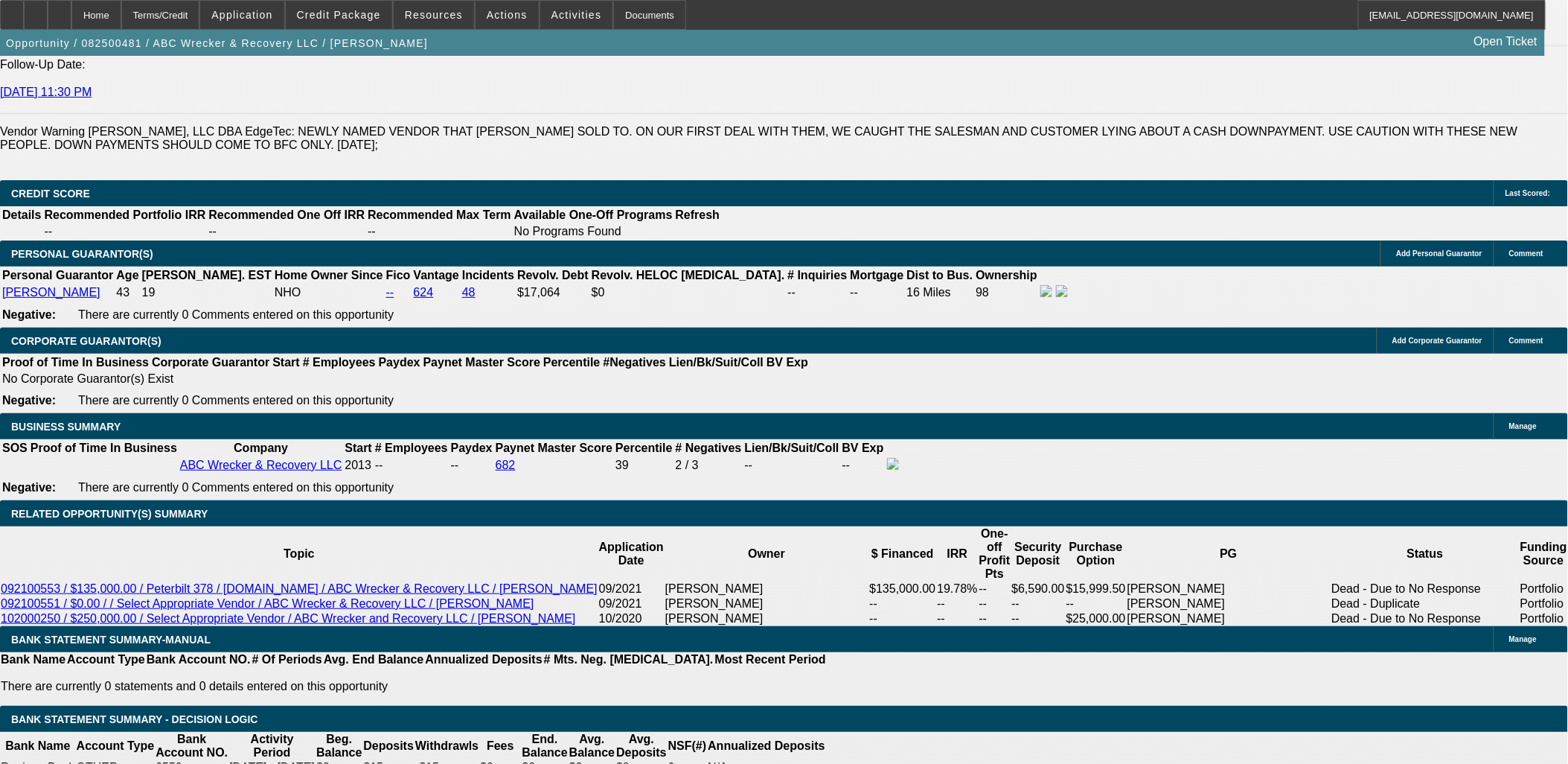
type input "$6,300.00"
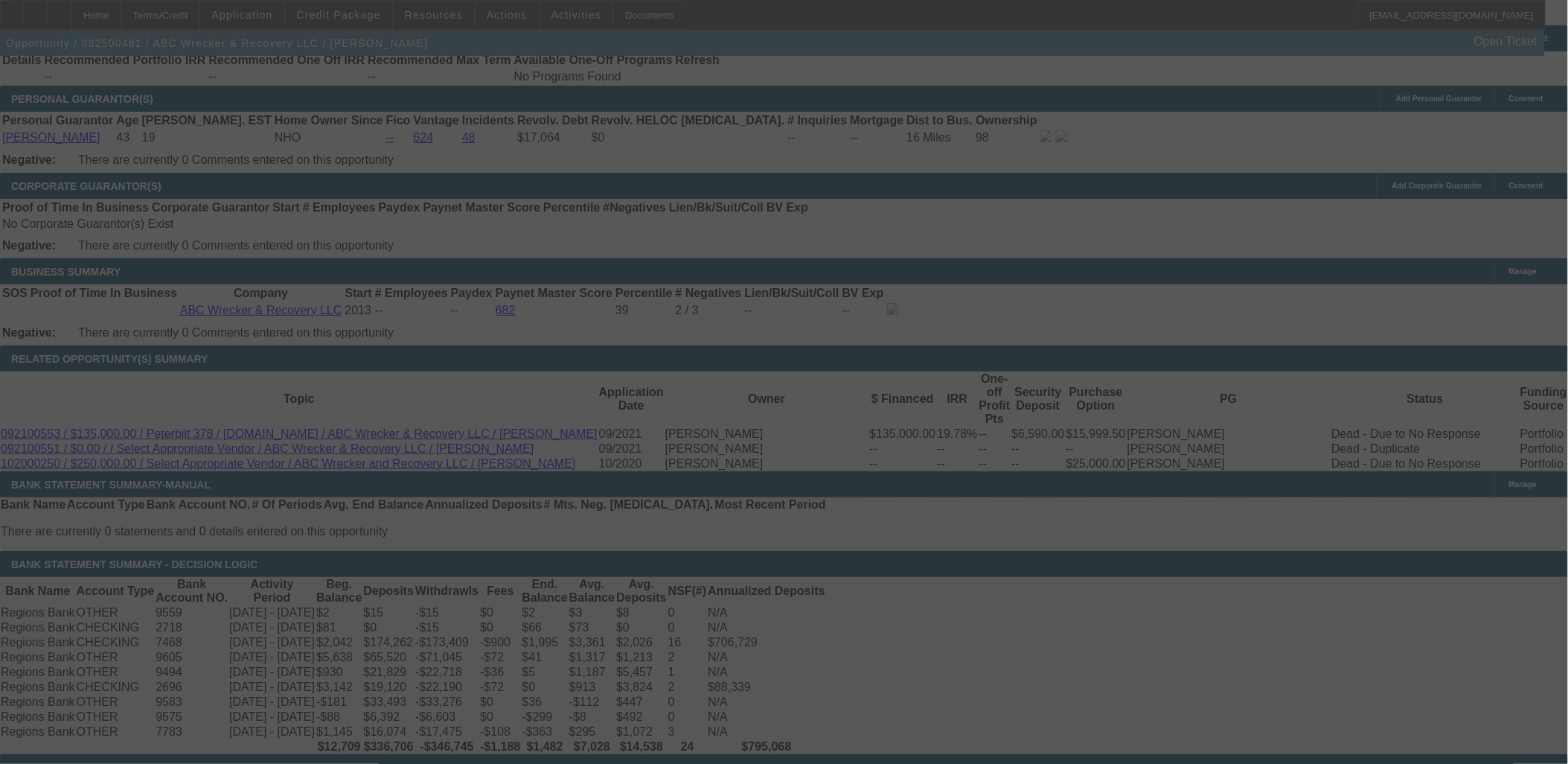
scroll to position [2315, 0]
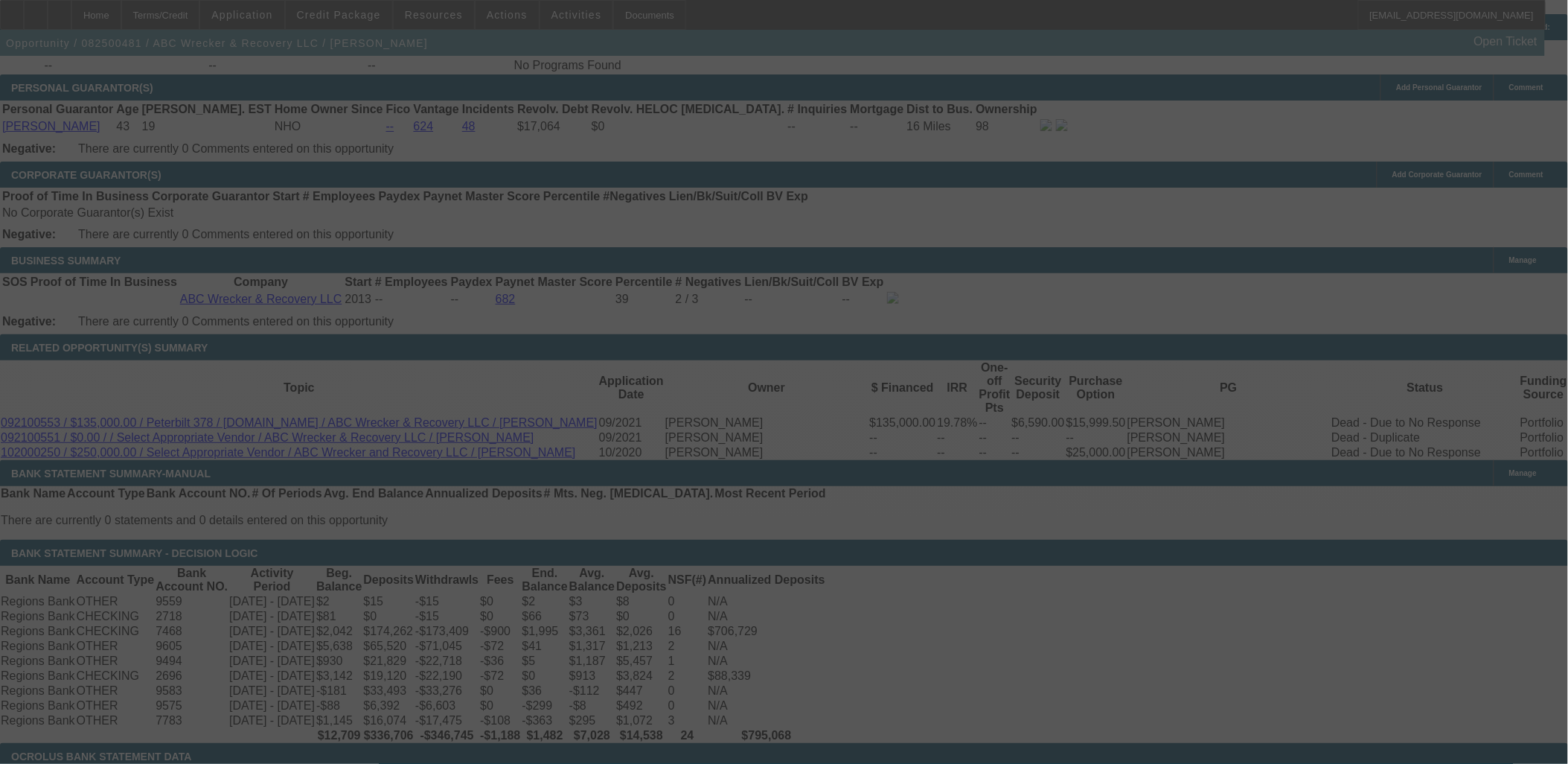
select select "0.1"
select select "2"
select select "0.1"
select select "4"
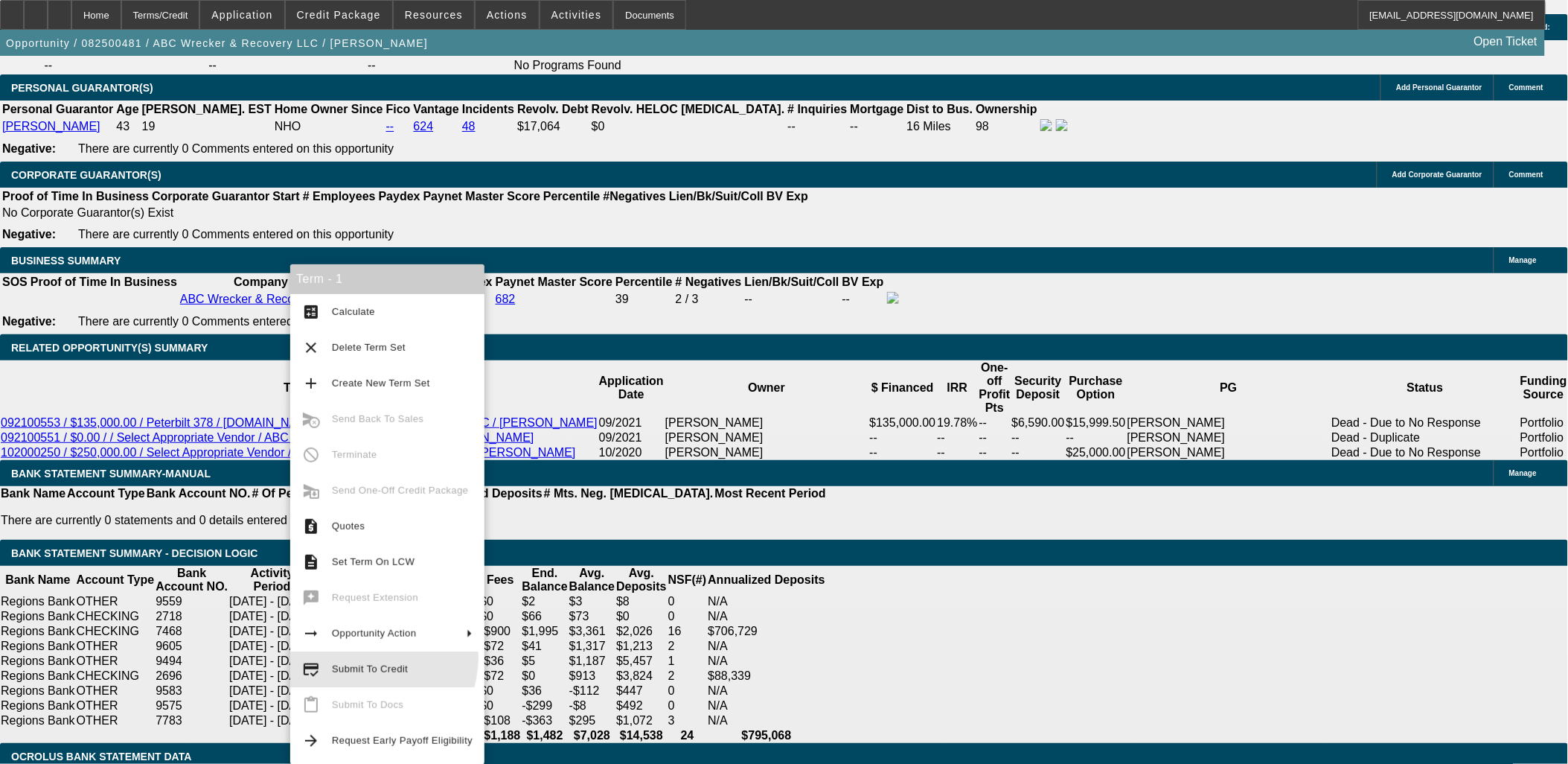
click at [363, 656] on button "credit_score Submit To Credit" at bounding box center [387, 669] width 194 height 35
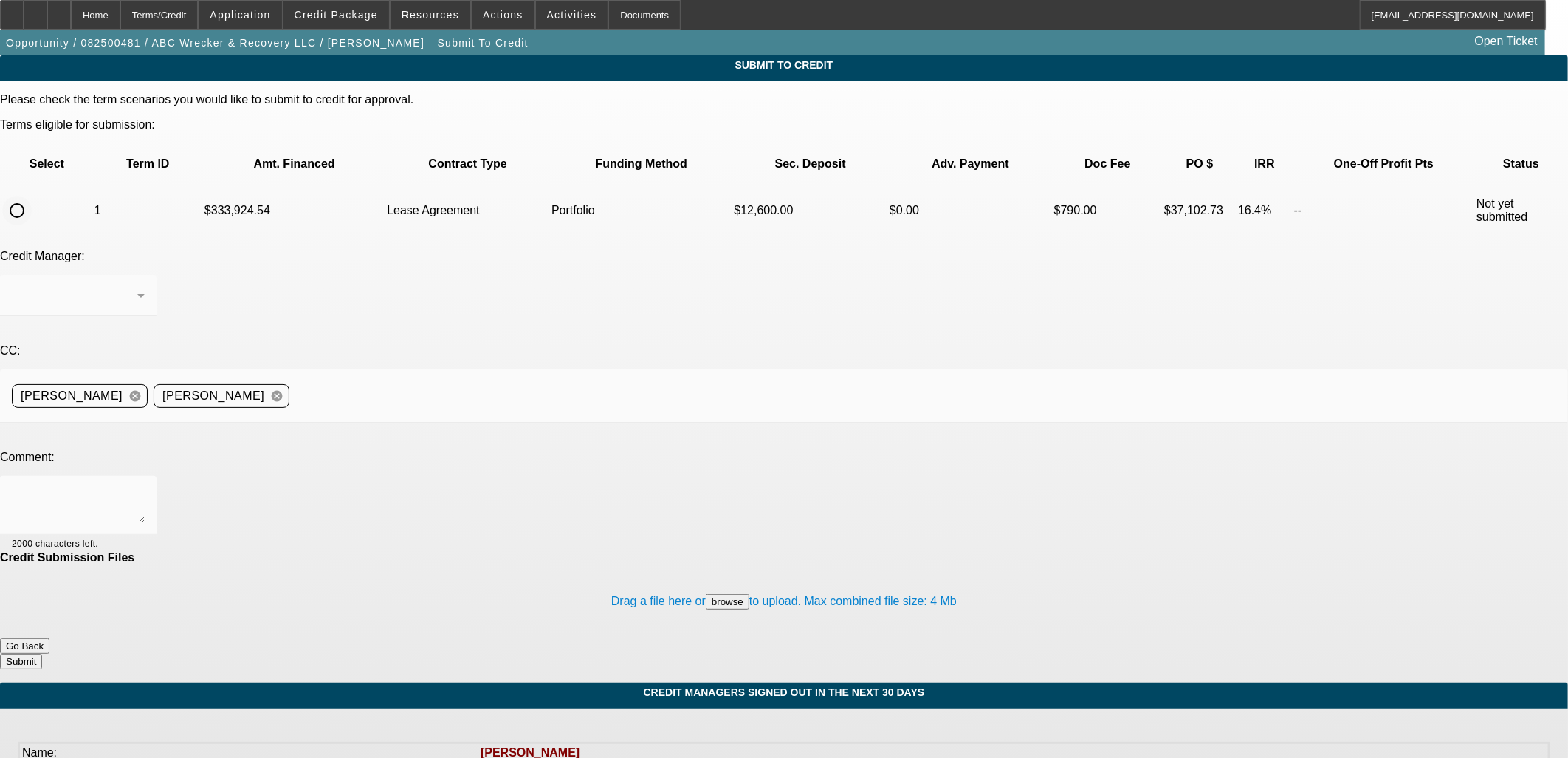
click at [31, 195] on input "radio" at bounding box center [17, 210] width 29 height 30
radio input "true"
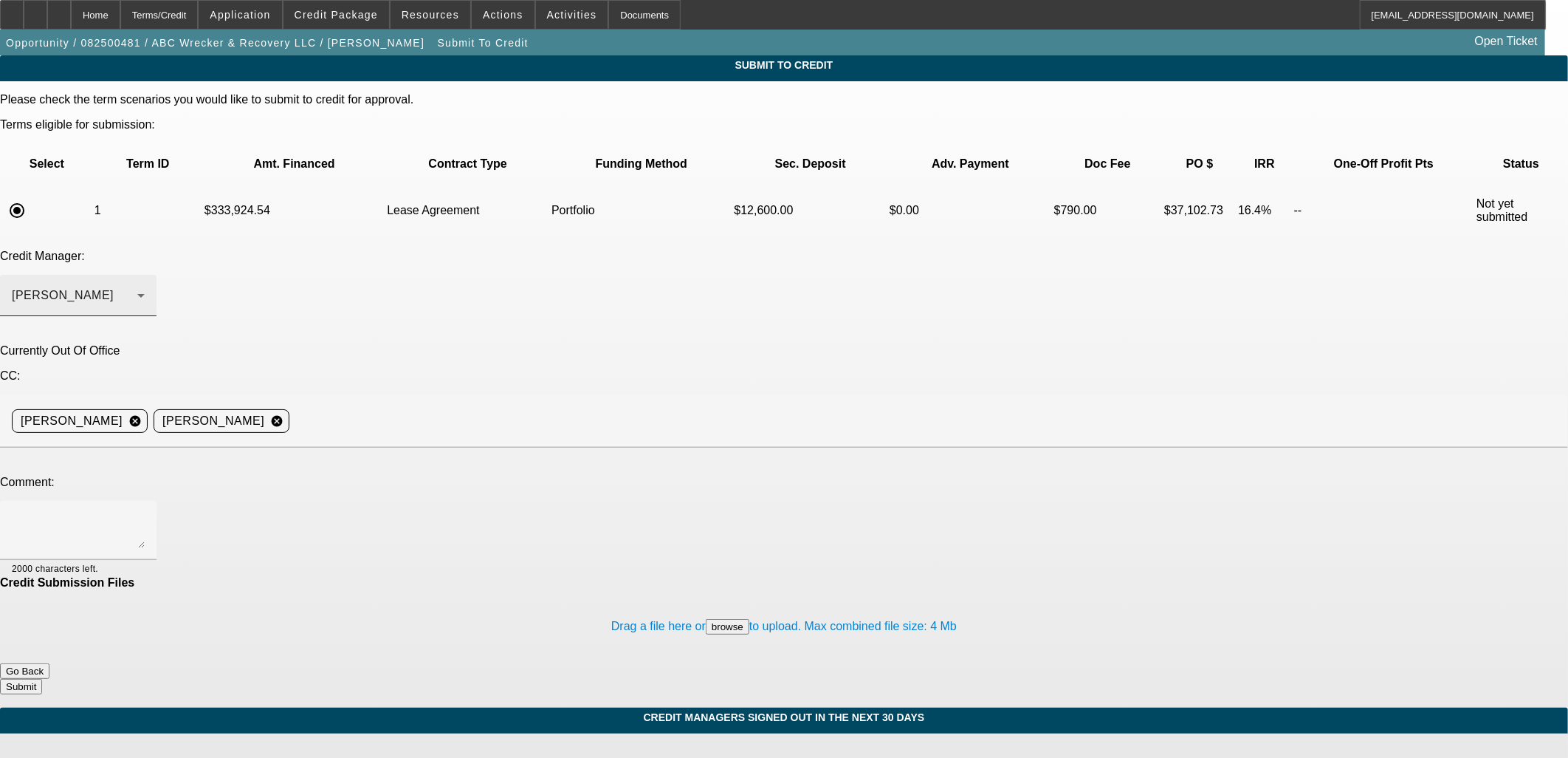
click at [137, 287] on div "Arida, George" at bounding box center [75, 295] width 125 height 18
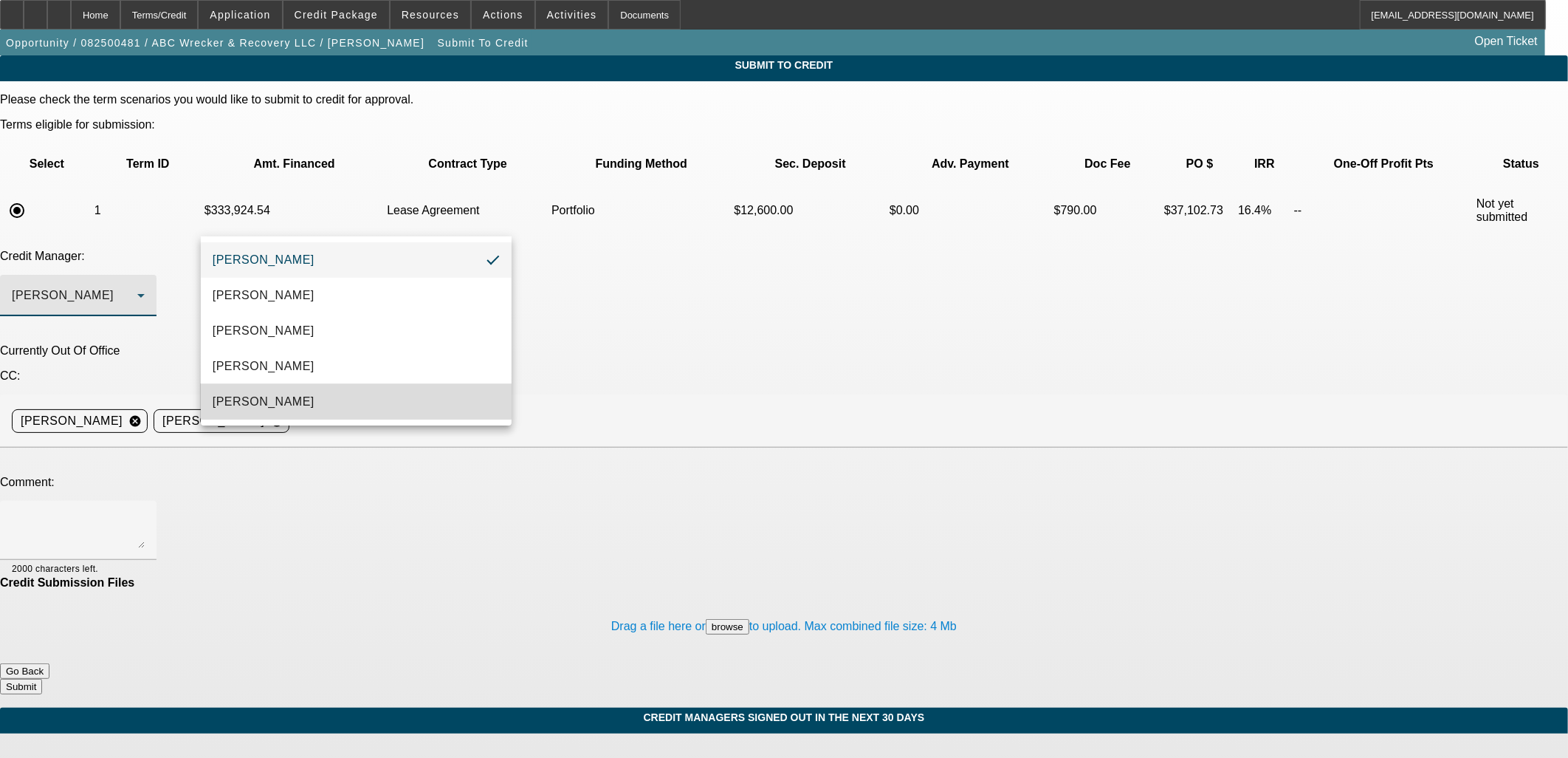
click at [322, 390] on mat-option "Oliva, Samuel" at bounding box center [356, 401] width 311 height 35
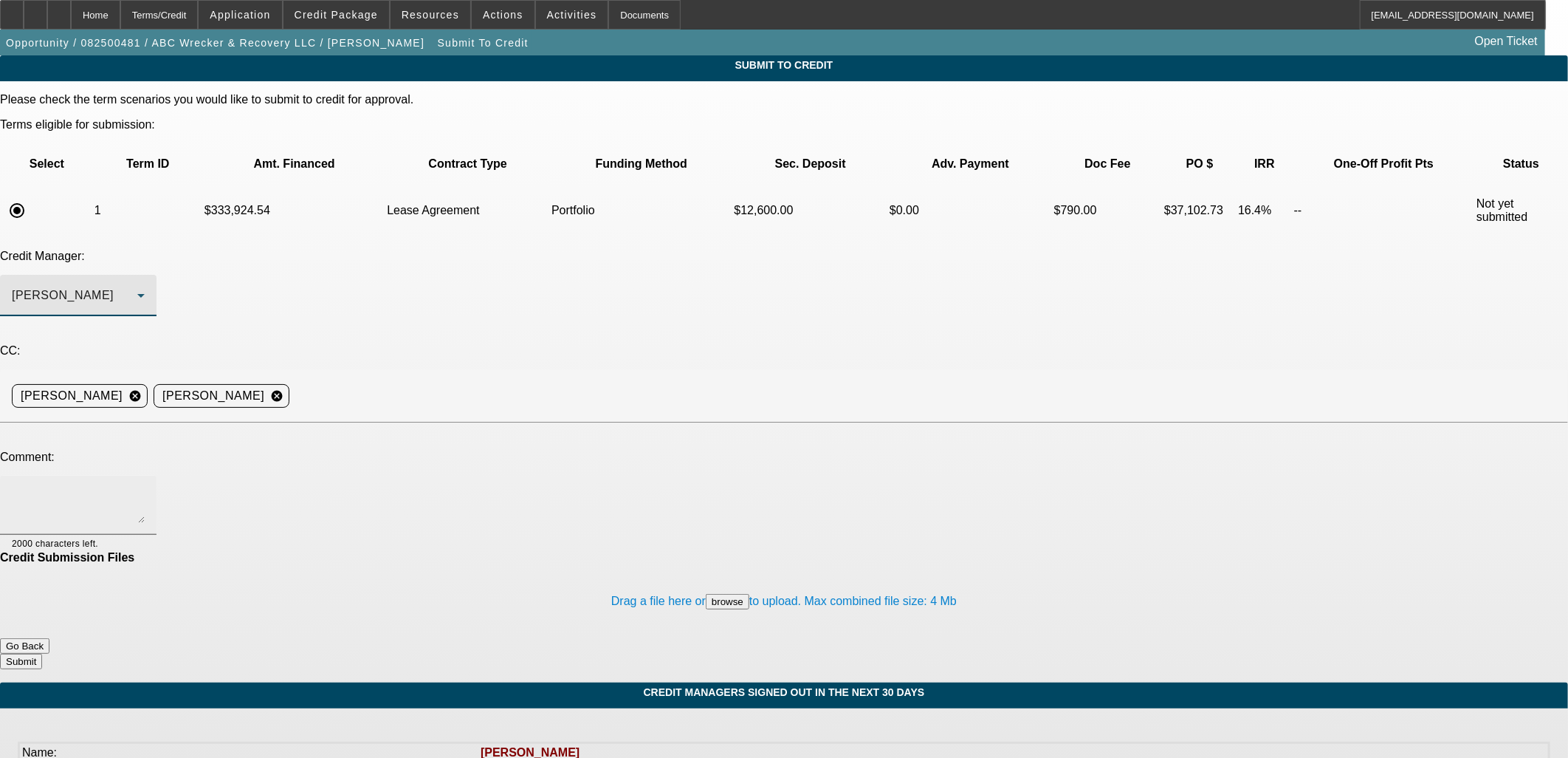
click at [145, 488] on textarea at bounding box center [78, 505] width 133 height 35
click at [145, 488] on textarea "Sam - please consider a Port structure for this rotator. Writeup in comments. K…" at bounding box center [78, 505] width 133 height 35
type textarea "Sam - Please consider a Port structure for this rotator. Writeup in comments. K…"
click at [42, 654] on button "Submit" at bounding box center [21, 661] width 42 height 16
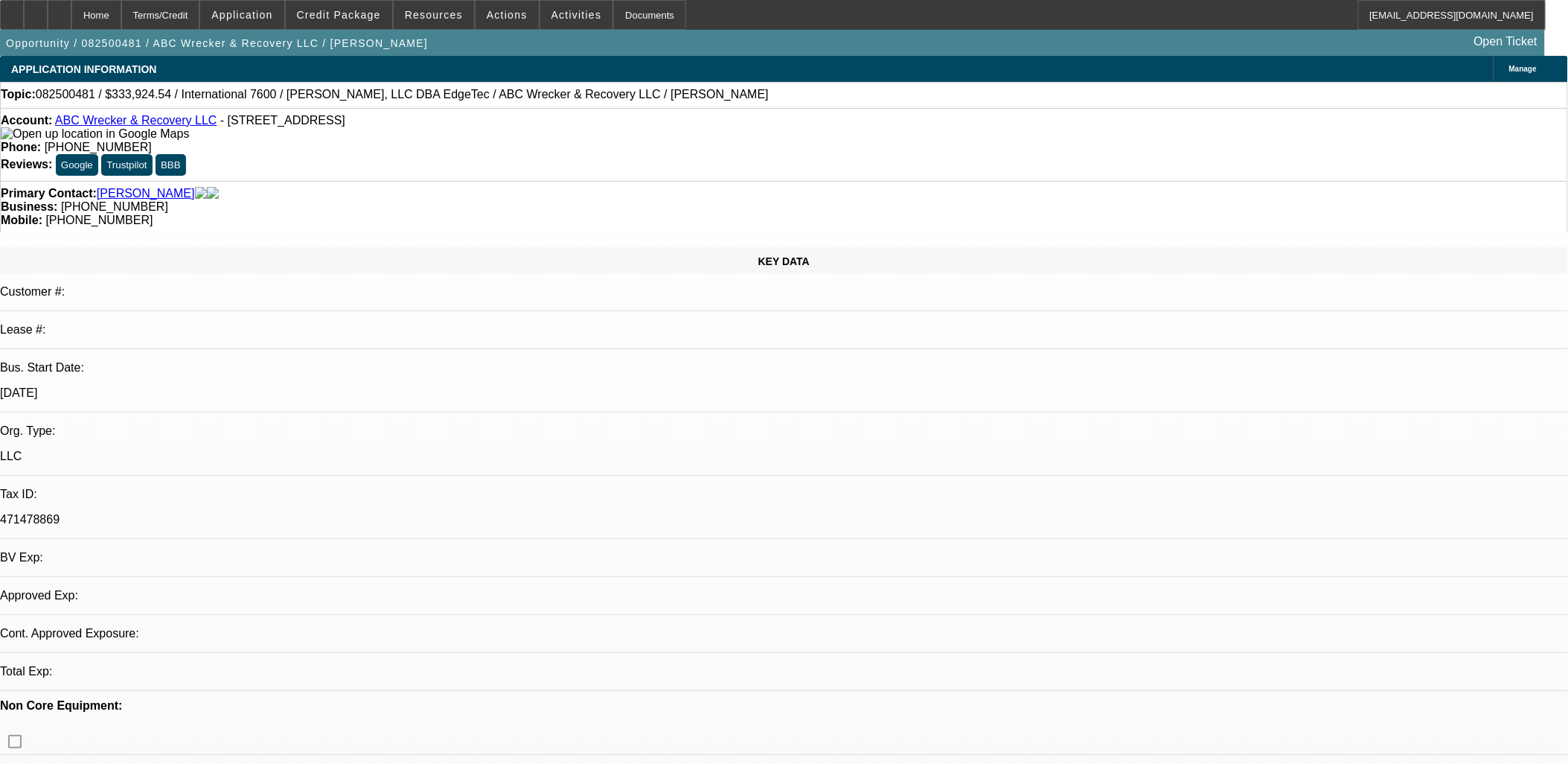
select select "0.1"
select select "2"
select select "0.1"
select select "4"
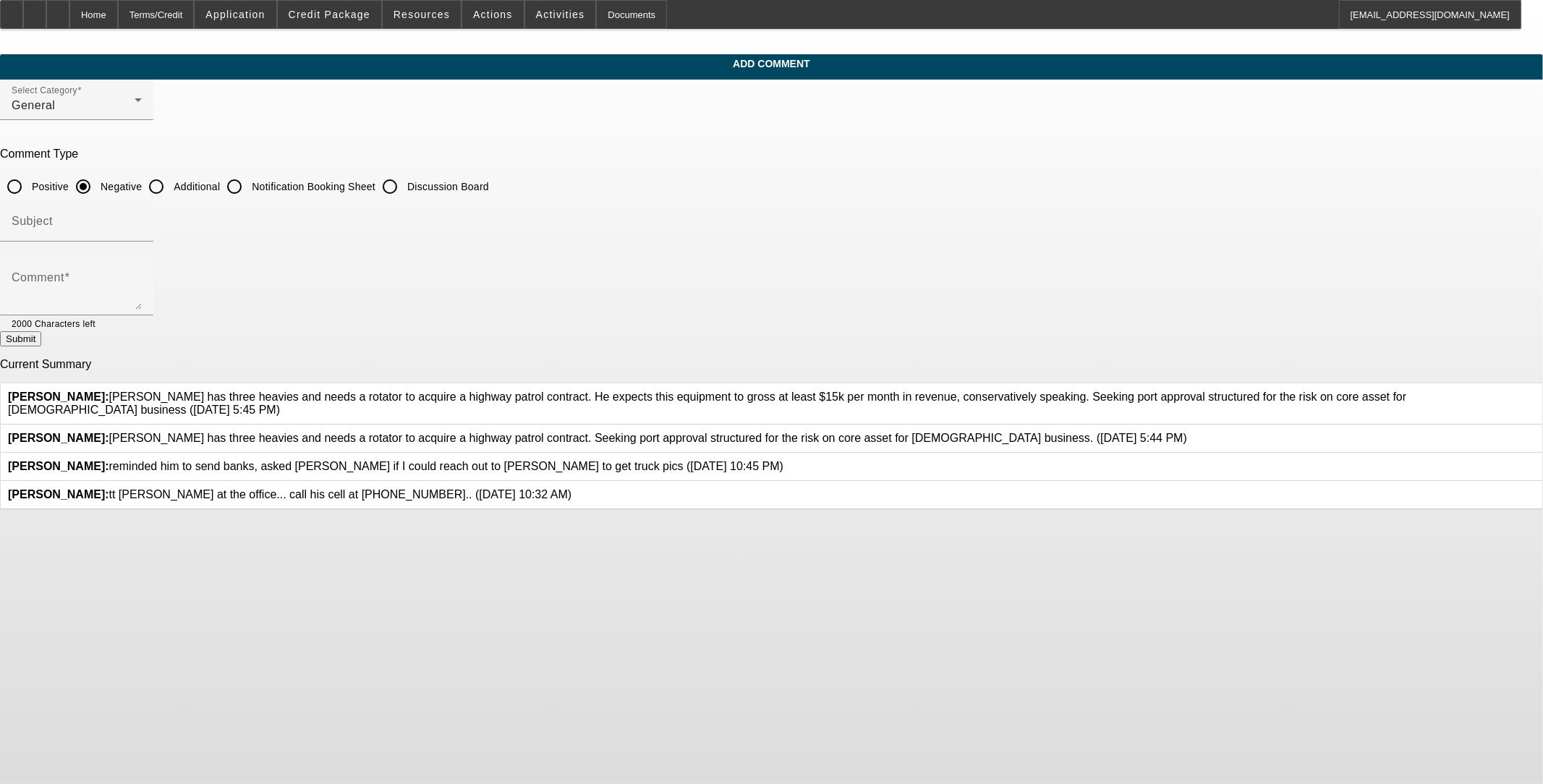
click at [641, 432] on icon at bounding box center [1187, 432] width 0 height 0
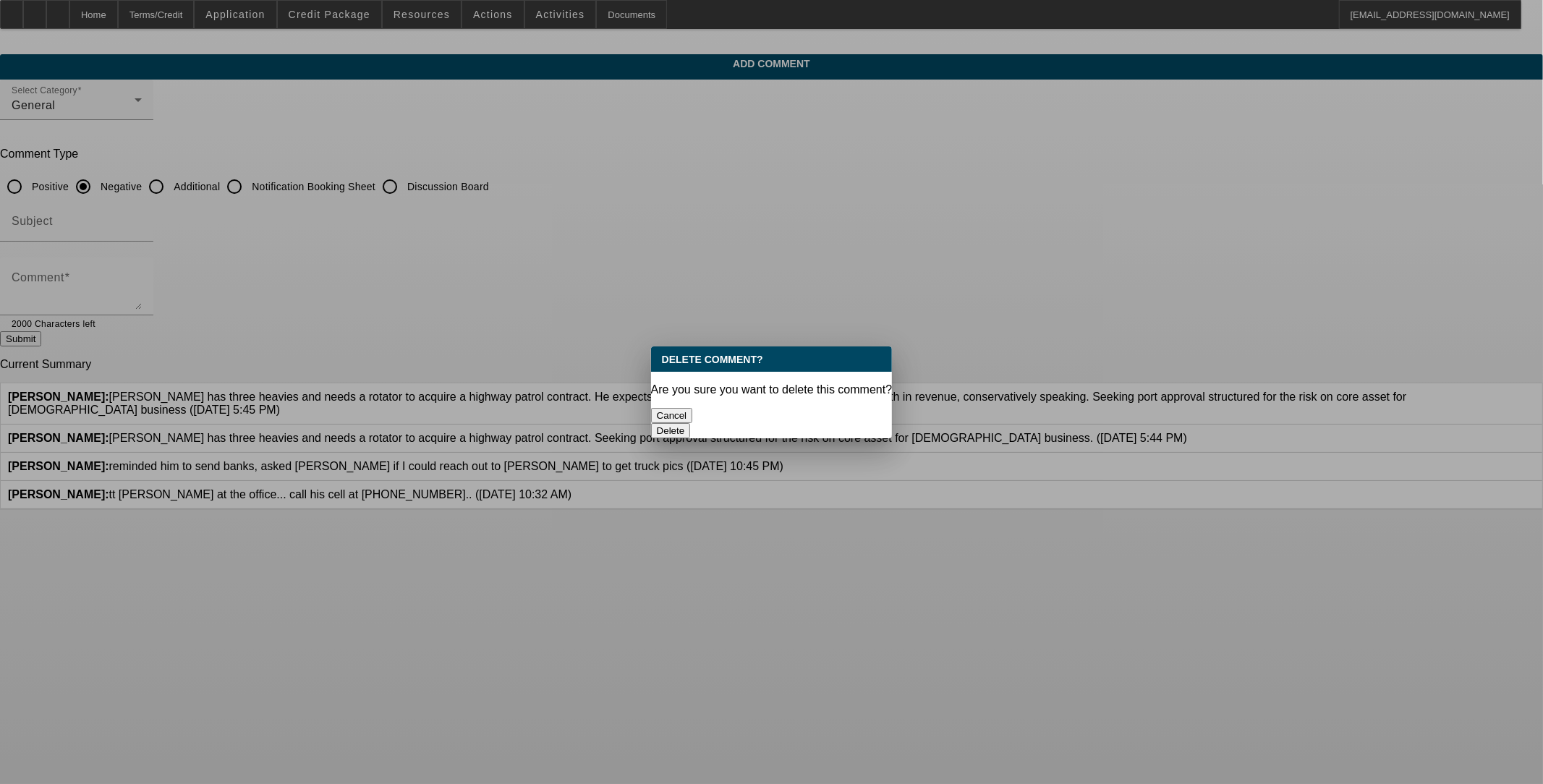
click at [641, 424] on button "Delete" at bounding box center [671, 431] width 40 height 15
